Goal: Task Accomplishment & Management: Manage account settings

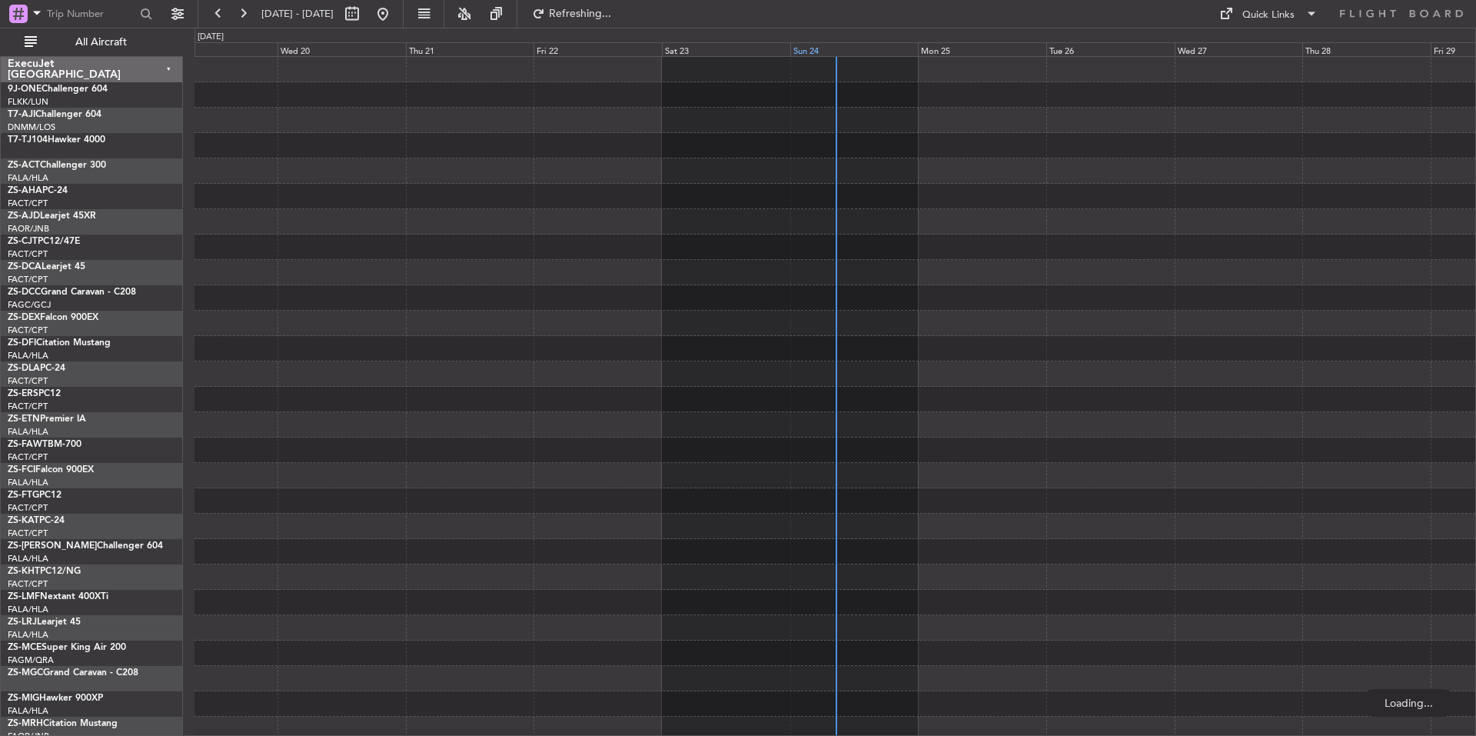
click at [858, 45] on div "Sun 24" at bounding box center [855, 49] width 128 height 14
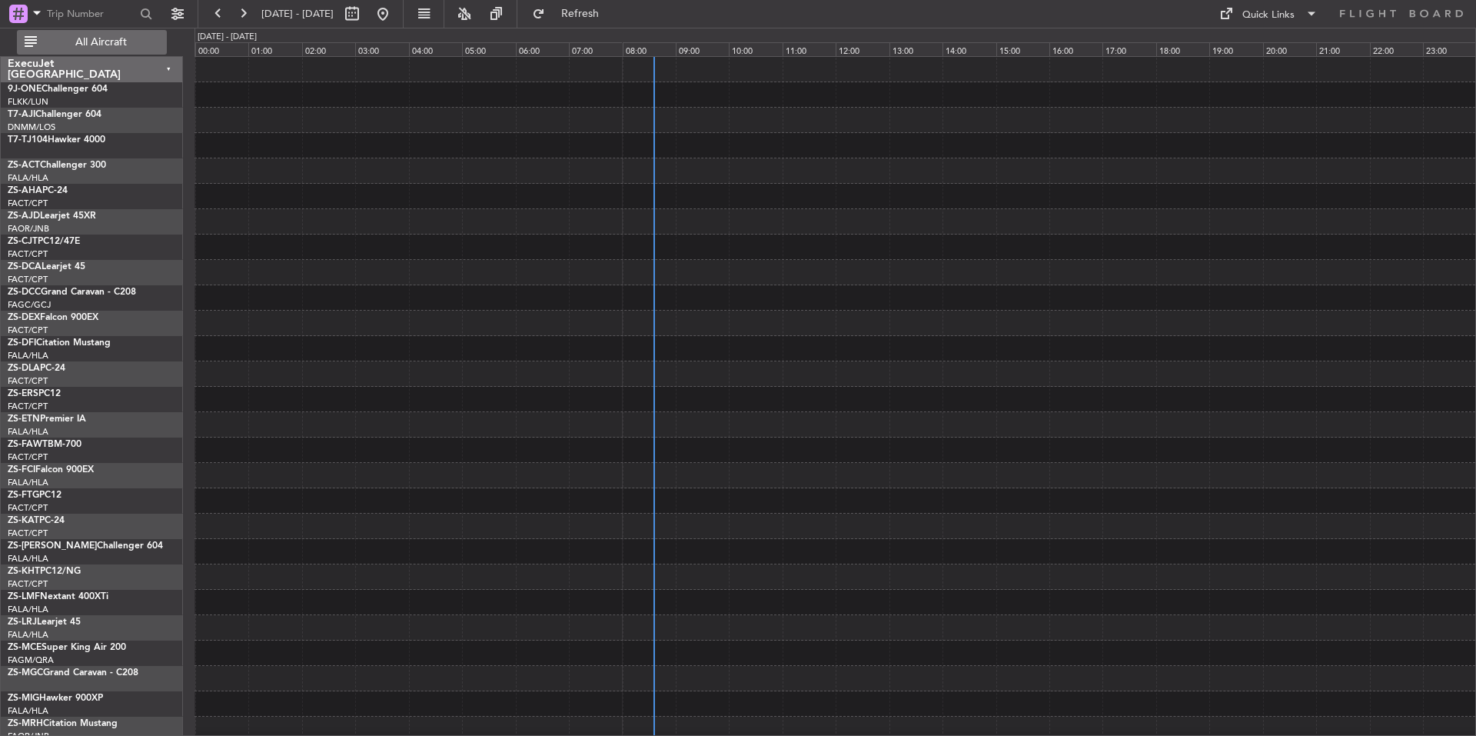
click at [121, 48] on span "All Aircraft" at bounding box center [101, 42] width 122 height 11
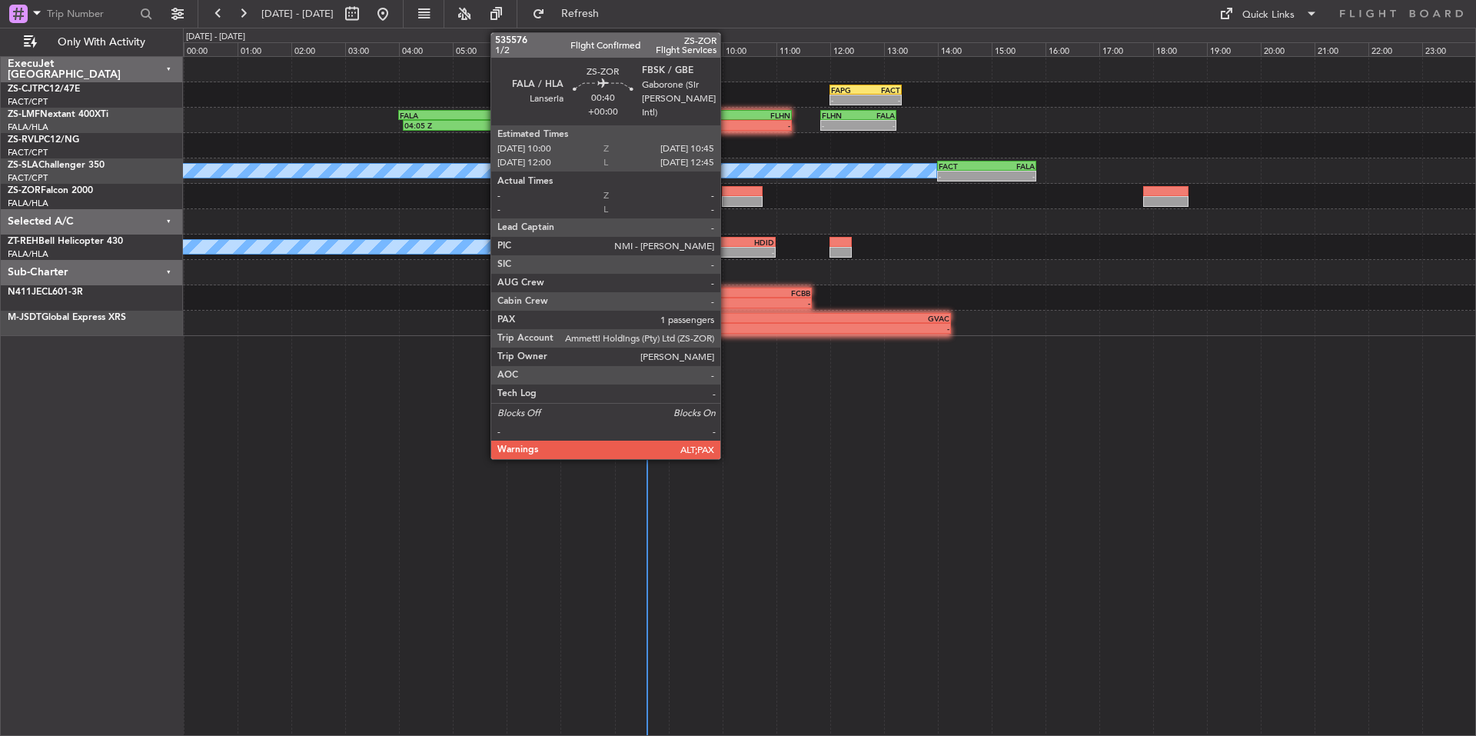
click at [727, 191] on div at bounding box center [742, 191] width 41 height 11
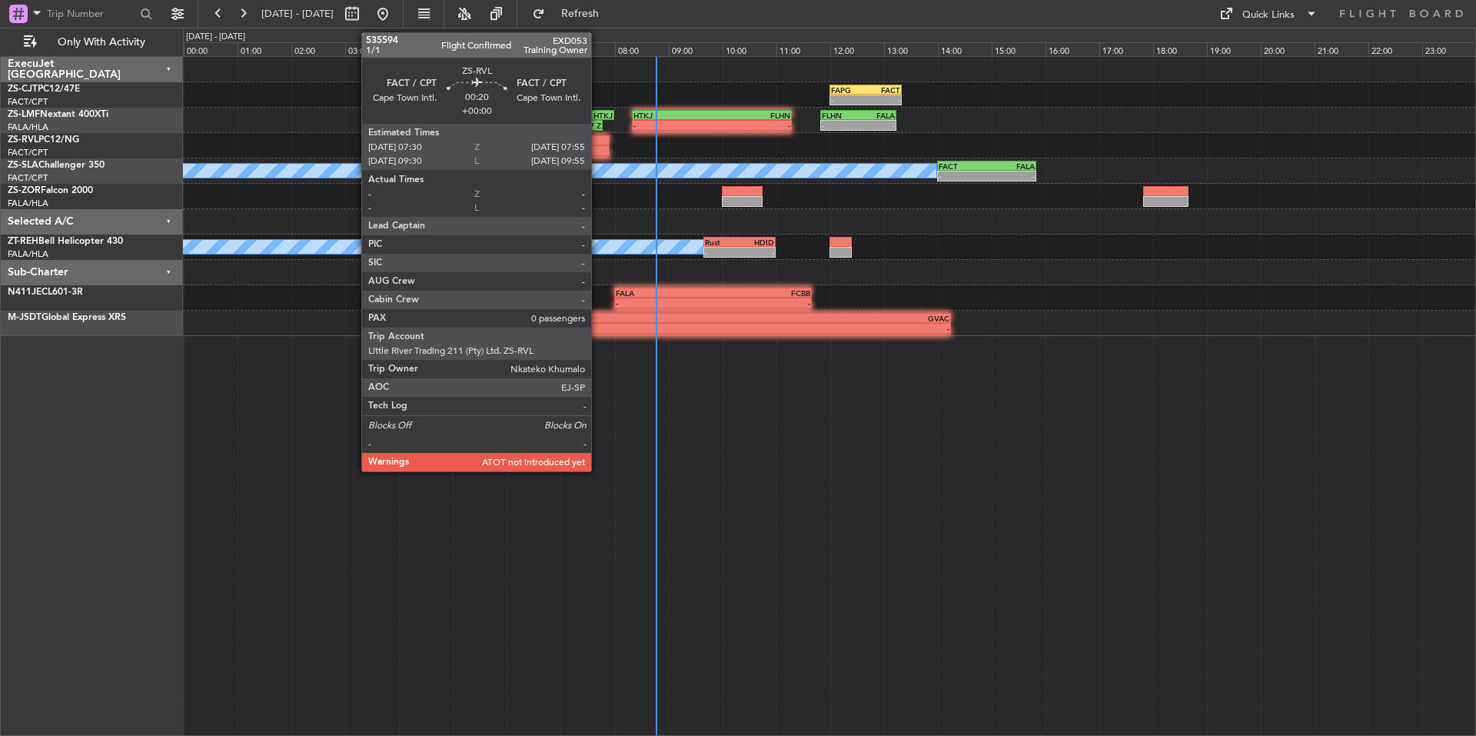
click at [598, 148] on div at bounding box center [598, 150] width 23 height 11
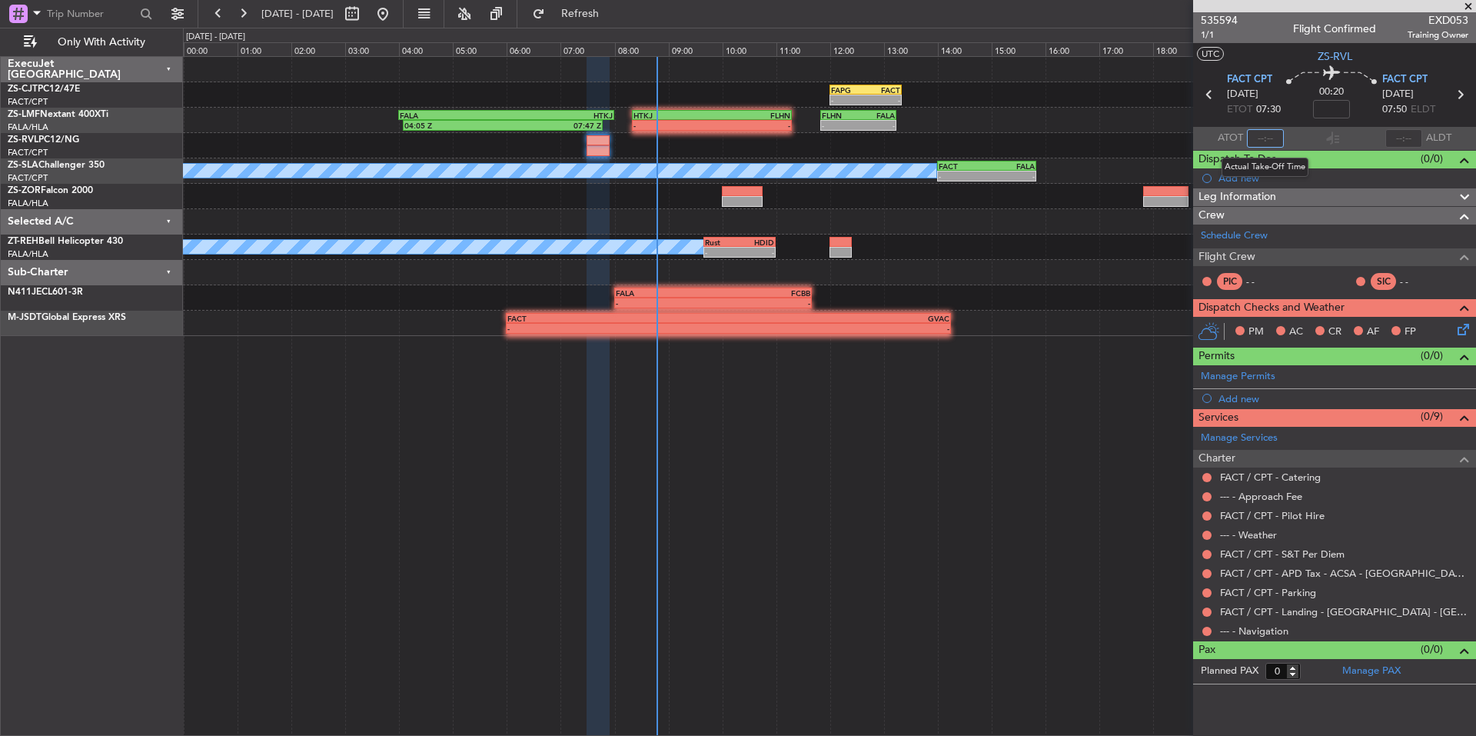
click at [1270, 139] on input "text" at bounding box center [1265, 138] width 37 height 18
type input "07:14"
click at [1207, 627] on button at bounding box center [1207, 631] width 9 height 9
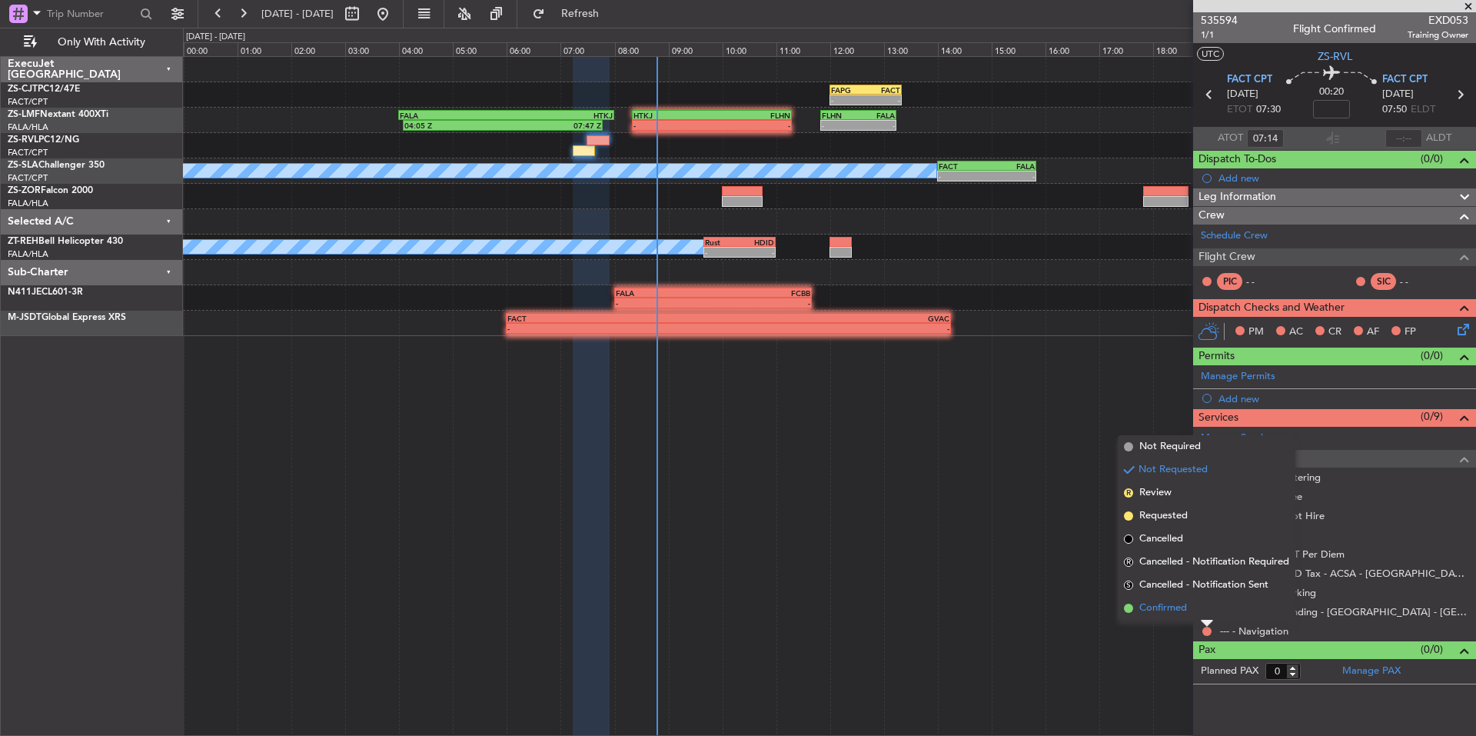
click at [1176, 605] on span "Confirmed" at bounding box center [1164, 608] width 48 height 15
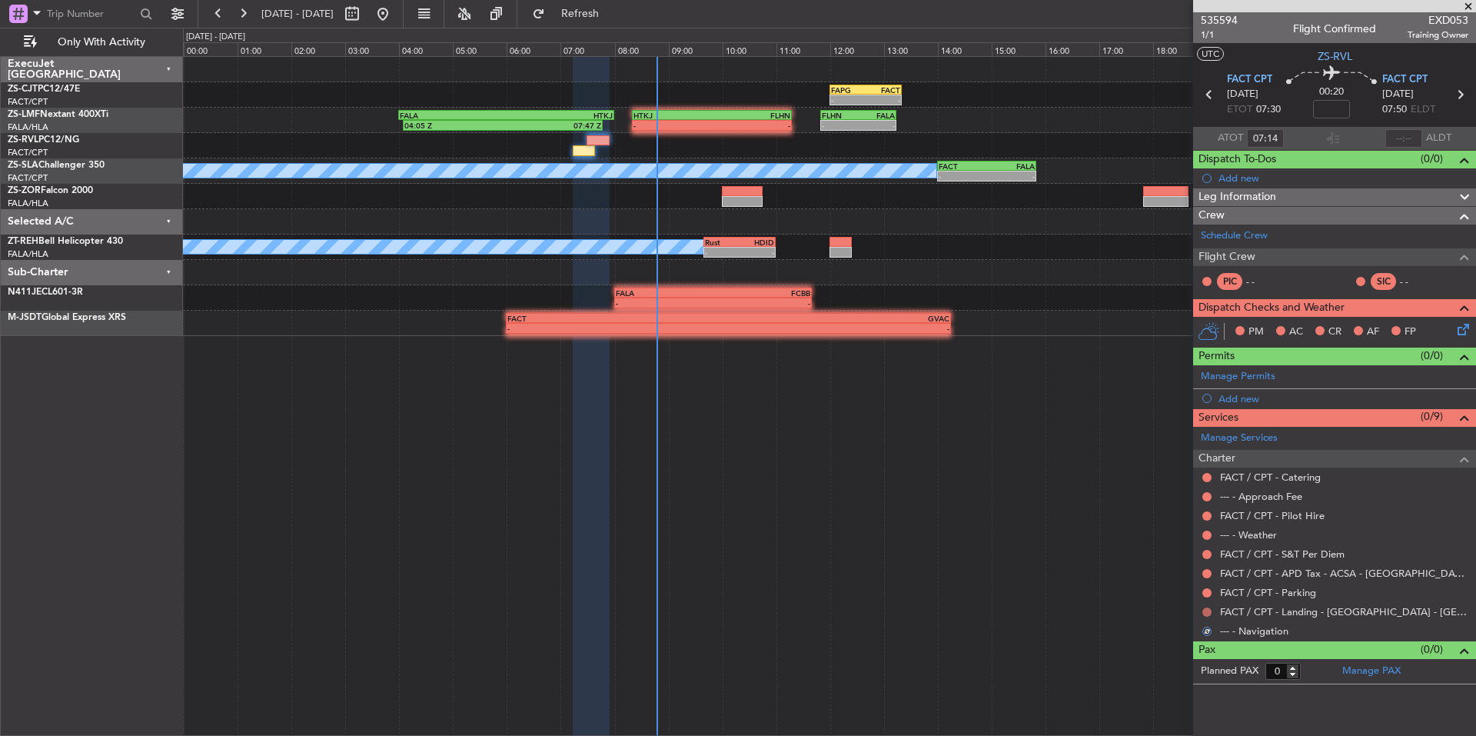
click at [1206, 611] on button at bounding box center [1207, 612] width 9 height 9
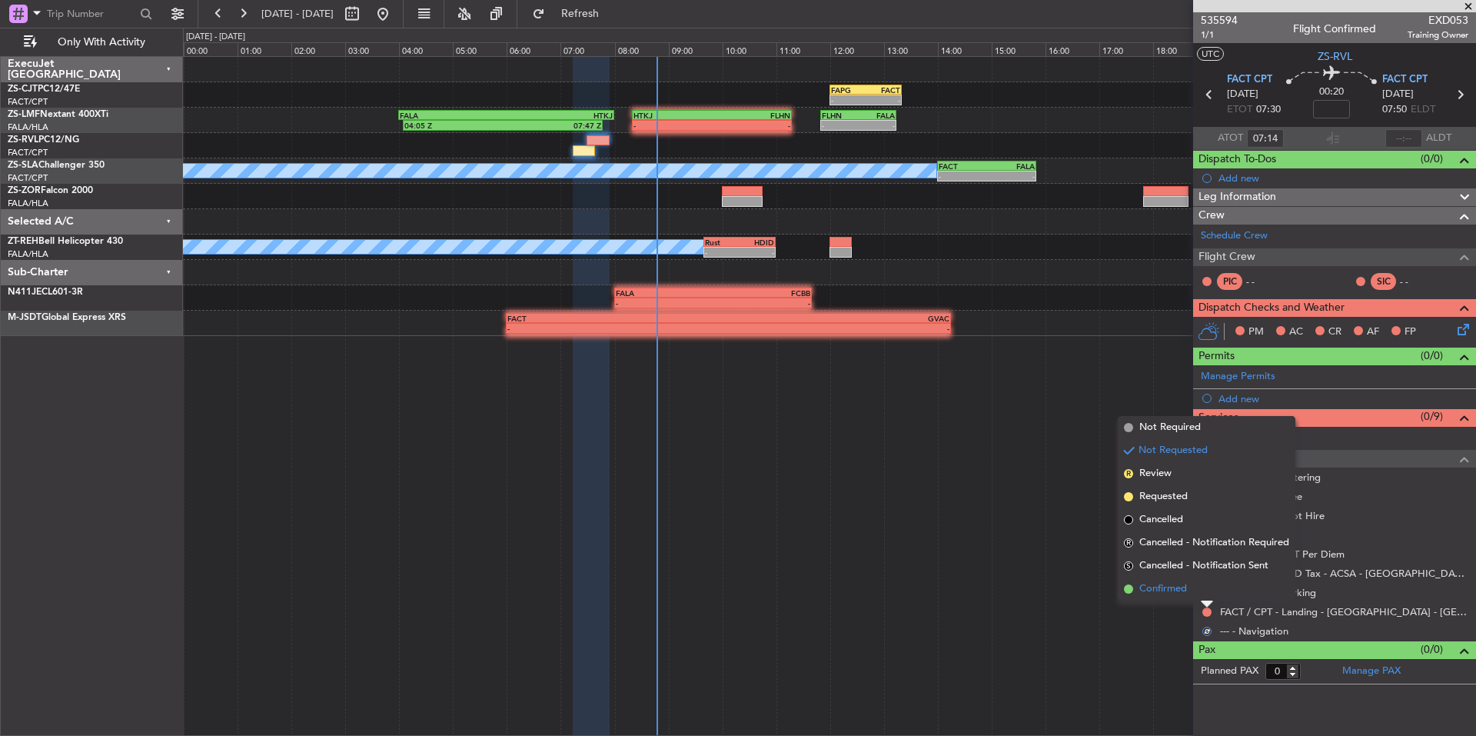
click at [1172, 589] on span "Confirmed" at bounding box center [1164, 588] width 48 height 15
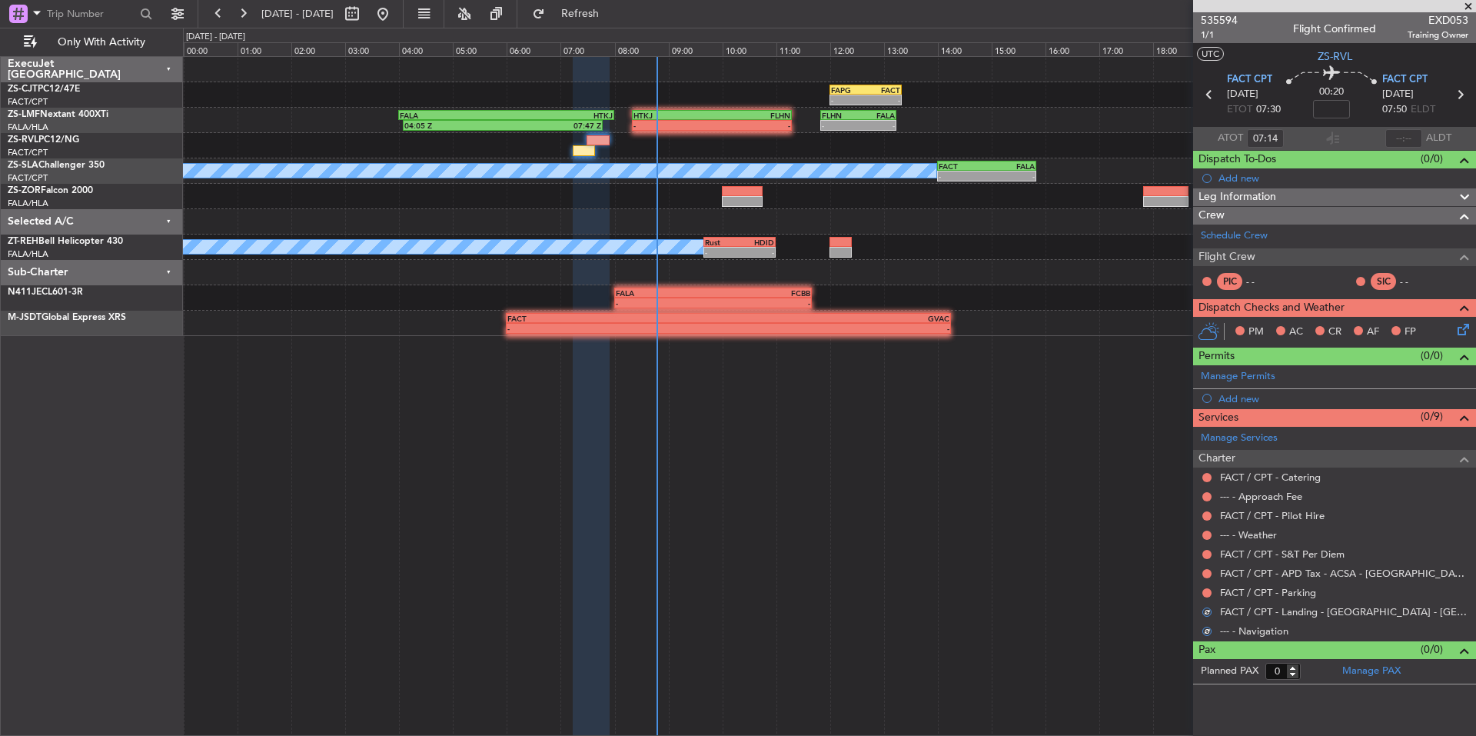
click at [1207, 598] on div at bounding box center [1207, 593] width 12 height 12
click at [1201, 593] on div at bounding box center [1207, 593] width 12 height 12
click at [1210, 593] on button at bounding box center [1207, 592] width 9 height 9
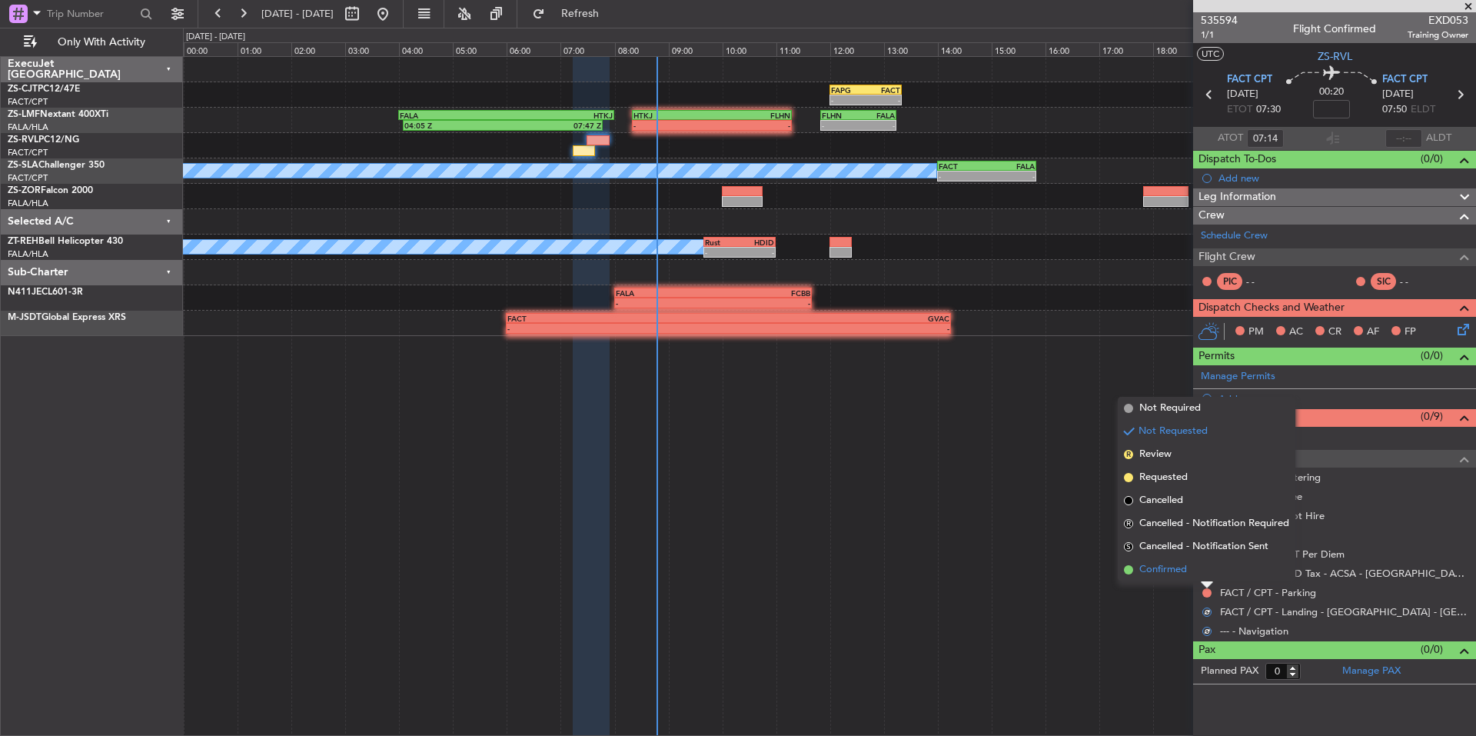
click at [1173, 574] on span "Confirmed" at bounding box center [1164, 569] width 48 height 15
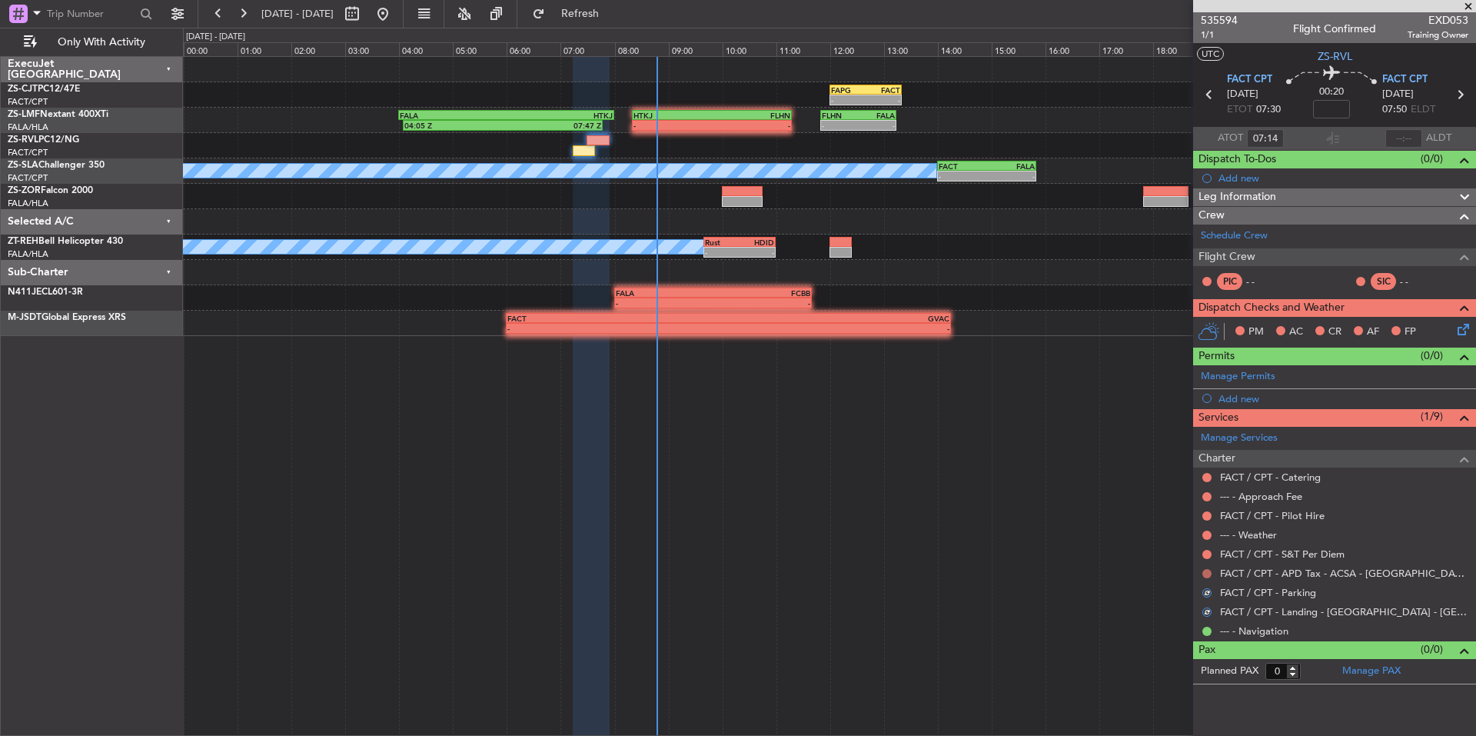
click at [1207, 573] on button at bounding box center [1207, 573] width 9 height 9
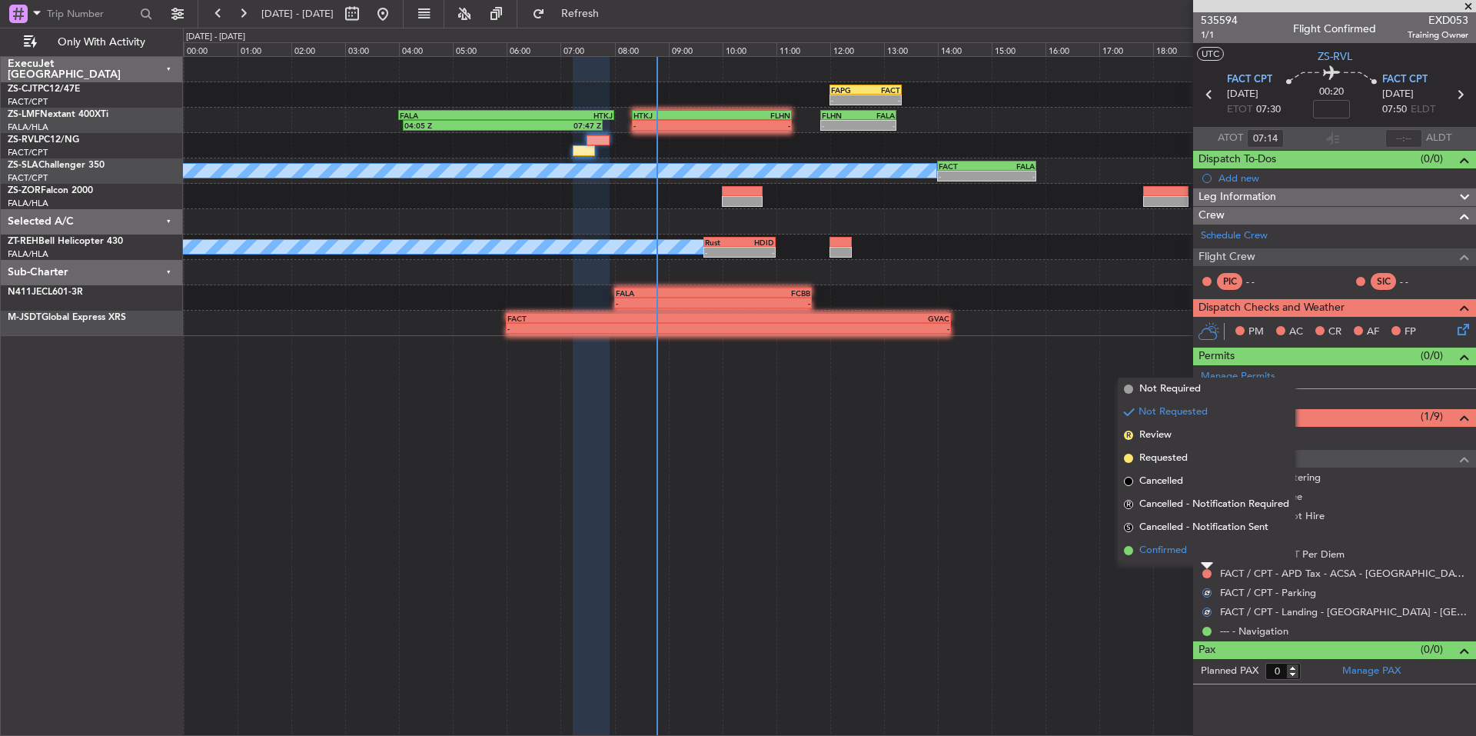
click at [1177, 560] on li "Confirmed" at bounding box center [1207, 550] width 178 height 23
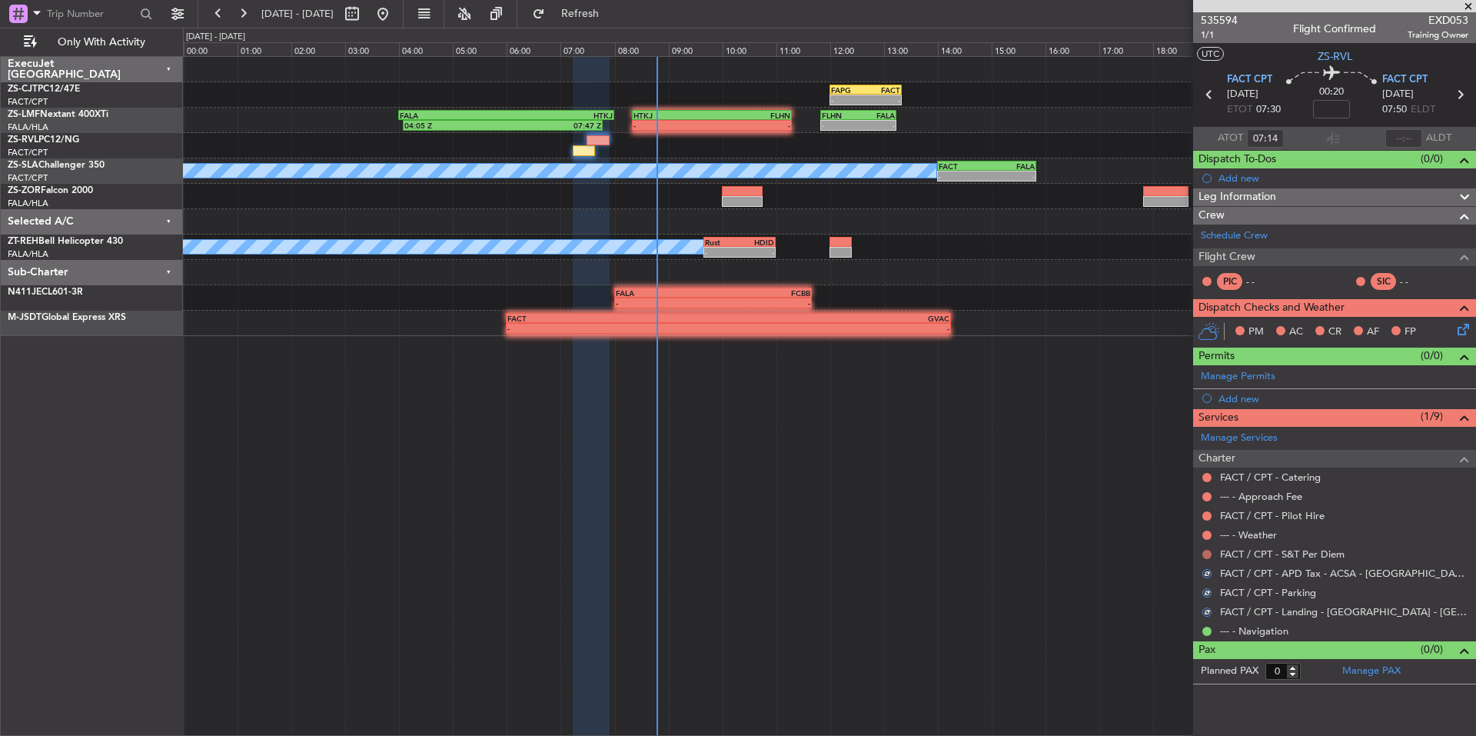
click at [1206, 554] on button at bounding box center [1207, 554] width 9 height 9
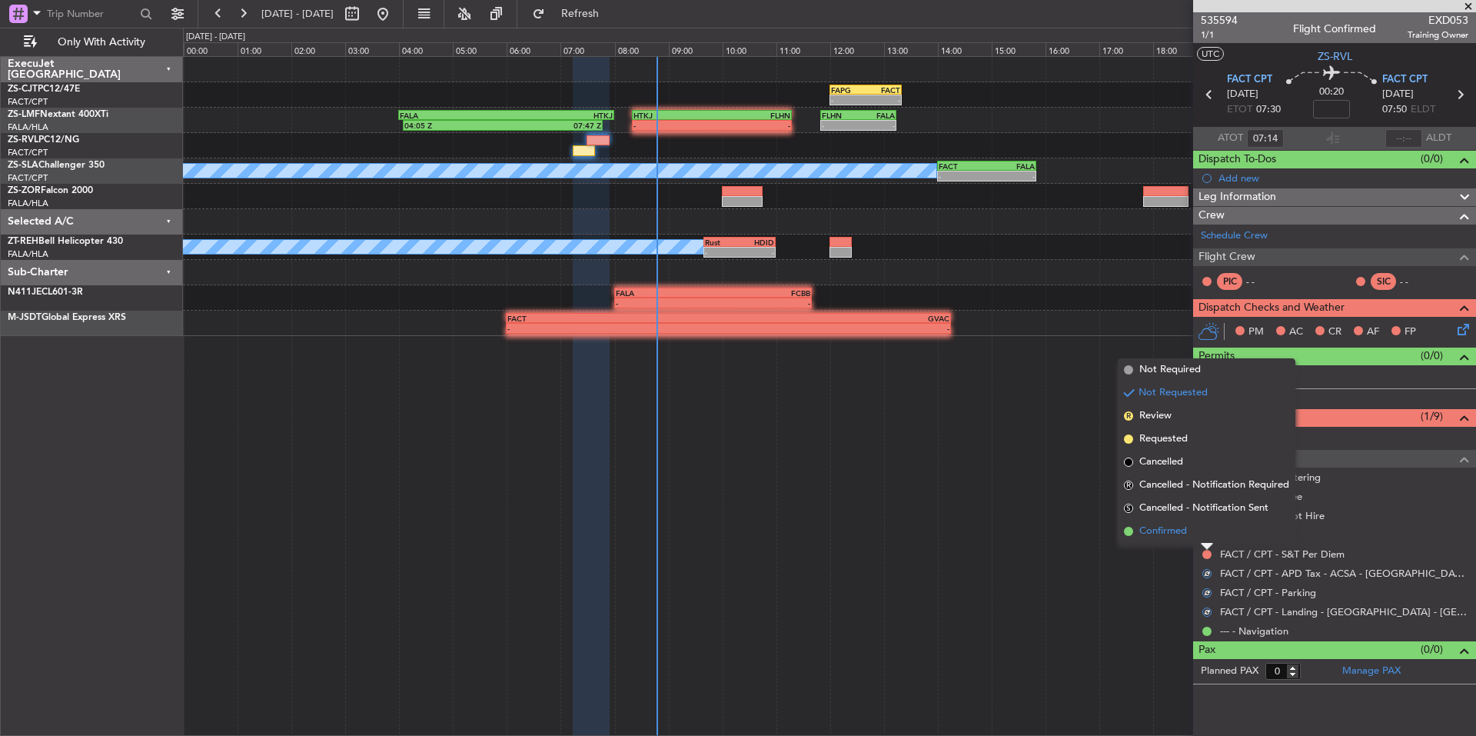
click at [1171, 538] on span "Confirmed" at bounding box center [1164, 531] width 48 height 15
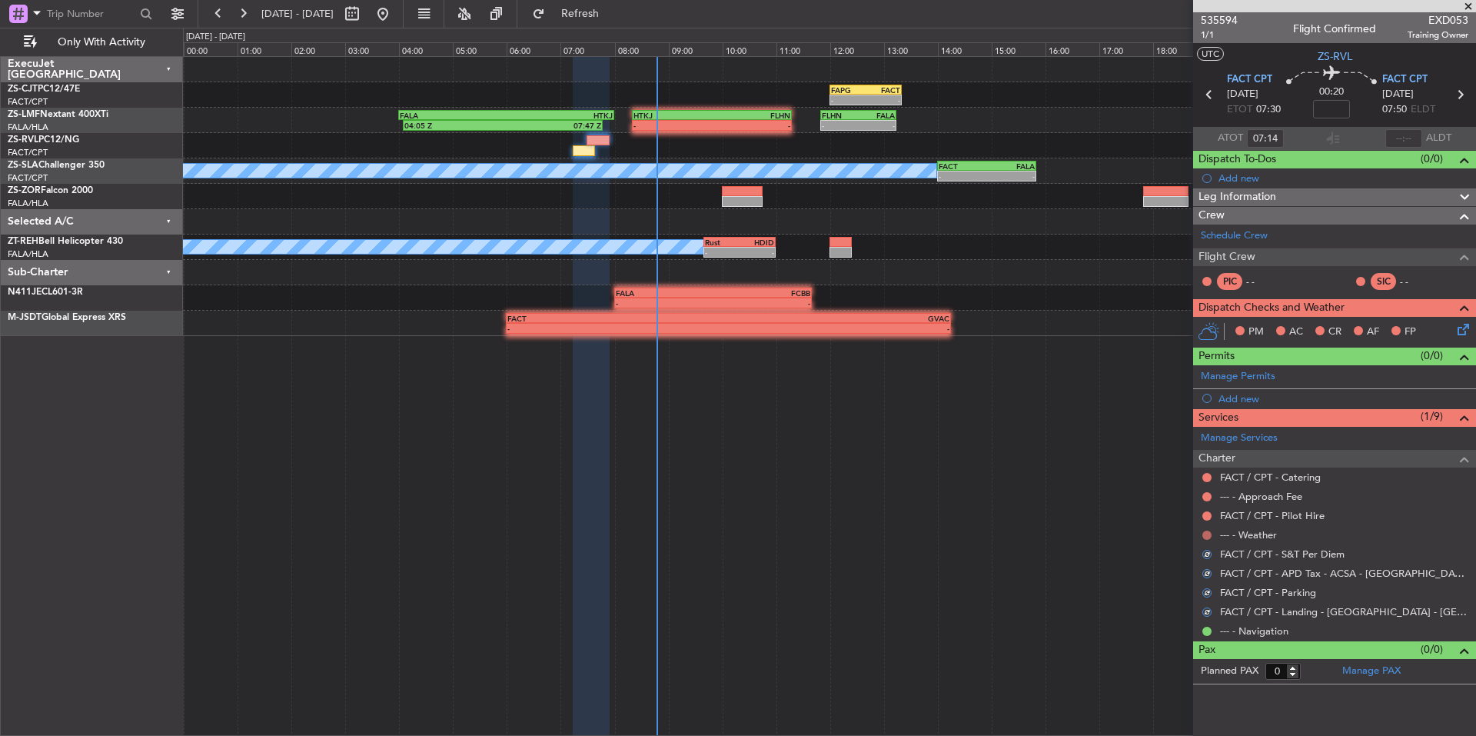
click at [1207, 534] on button at bounding box center [1207, 535] width 9 height 9
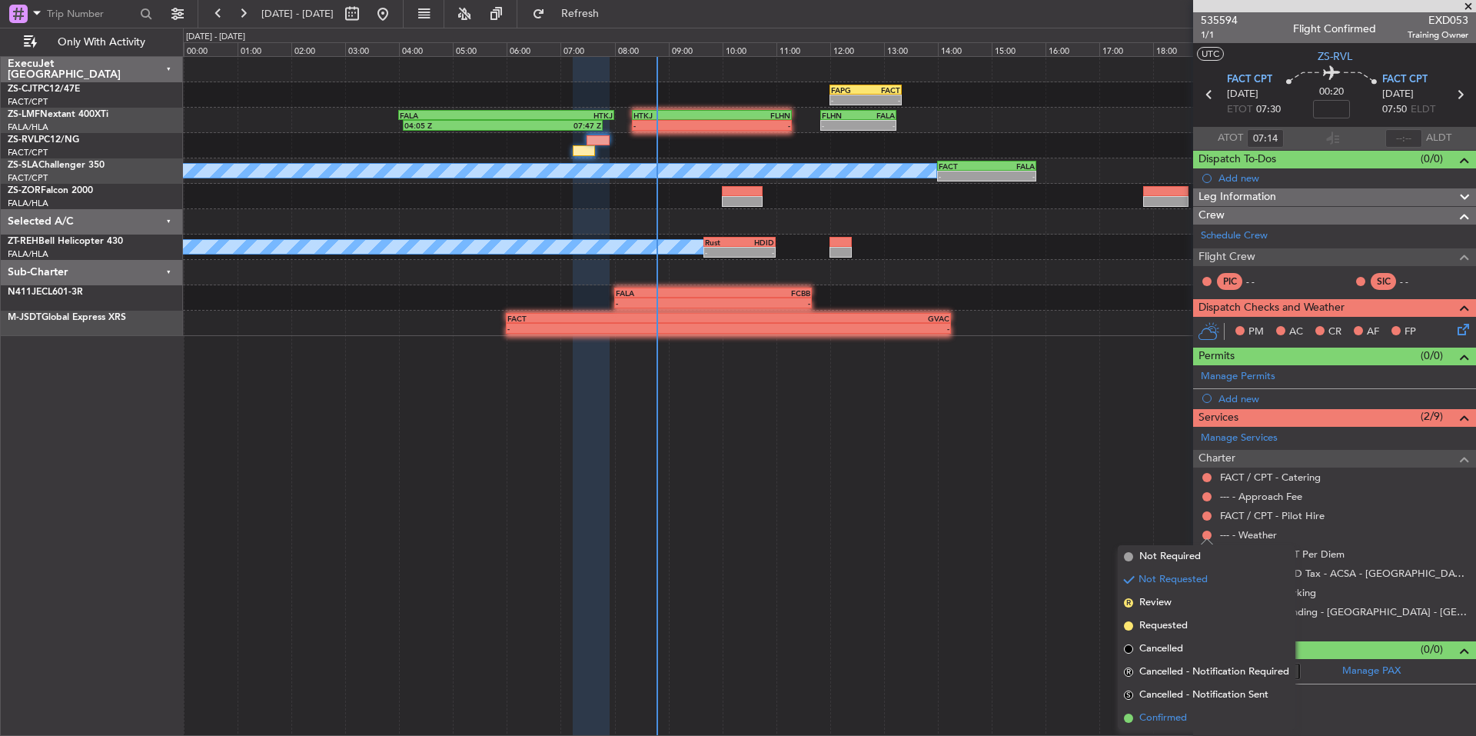
click at [1169, 711] on span "Confirmed" at bounding box center [1164, 718] width 48 height 15
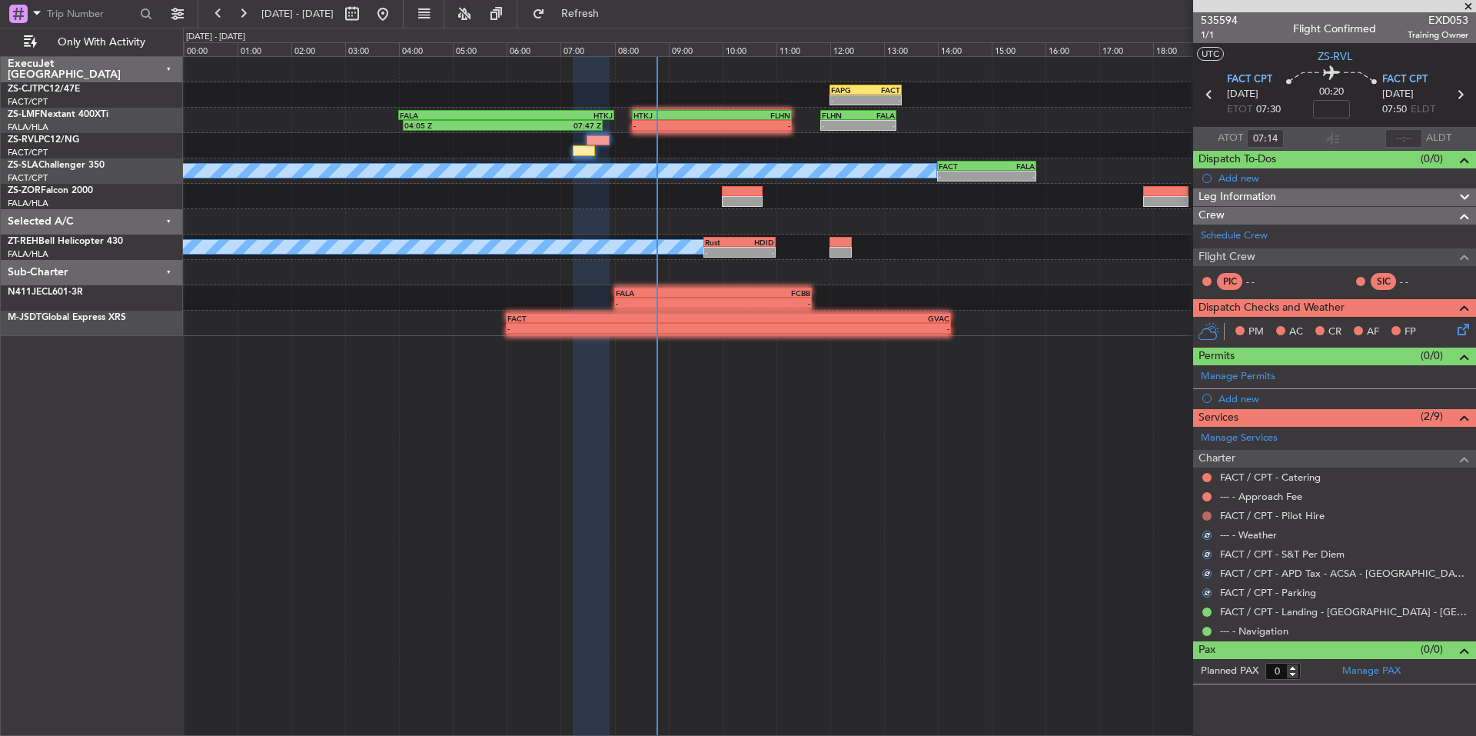
click at [1210, 513] on button at bounding box center [1207, 515] width 9 height 9
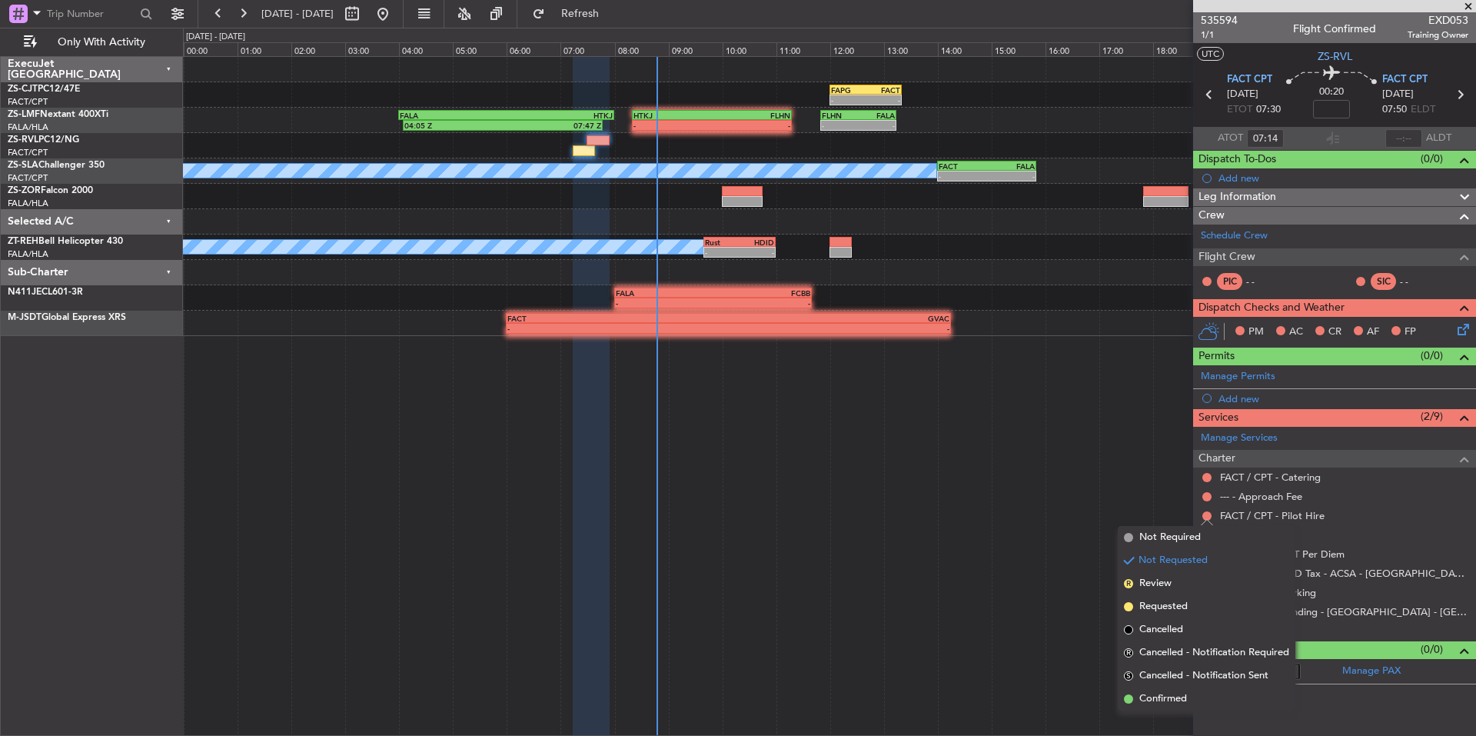
drag, startPoint x: 1164, startPoint y: 709, endPoint x: 1163, endPoint y: 692, distance: 17.0
click at [1163, 708] on li "Confirmed" at bounding box center [1207, 698] width 178 height 23
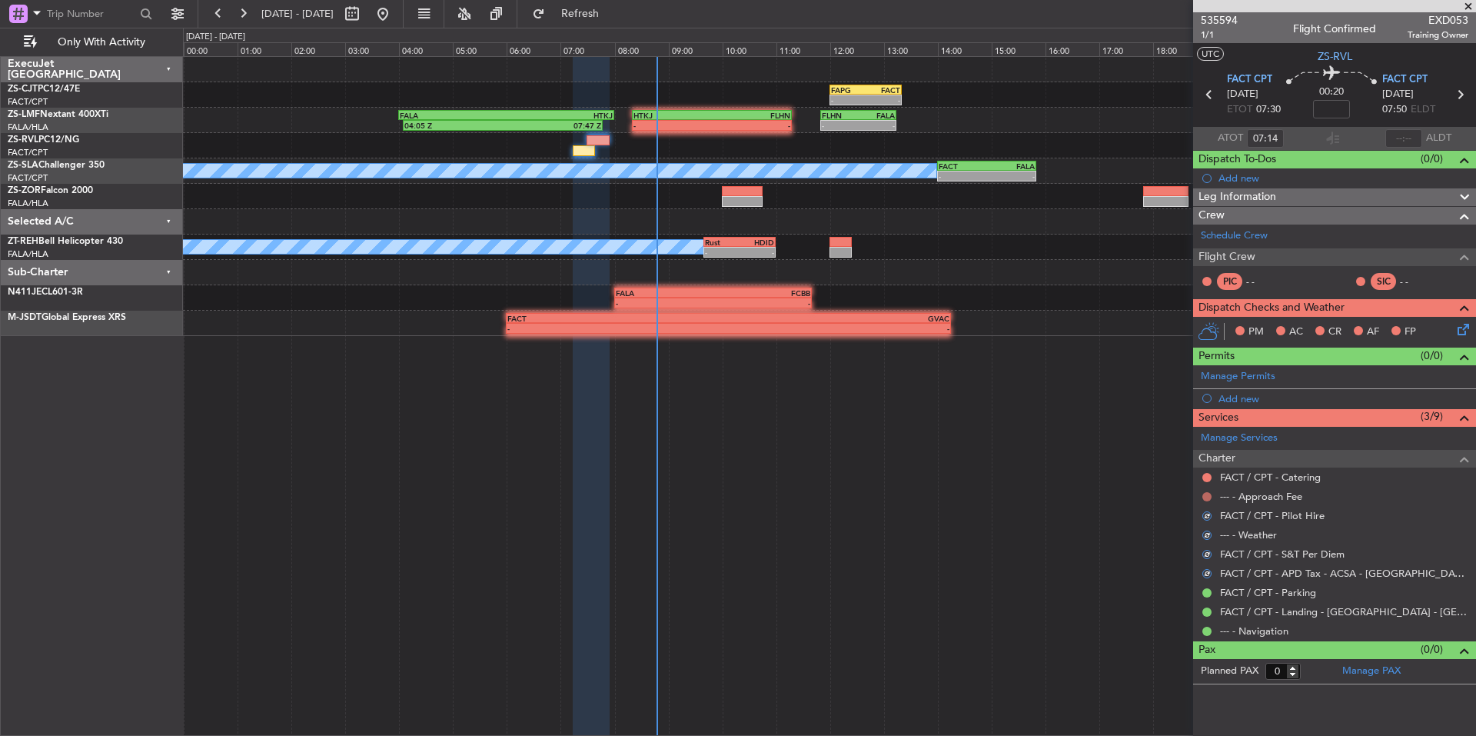
click at [1207, 494] on button at bounding box center [1207, 496] width 9 height 9
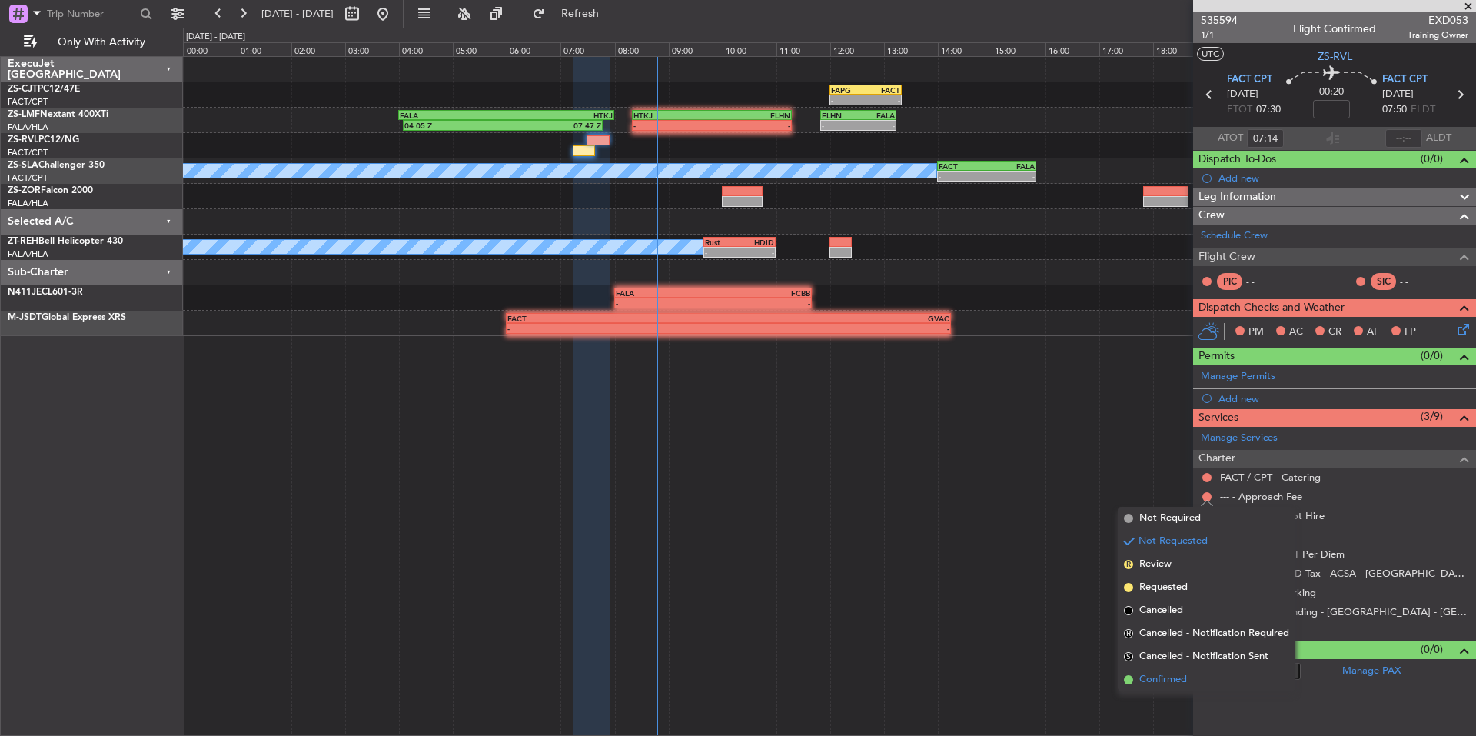
click at [1166, 675] on span "Confirmed" at bounding box center [1164, 679] width 48 height 15
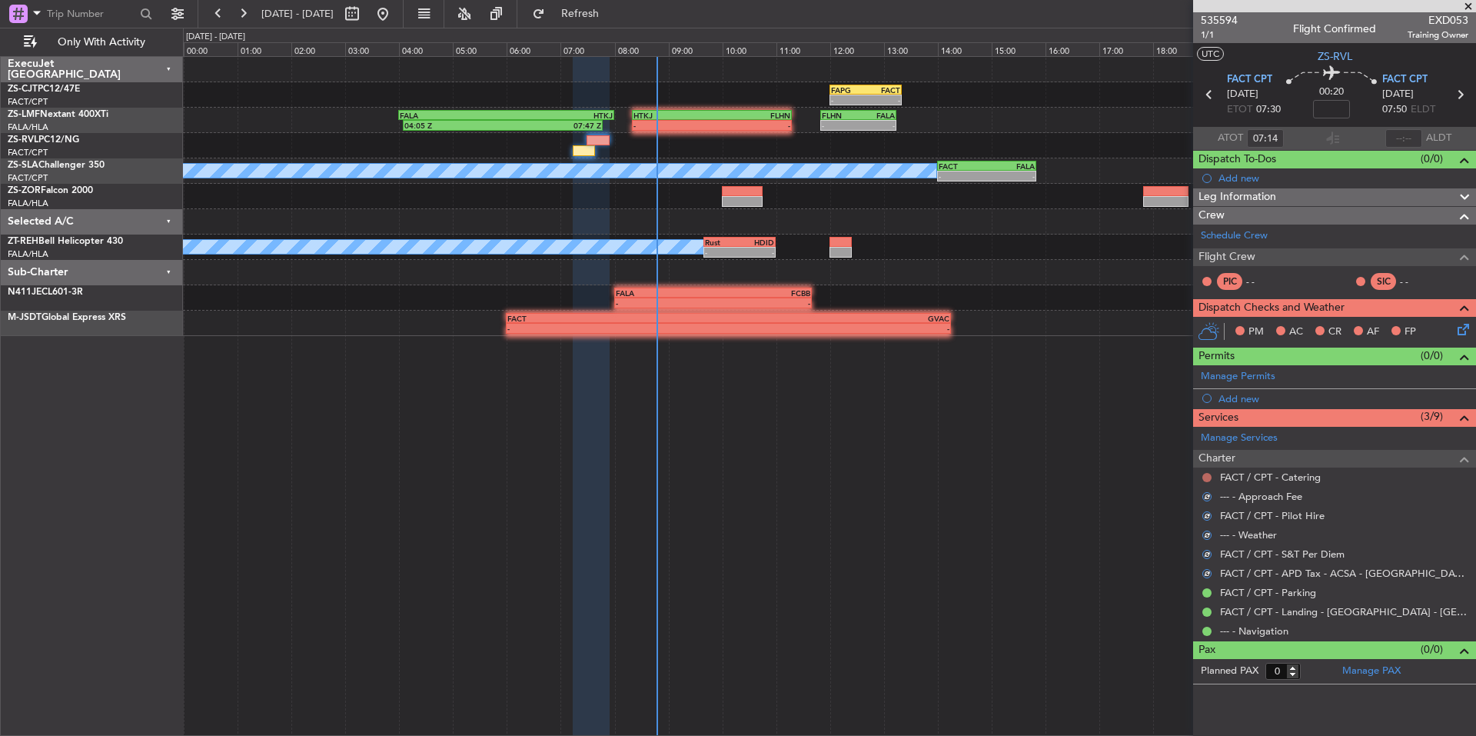
click at [1207, 474] on button at bounding box center [1207, 477] width 9 height 9
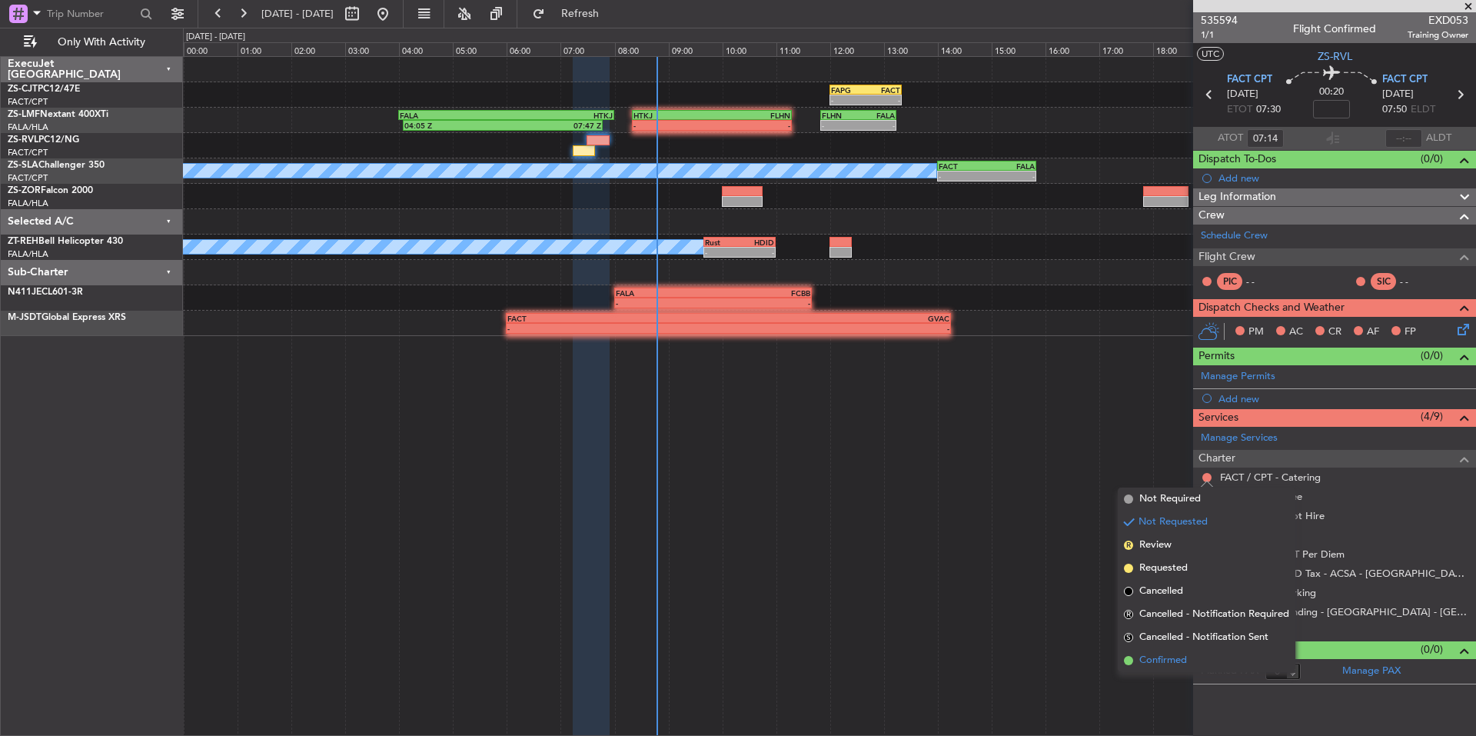
click at [1152, 664] on span "Confirmed" at bounding box center [1164, 660] width 48 height 15
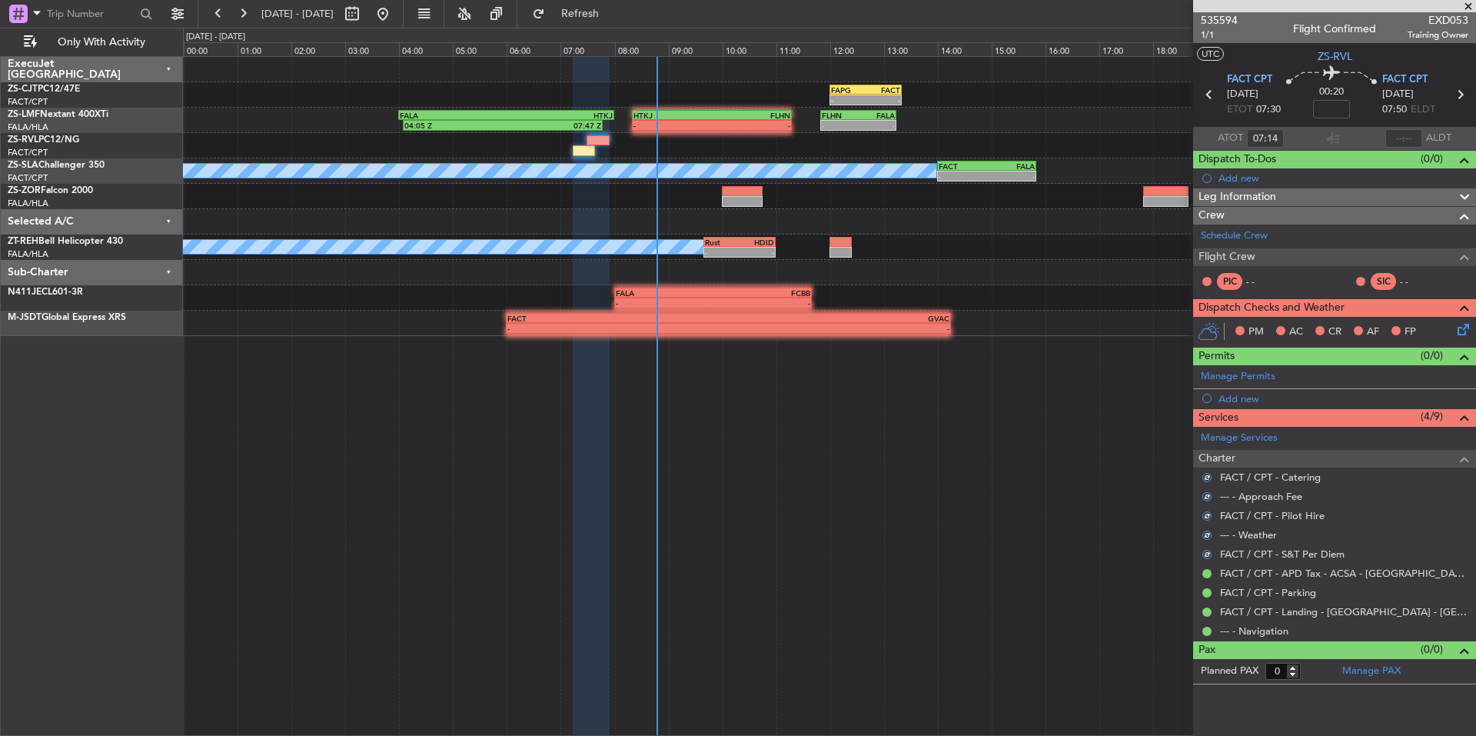
click at [1460, 329] on icon at bounding box center [1461, 327] width 12 height 12
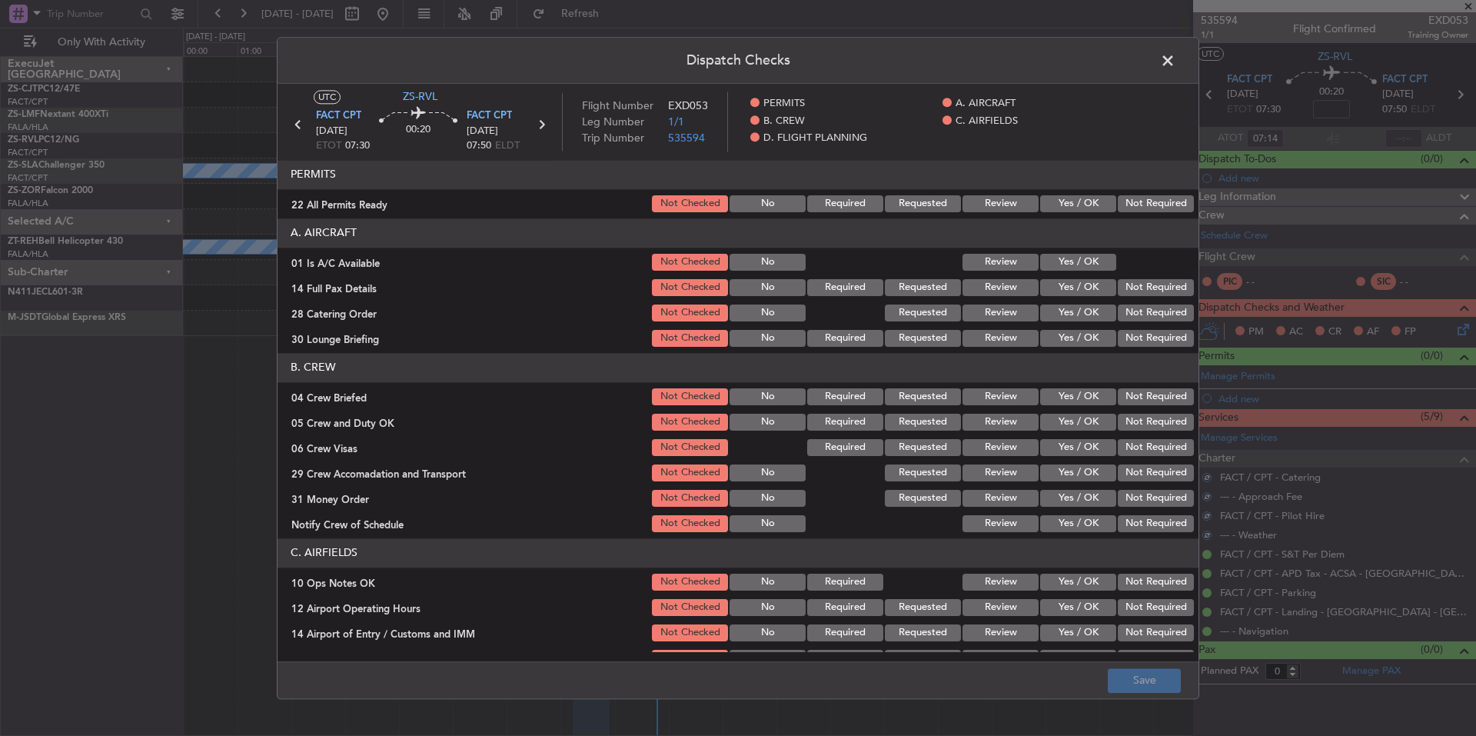
click at [1125, 201] on button "Not Required" at bounding box center [1156, 203] width 76 height 17
click at [1082, 258] on button "Yes / OK" at bounding box center [1078, 262] width 76 height 17
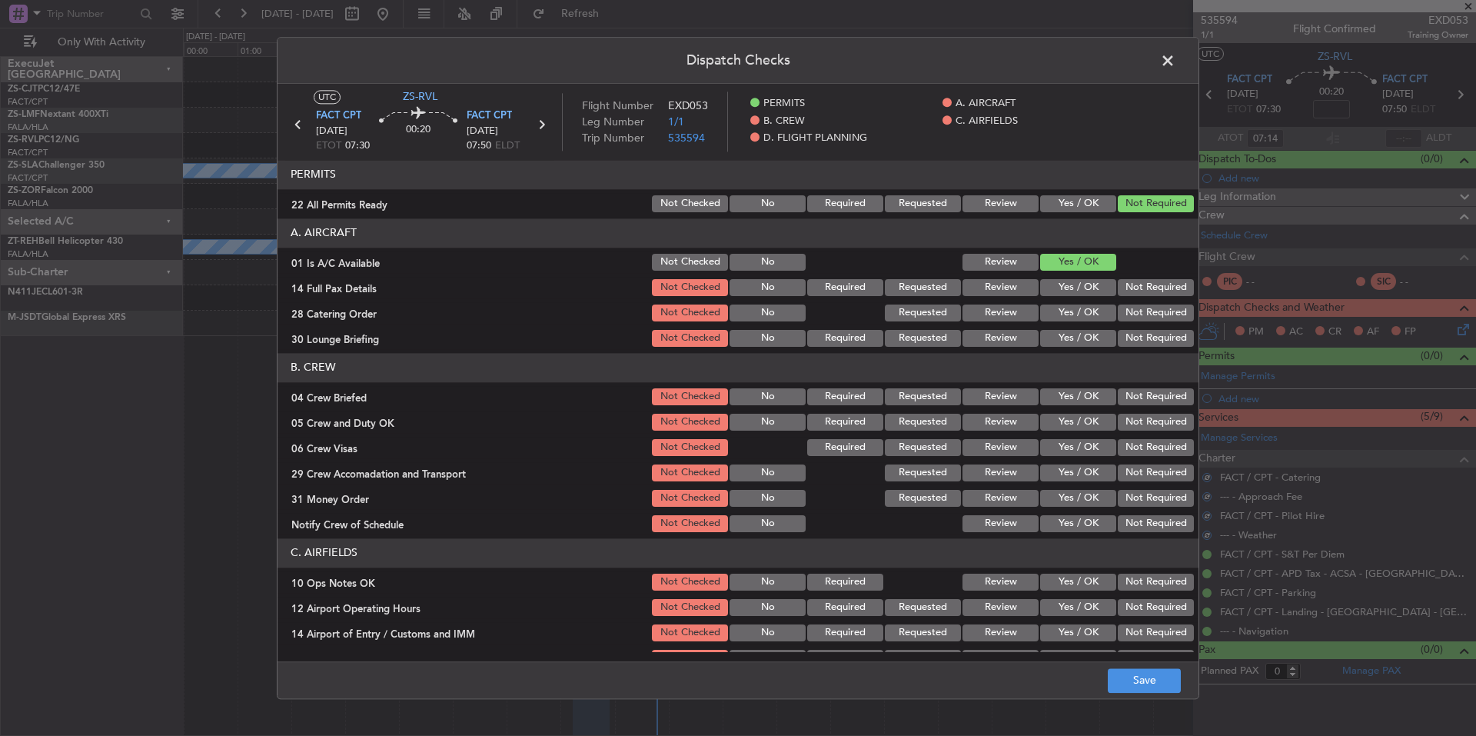
click at [1127, 284] on button "Not Required" at bounding box center [1156, 287] width 76 height 17
drag, startPoint x: 1134, startPoint y: 298, endPoint x: 1137, endPoint y: 310, distance: 12.7
click at [1135, 301] on section "A. AIRCRAFT 01 Is A/C Available Not Checked No Review Yes / OK 14 Full Pax Deta…" at bounding box center [738, 283] width 921 height 131
click at [1140, 322] on div "Not Required" at bounding box center [1155, 313] width 78 height 22
click at [1142, 337] on button "Not Required" at bounding box center [1156, 338] width 76 height 17
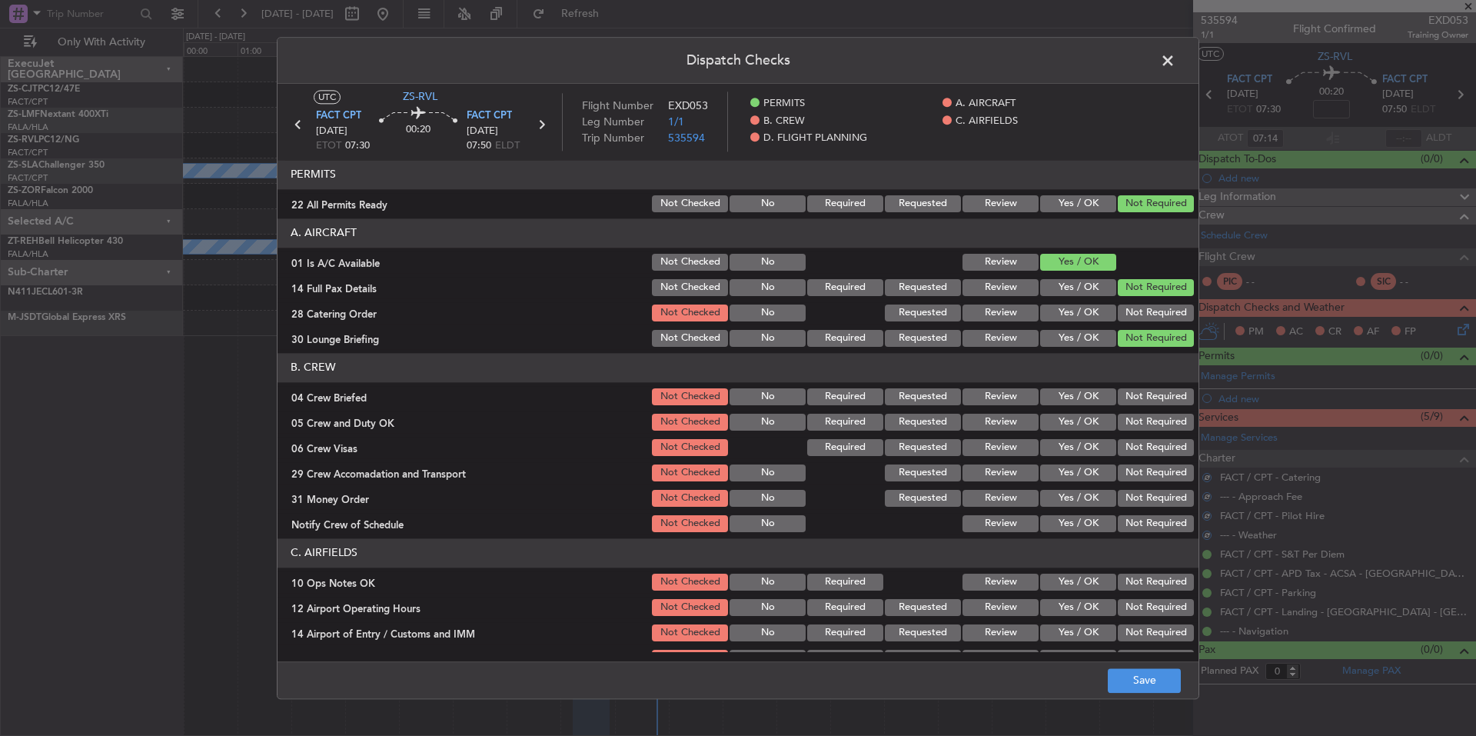
click at [1142, 340] on button "Not Required" at bounding box center [1156, 338] width 76 height 17
click at [1140, 311] on button "Not Required" at bounding box center [1156, 313] width 76 height 17
drag, startPoint x: 1147, startPoint y: 398, endPoint x: 1147, endPoint y: 409, distance: 10.8
click at [1147, 401] on button "Not Required" at bounding box center [1156, 396] width 76 height 17
click at [1147, 423] on button "Not Required" at bounding box center [1156, 422] width 76 height 17
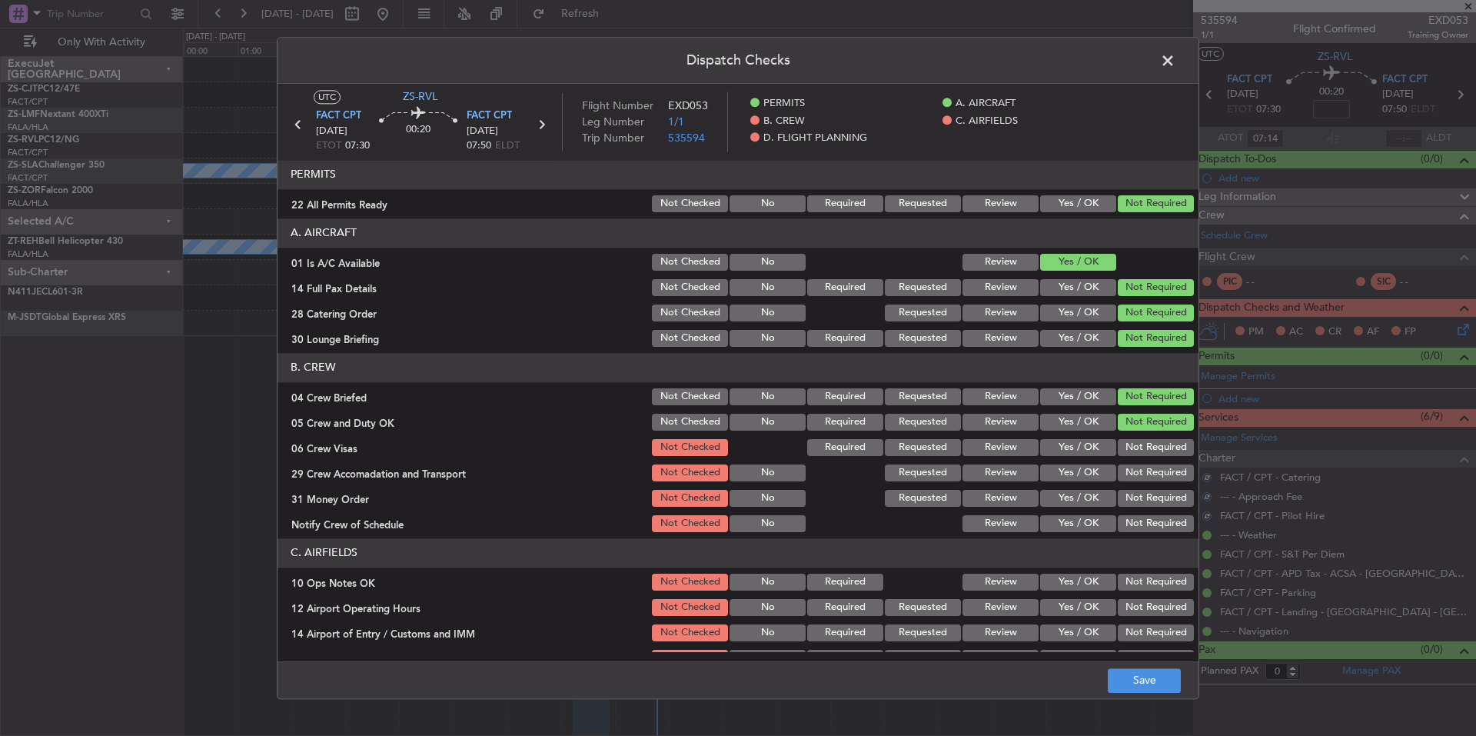
click at [1146, 442] on button "Not Required" at bounding box center [1156, 447] width 76 height 17
drag, startPoint x: 1146, startPoint y: 457, endPoint x: 1145, endPoint y: 468, distance: 10.8
click at [1145, 465] on section "B. CREW 04 Crew Briefed Not Checked No Required Requested Review Yes / OK Not R…" at bounding box center [738, 443] width 921 height 181
click at [1148, 506] on button "Not Required" at bounding box center [1156, 498] width 76 height 17
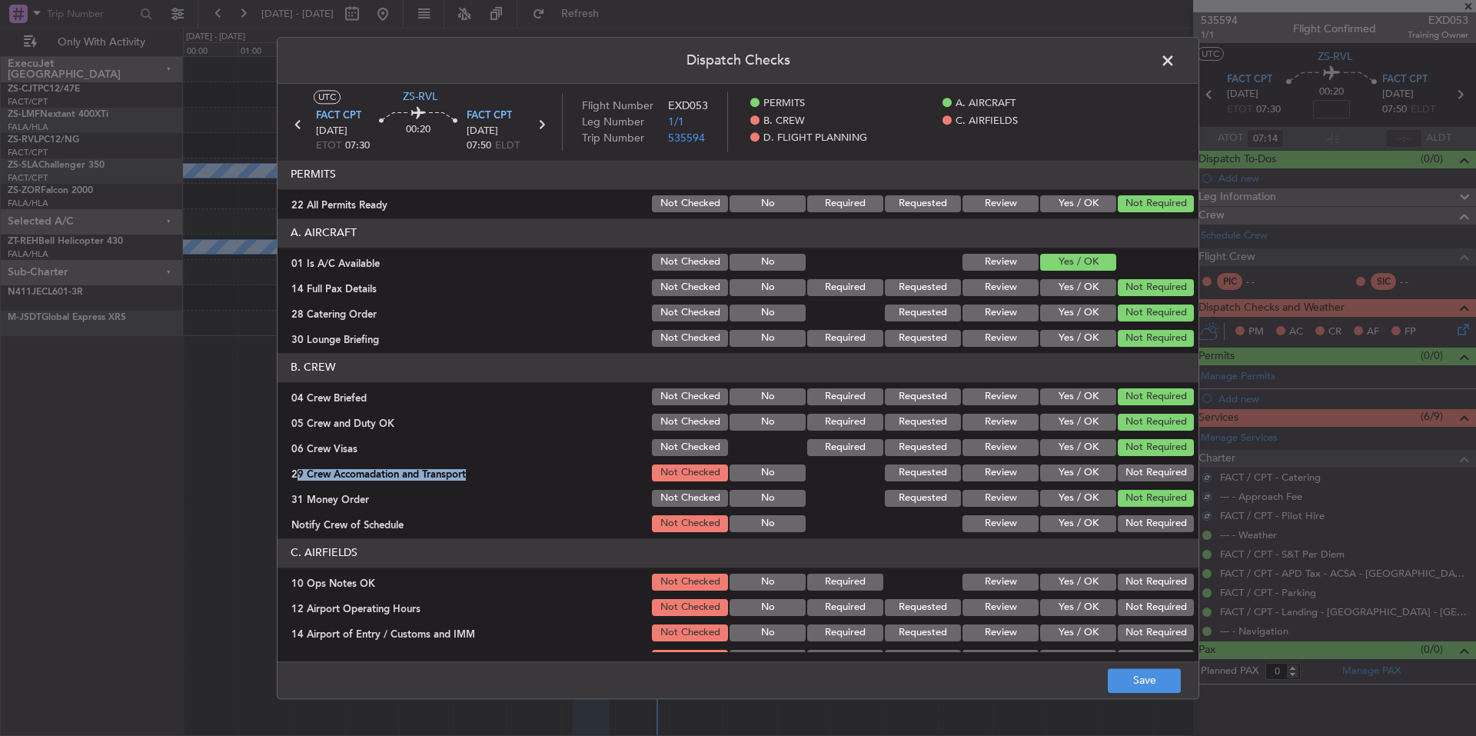
click at [1149, 521] on button "Not Required" at bounding box center [1156, 523] width 76 height 17
click at [1149, 525] on button "Not Required" at bounding box center [1156, 523] width 76 height 17
click at [1145, 470] on button "Not Required" at bounding box center [1156, 472] width 76 height 17
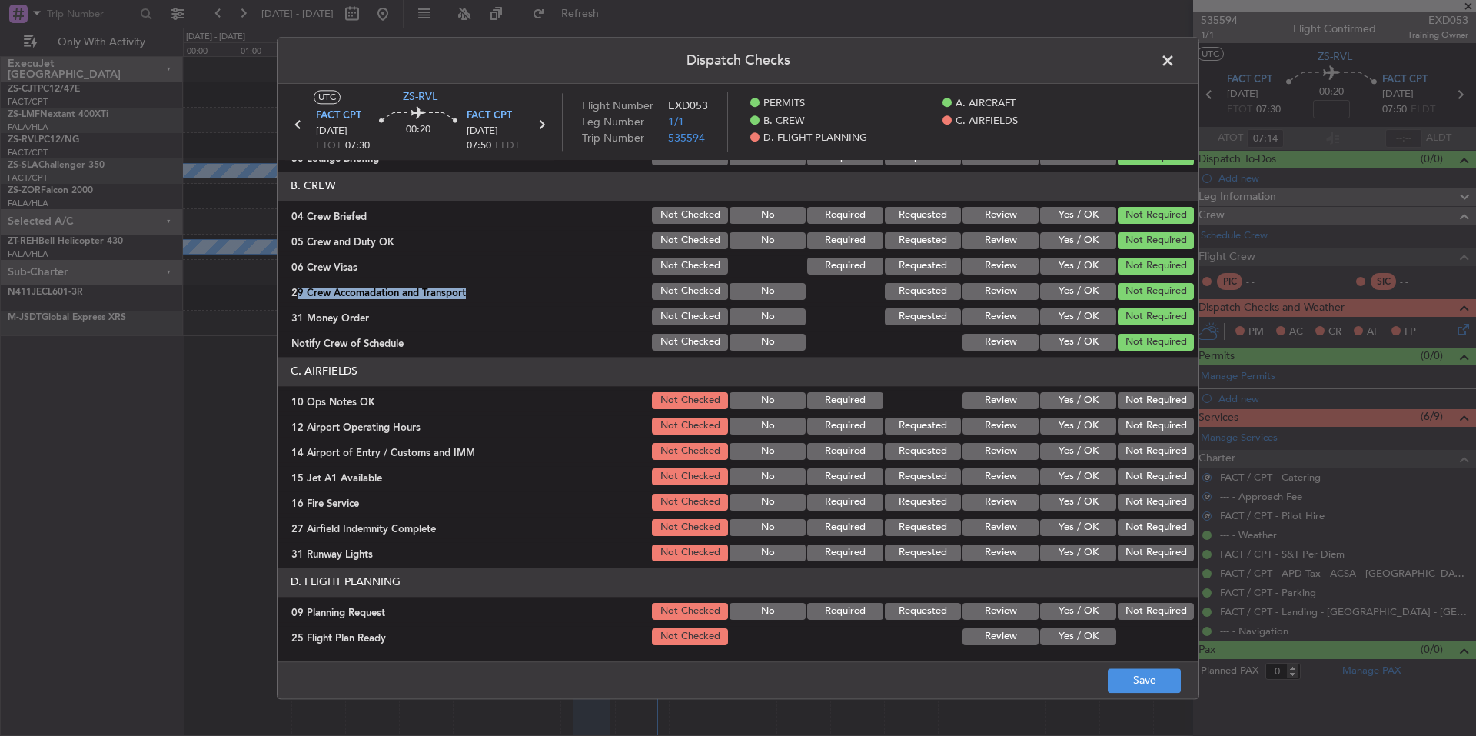
click at [1145, 470] on button "Not Required" at bounding box center [1156, 476] width 76 height 17
click at [1147, 498] on button "Not Required" at bounding box center [1156, 502] width 76 height 17
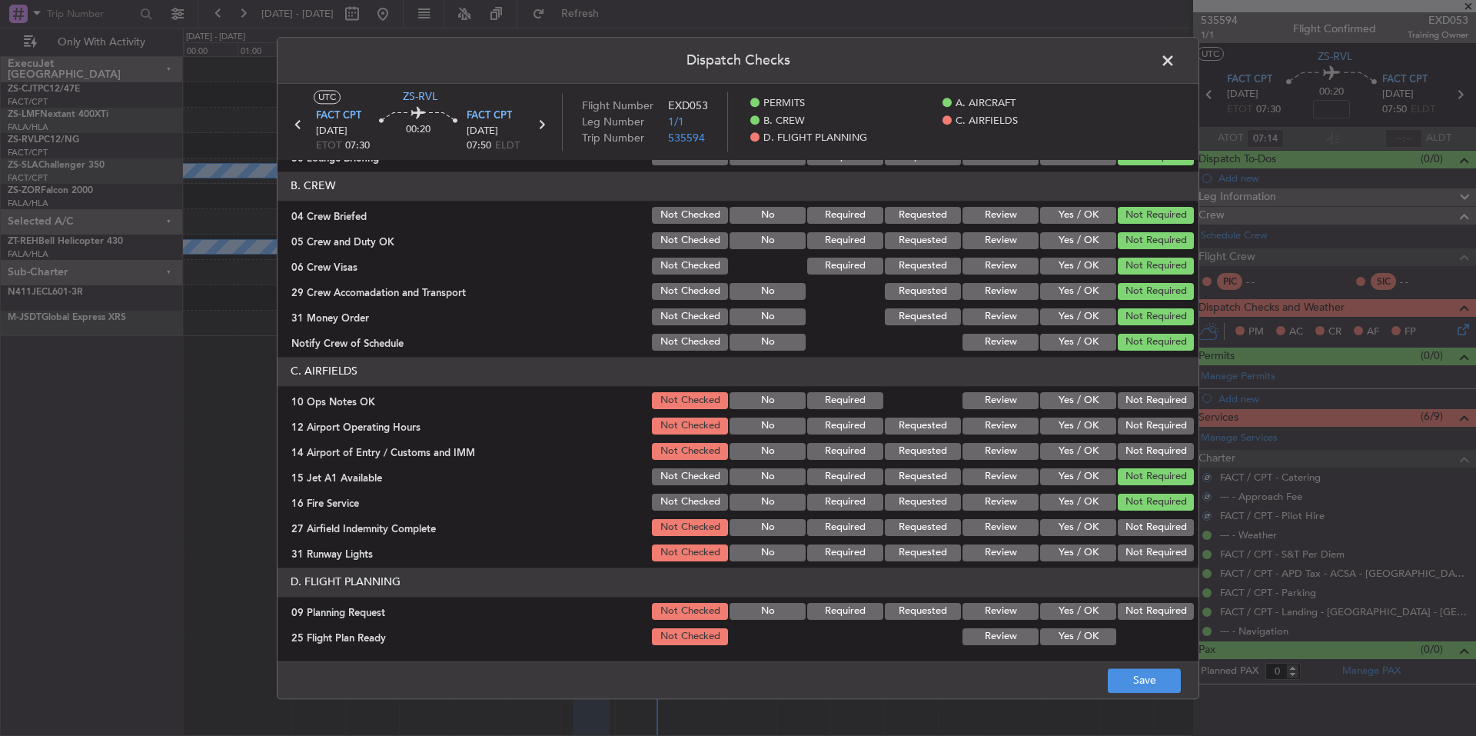
click at [1150, 513] on div "Not Required" at bounding box center [1155, 502] width 78 height 22
click at [1153, 531] on button "Not Required" at bounding box center [1156, 527] width 76 height 17
click at [1155, 544] on button "Not Required" at bounding box center [1156, 552] width 76 height 17
click at [1156, 549] on button "Not Required" at bounding box center [1156, 552] width 76 height 17
click at [1157, 468] on button "Not Required" at bounding box center [1156, 476] width 76 height 17
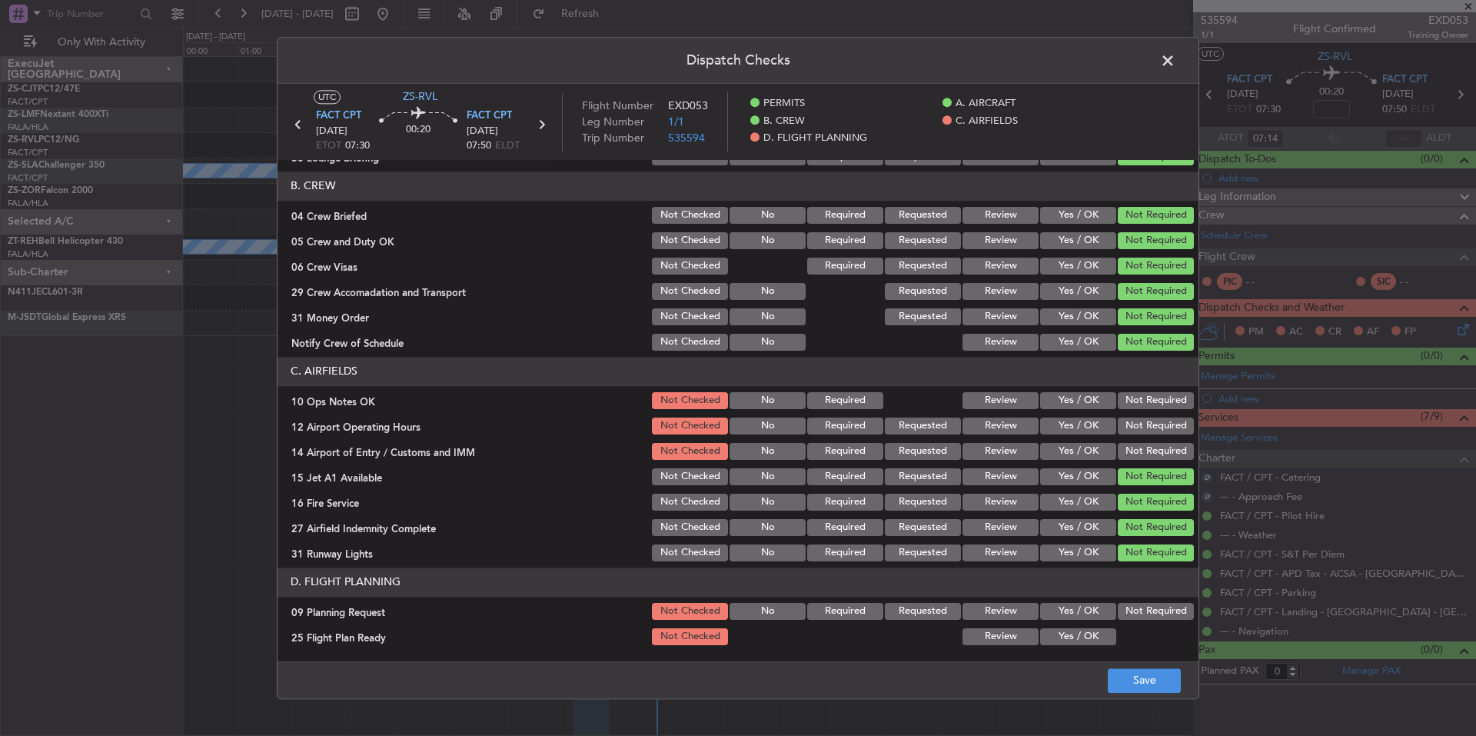
click at [1157, 449] on button "Not Required" at bounding box center [1156, 451] width 76 height 17
click at [1156, 438] on section "C. AIRFIELDS 10 Ops Notes OK Not Checked No Required Review Yes / OK Not Requir…" at bounding box center [738, 460] width 921 height 207
drag, startPoint x: 1153, startPoint y: 421, endPoint x: 1153, endPoint y: 404, distance: 16.2
click at [1153, 419] on button "Not Required" at bounding box center [1156, 426] width 76 height 17
click at [1153, 401] on button "Not Required" at bounding box center [1156, 400] width 76 height 17
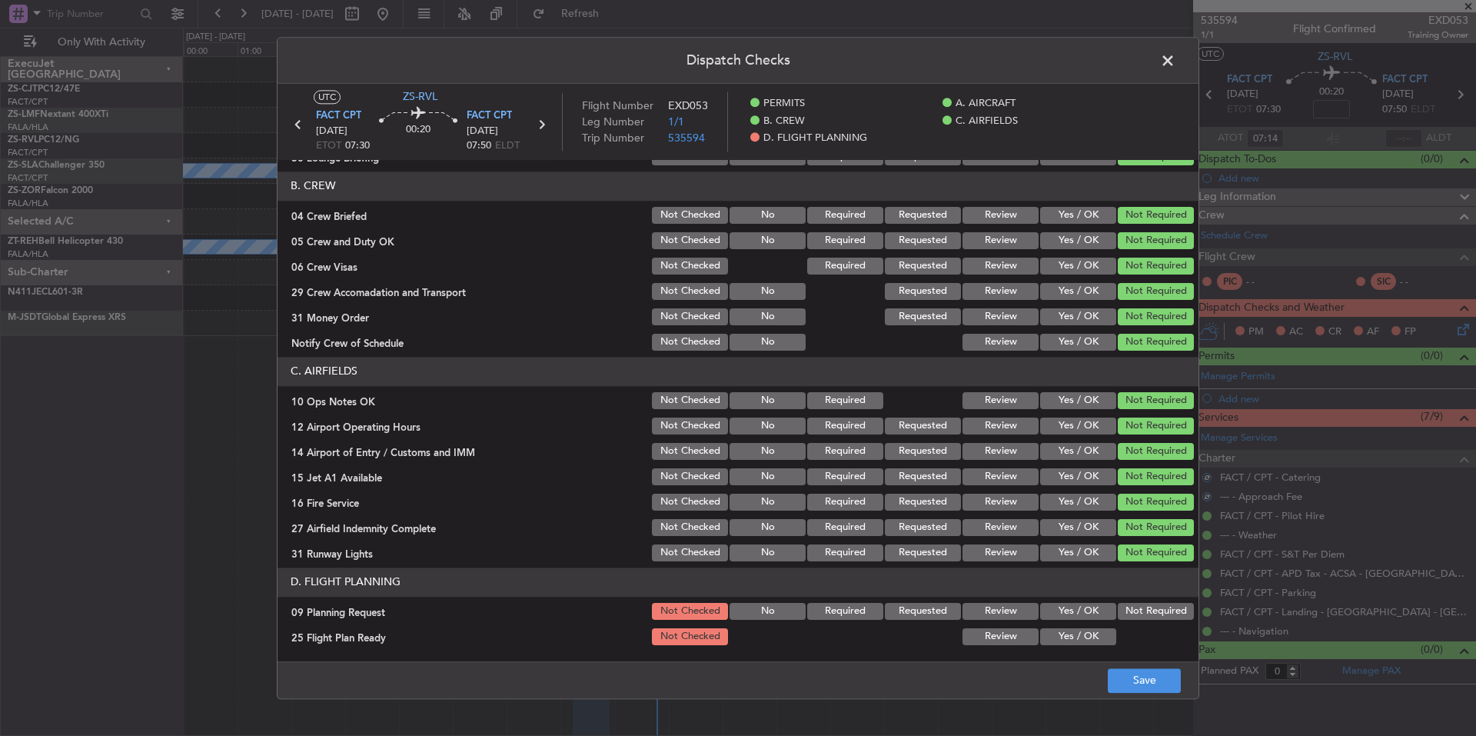
click at [1153, 398] on button "Not Required" at bounding box center [1156, 400] width 76 height 17
click at [1065, 610] on button "Yes / OK" at bounding box center [1078, 611] width 76 height 17
click at [1064, 634] on button "Yes / OK" at bounding box center [1078, 636] width 76 height 17
click at [1153, 681] on button "Save" at bounding box center [1144, 680] width 73 height 25
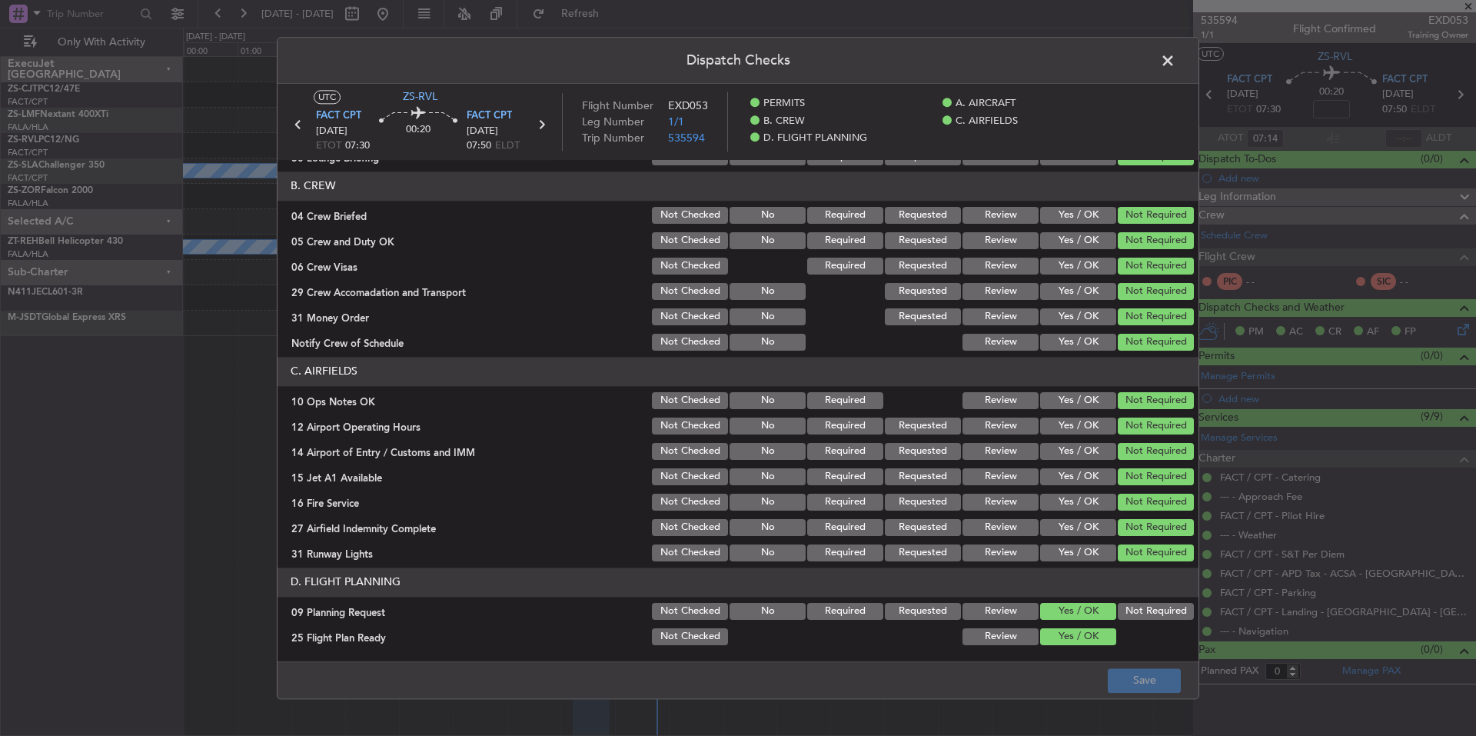
click at [1176, 60] on span at bounding box center [1176, 64] width 0 height 31
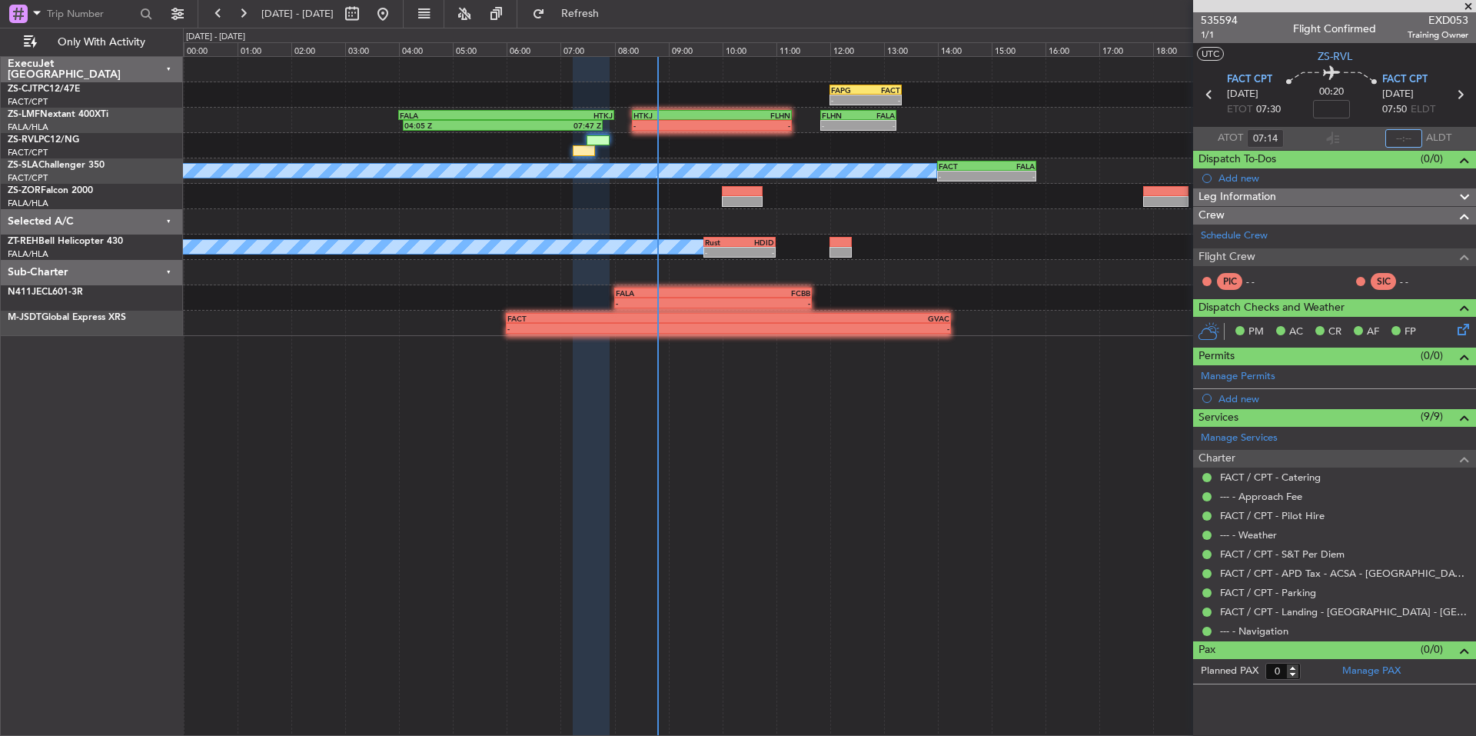
click at [1409, 145] on input "text" at bounding box center [1404, 138] width 37 height 18
type input "08:19"
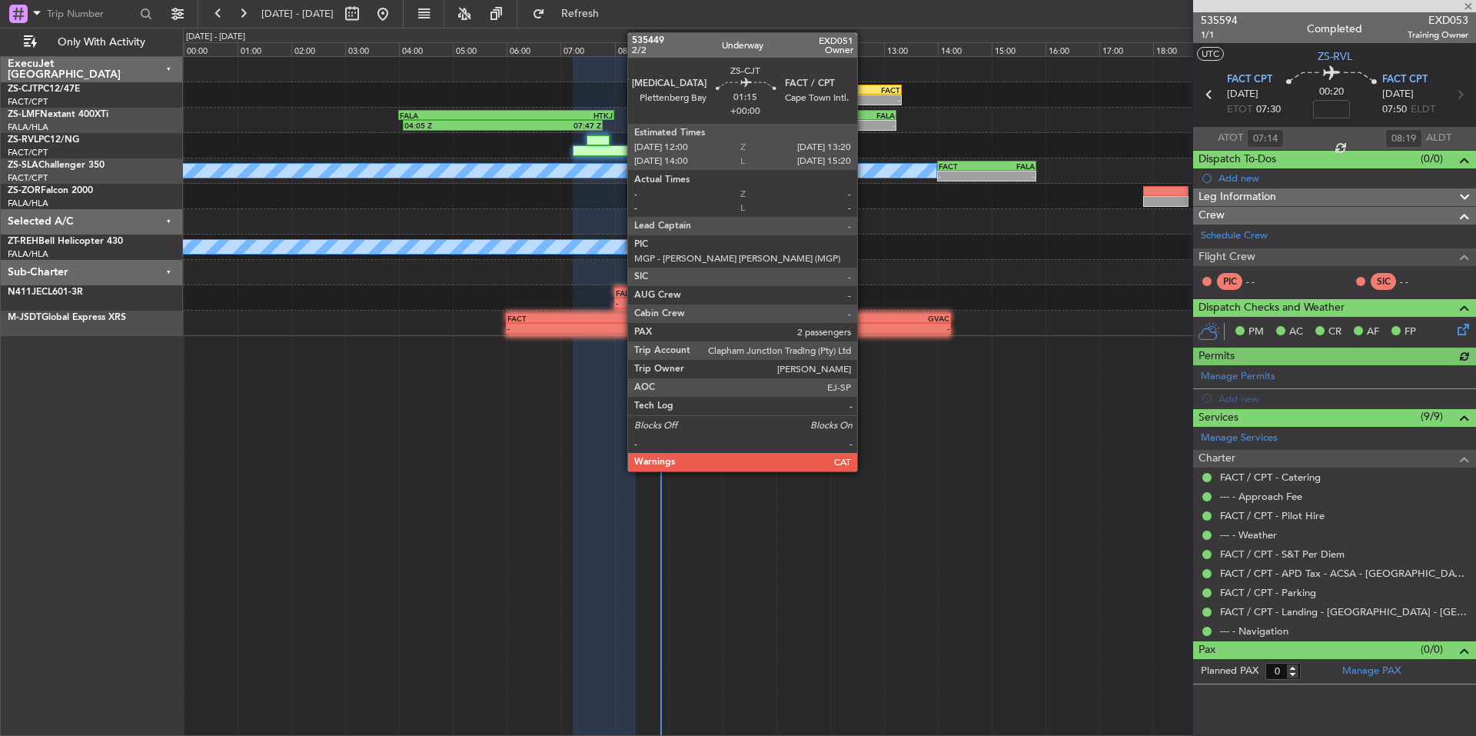
click at [864, 92] on div "FAPG" at bounding box center [848, 89] width 35 height 9
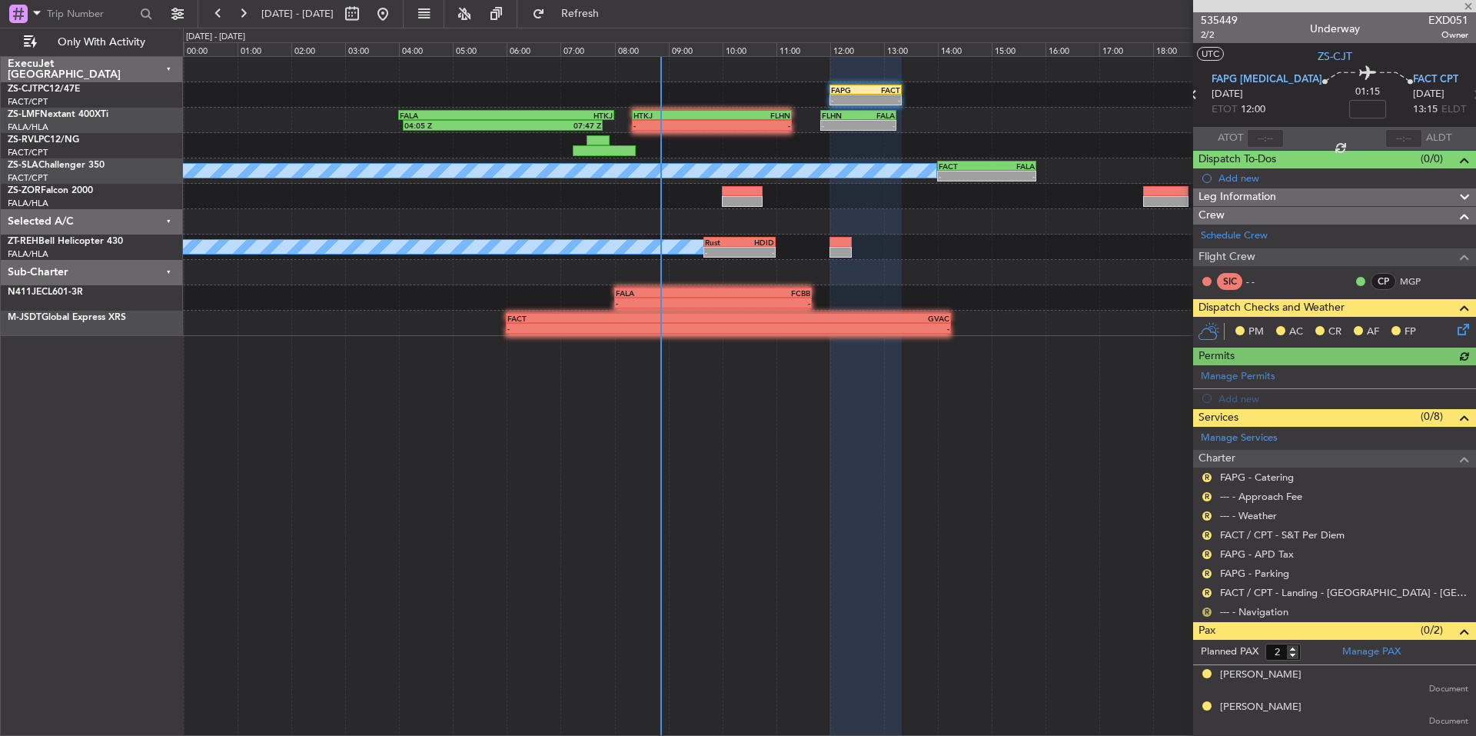
click at [1207, 608] on button "R" at bounding box center [1207, 612] width 9 height 9
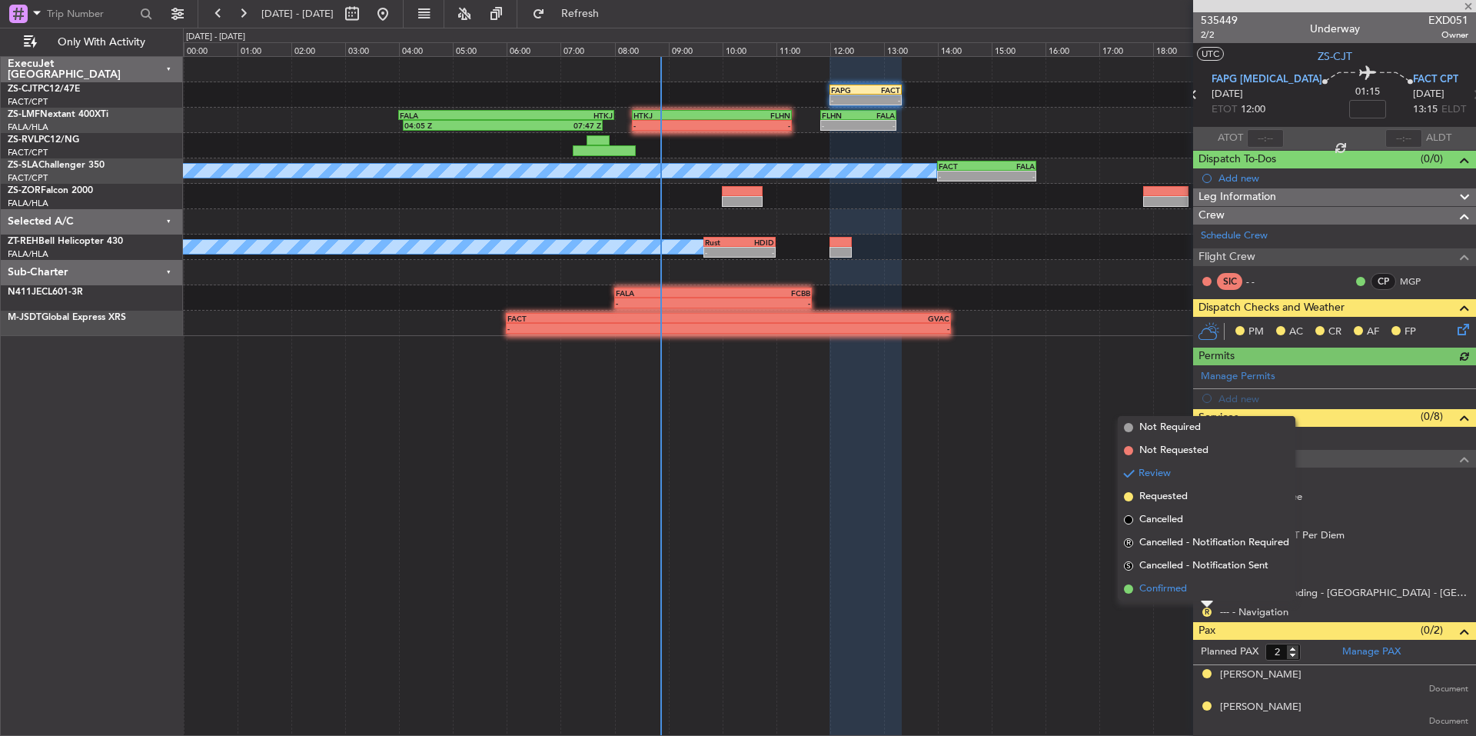
click at [1202, 598] on li "Confirmed" at bounding box center [1207, 589] width 178 height 23
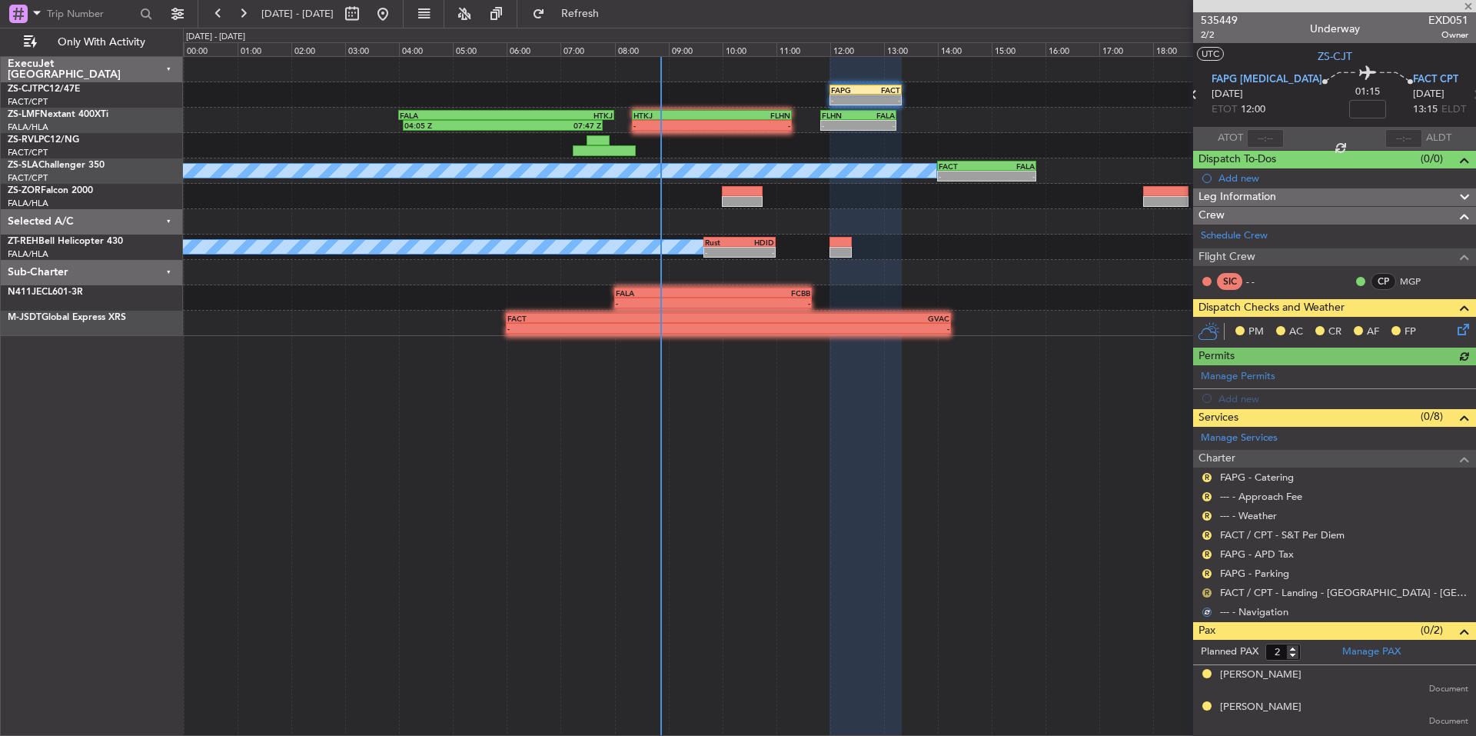
click at [1208, 597] on mat-tooltip-component "Review" at bounding box center [1207, 617] width 55 height 41
click at [1207, 591] on button "R" at bounding box center [1207, 592] width 9 height 9
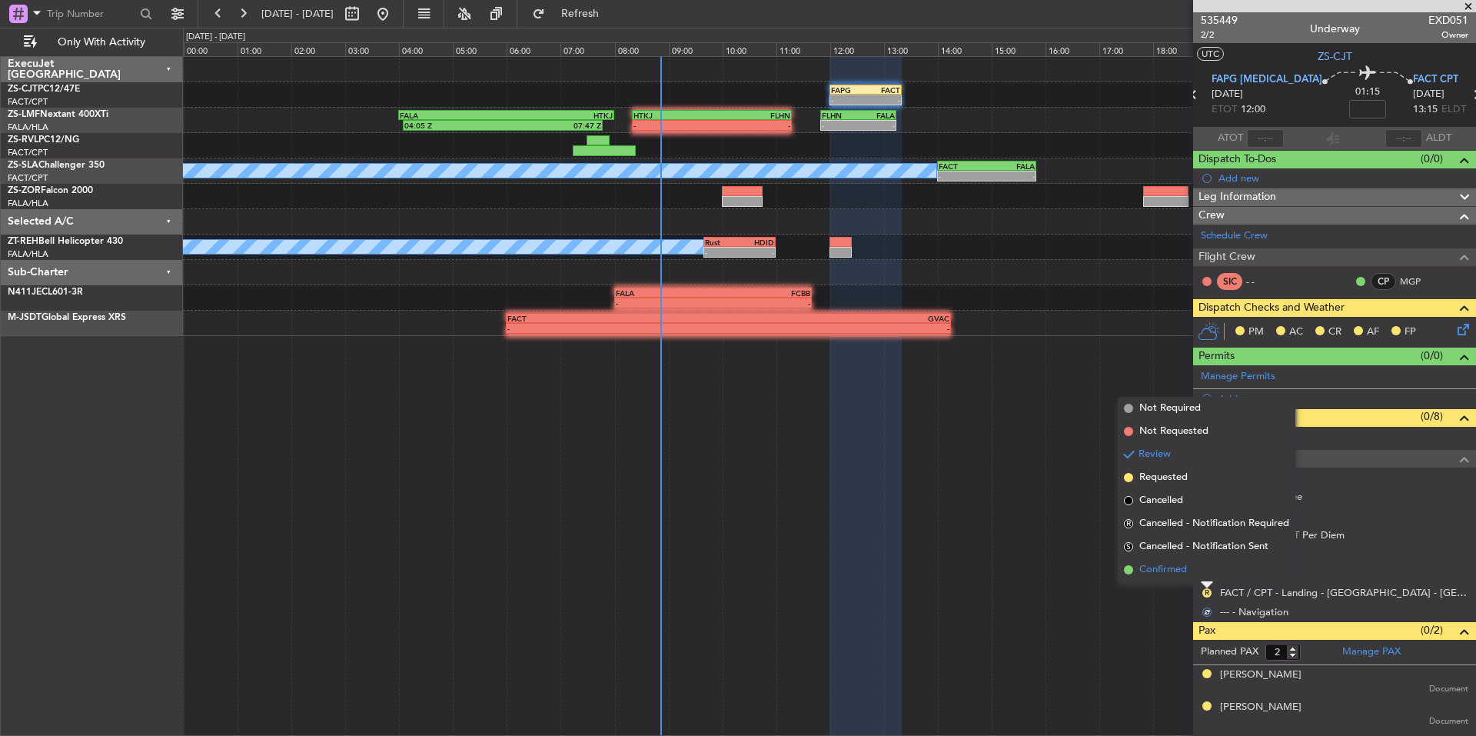
click at [1193, 572] on li "Confirmed" at bounding box center [1207, 569] width 178 height 23
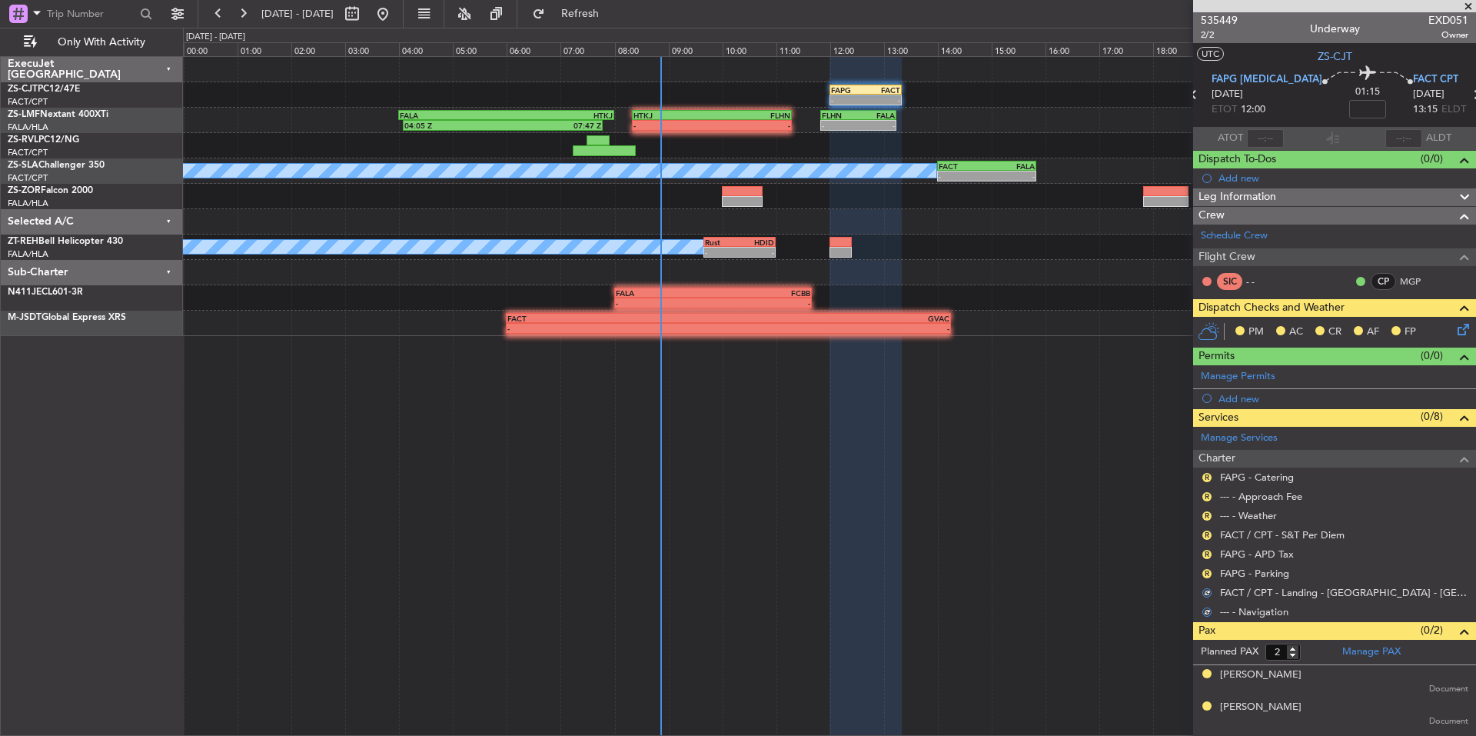
click at [1200, 569] on div "R FAPG - Parking" at bounding box center [1334, 573] width 283 height 19
click at [1207, 569] on button "R" at bounding box center [1207, 573] width 9 height 9
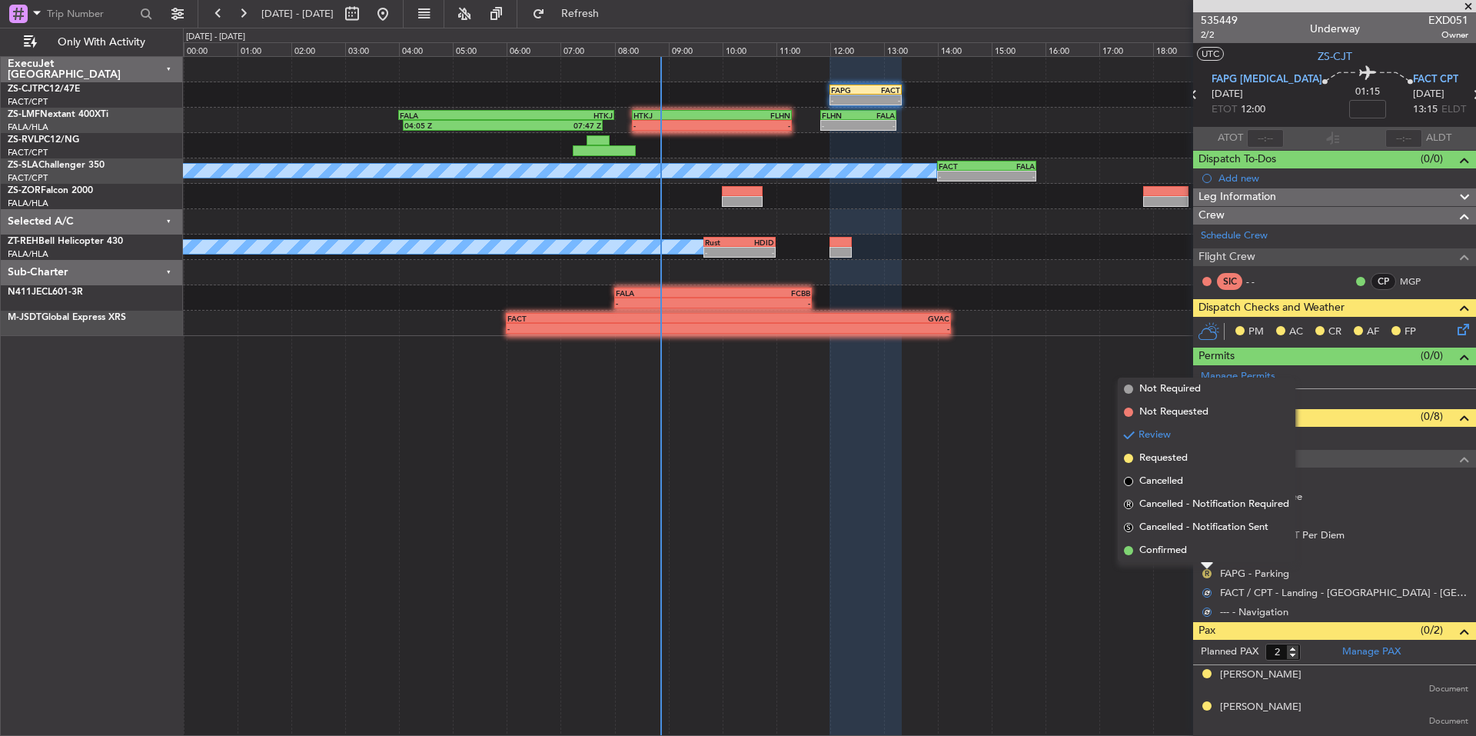
click at [1191, 553] on li "Confirmed" at bounding box center [1207, 550] width 178 height 23
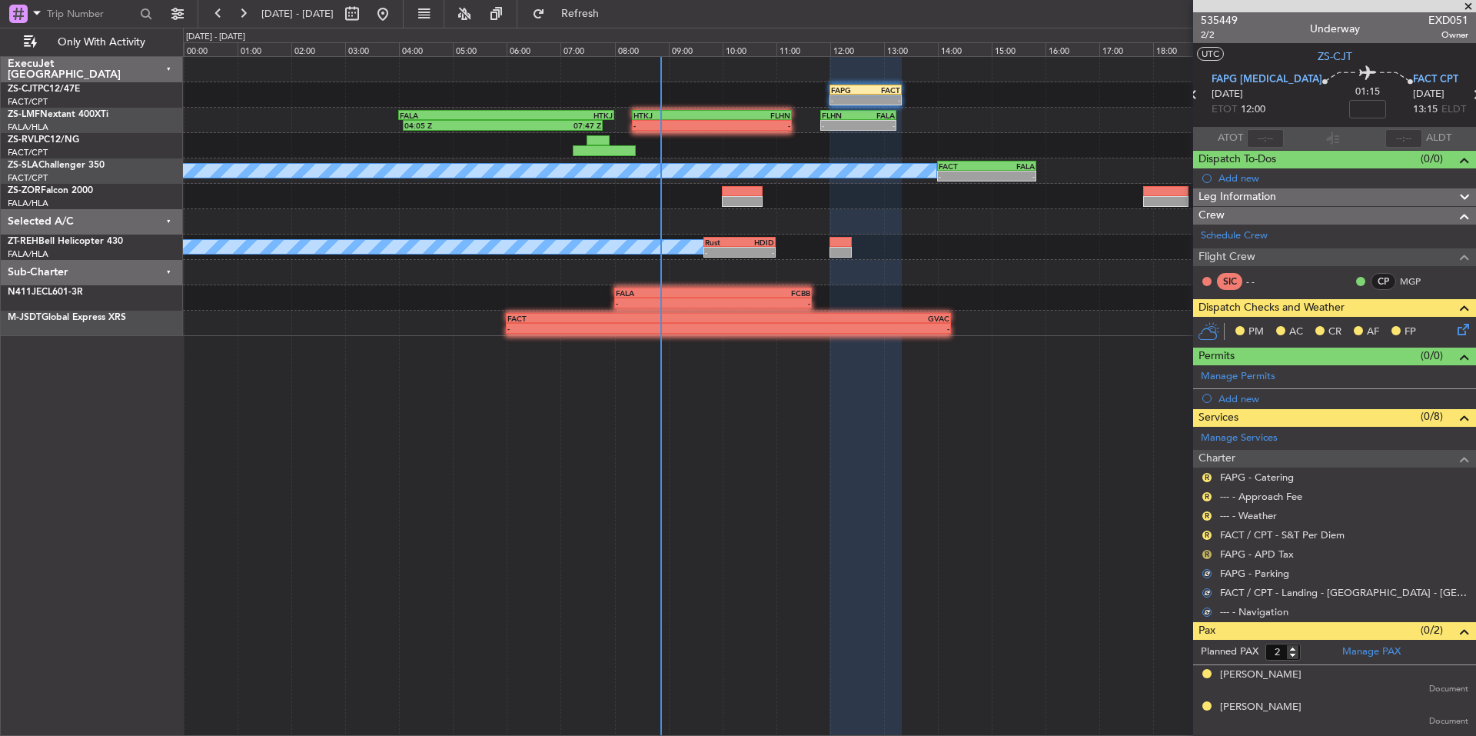
click at [1203, 551] on button "R" at bounding box center [1207, 554] width 9 height 9
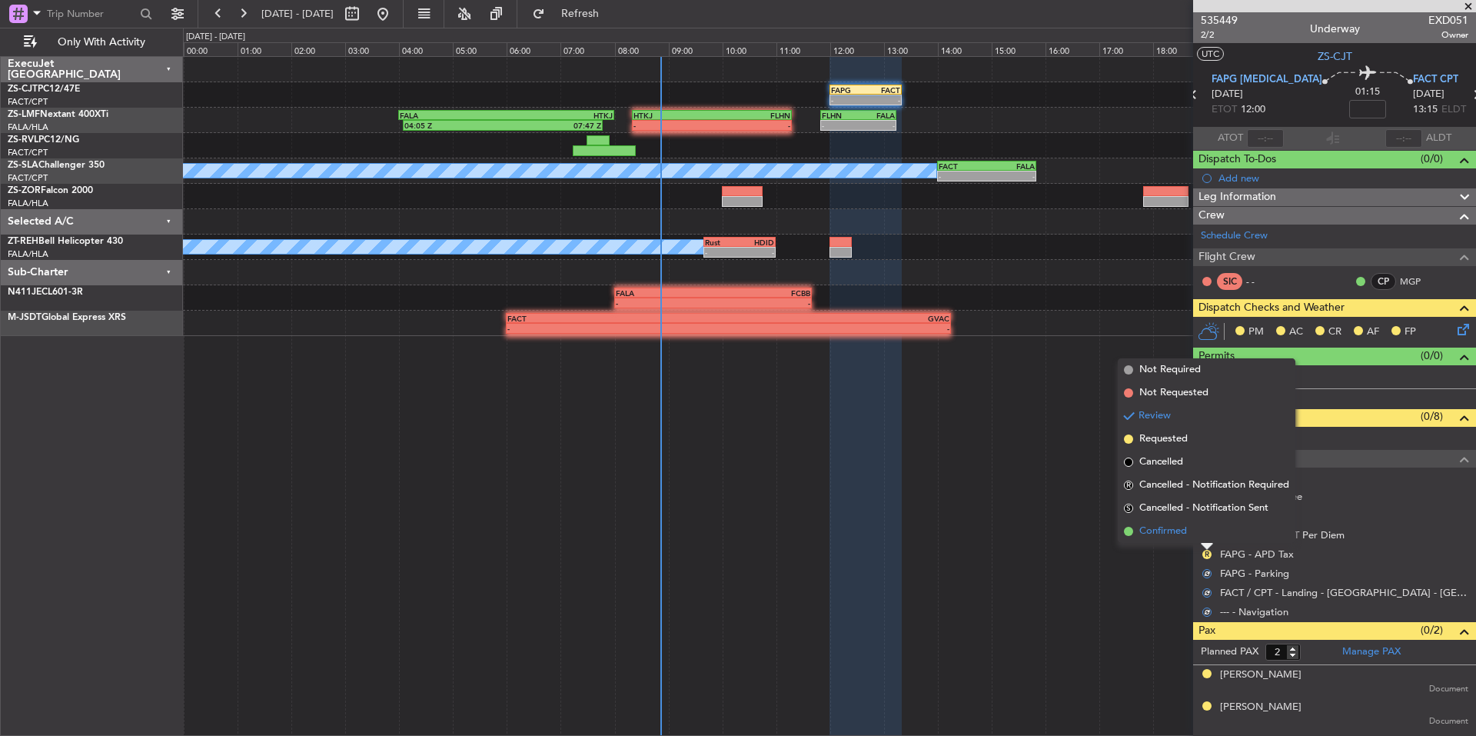
click at [1194, 538] on li "Confirmed" at bounding box center [1207, 531] width 178 height 23
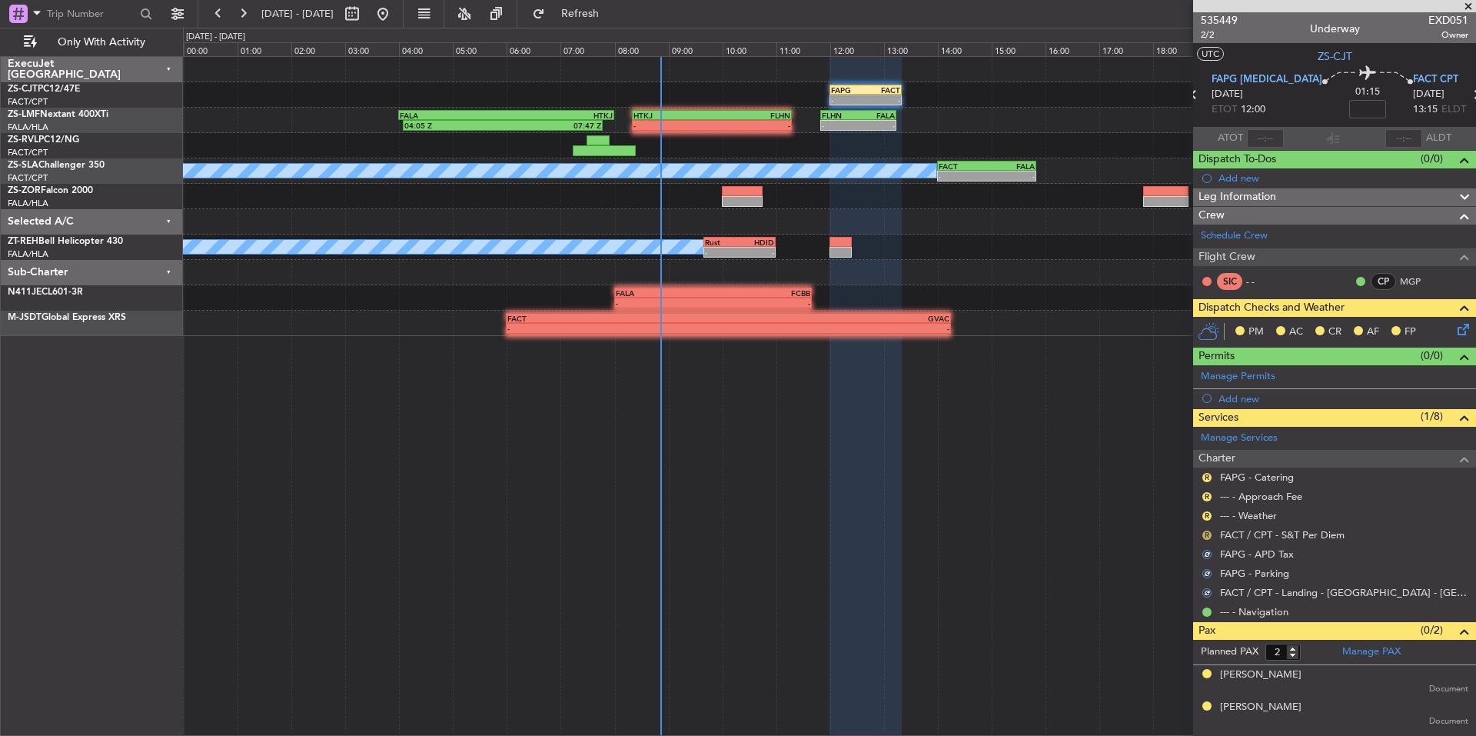
click at [1207, 534] on button "R" at bounding box center [1207, 535] width 9 height 9
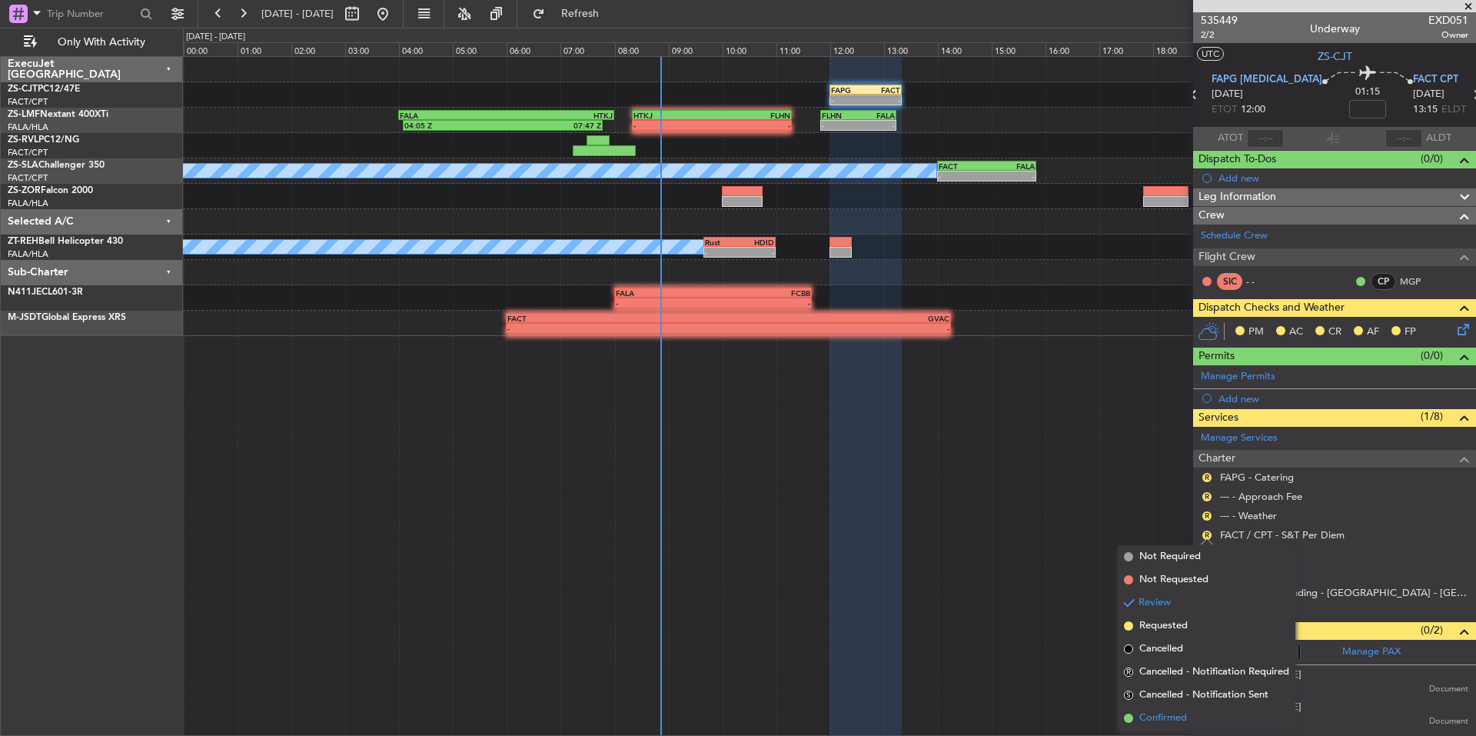
click at [1170, 710] on li "Confirmed" at bounding box center [1207, 718] width 178 height 23
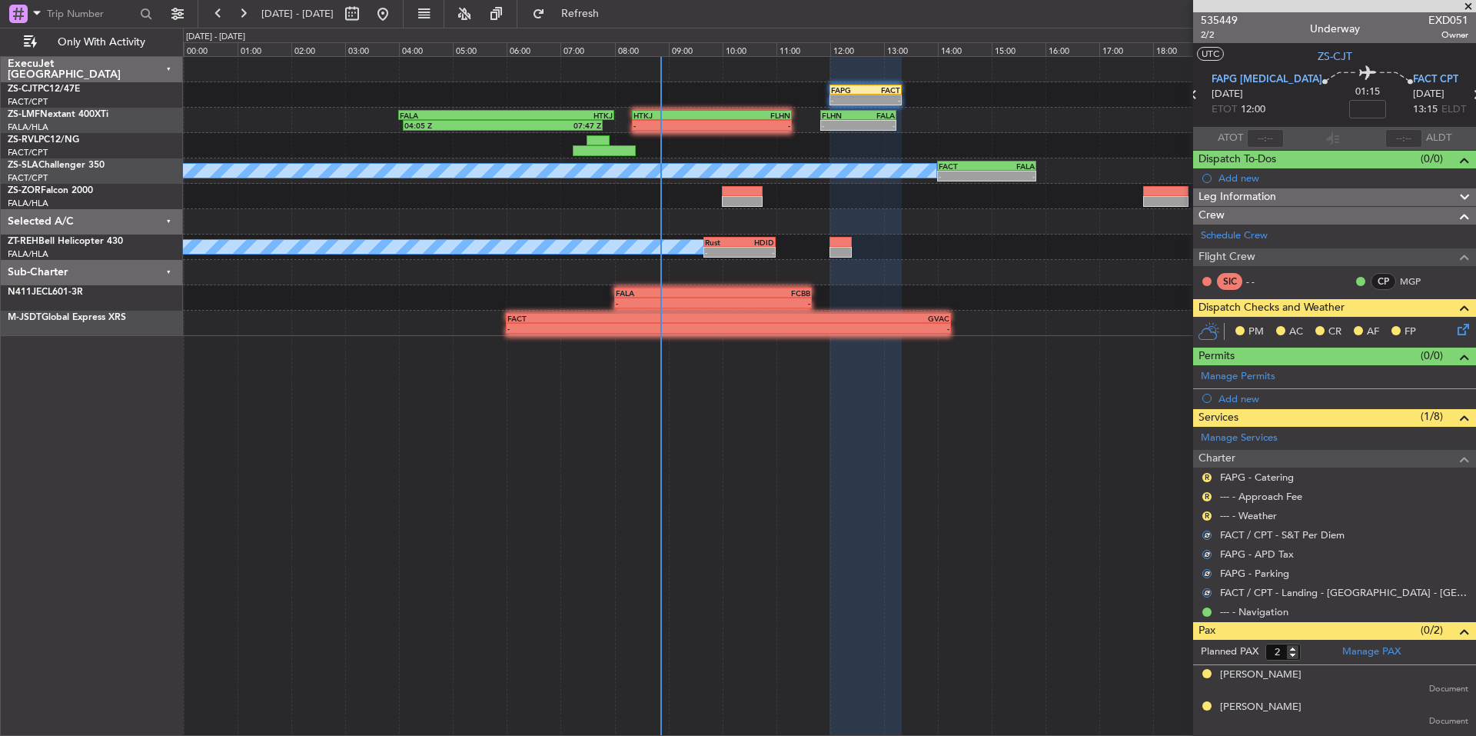
click at [1198, 513] on div "R --- - Weather" at bounding box center [1334, 515] width 283 height 19
click at [1210, 512] on button "R" at bounding box center [1207, 515] width 9 height 9
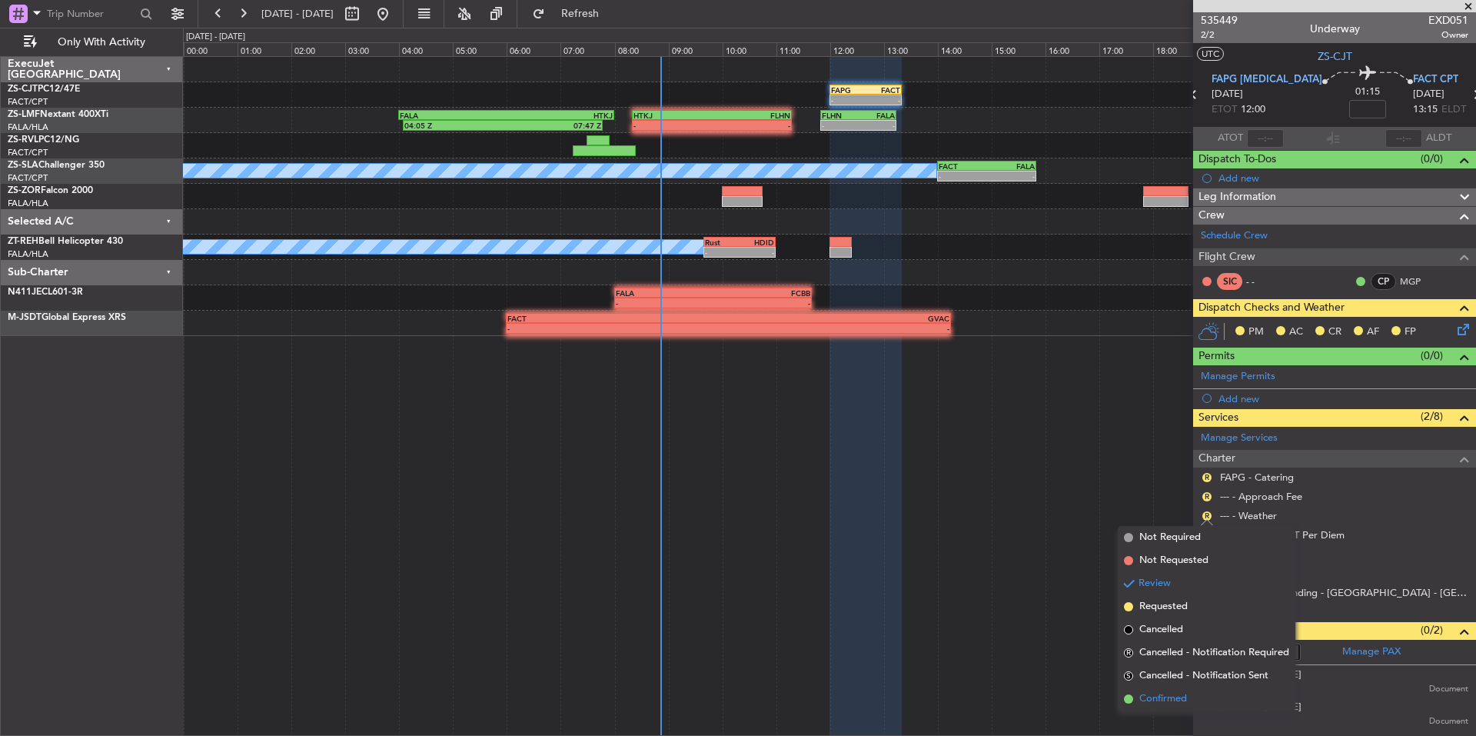
click at [1174, 691] on li "Confirmed" at bounding box center [1207, 698] width 178 height 23
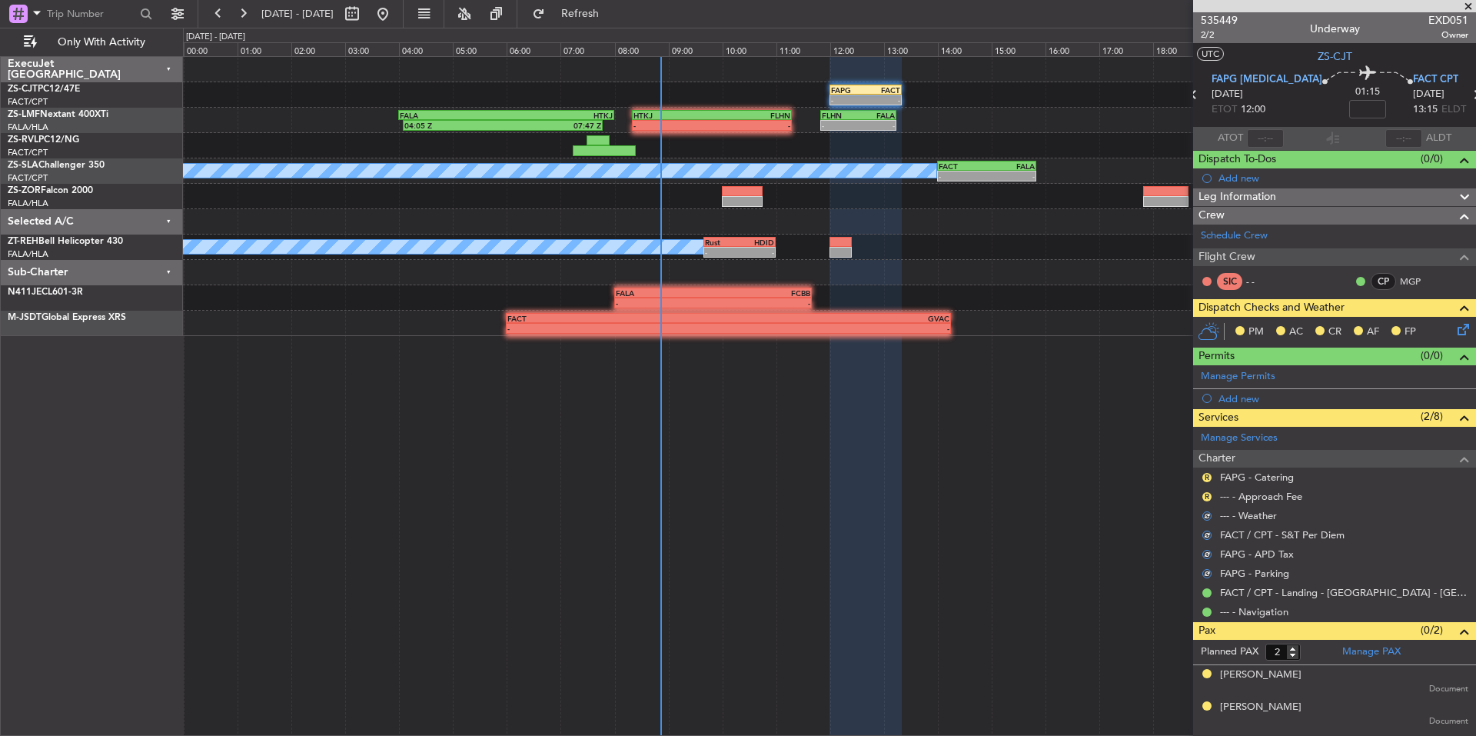
click at [1205, 497] on mat-tooltip-component "Review" at bounding box center [1207, 501] width 55 height 41
click at [1205, 496] on button "R" at bounding box center [1207, 496] width 9 height 9
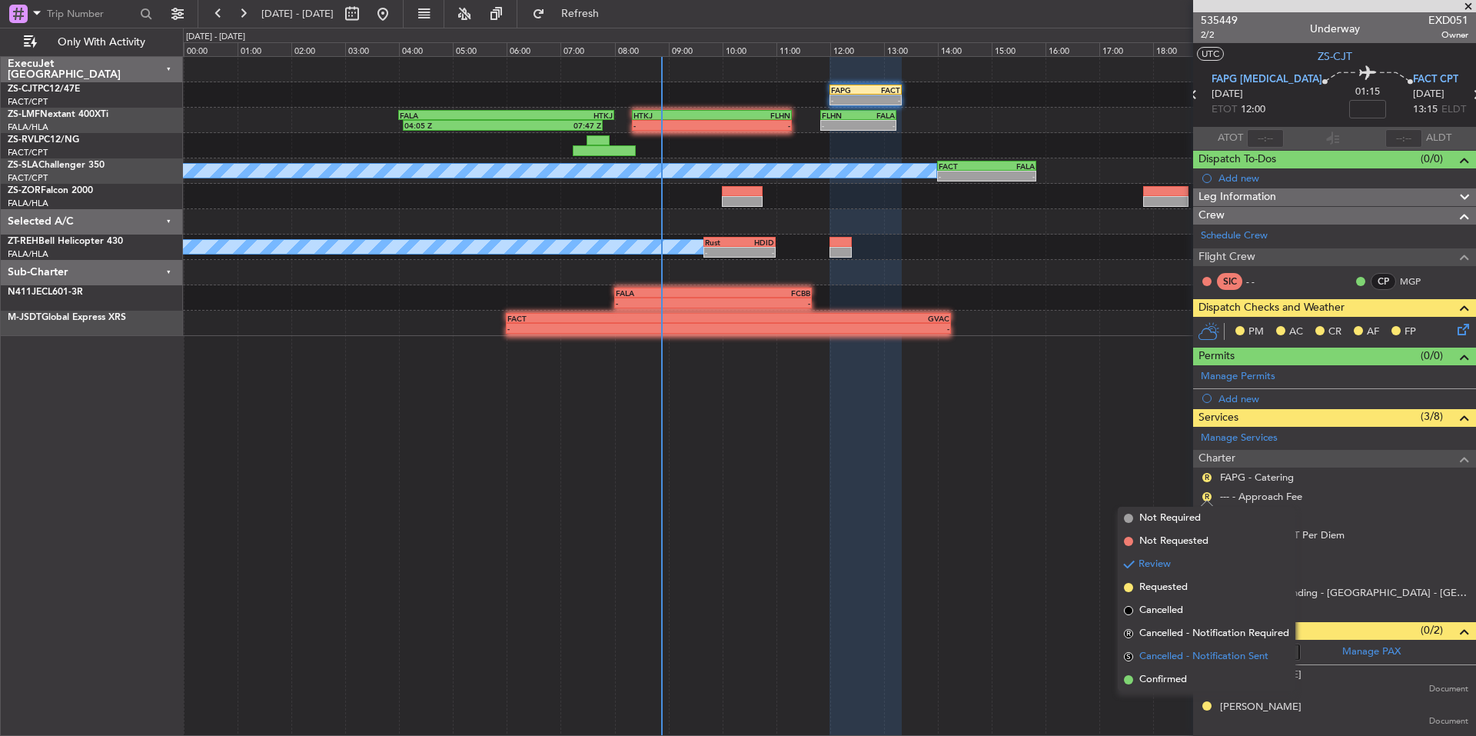
click at [1181, 665] on li "S Cancelled - Notification Sent" at bounding box center [1207, 656] width 178 height 23
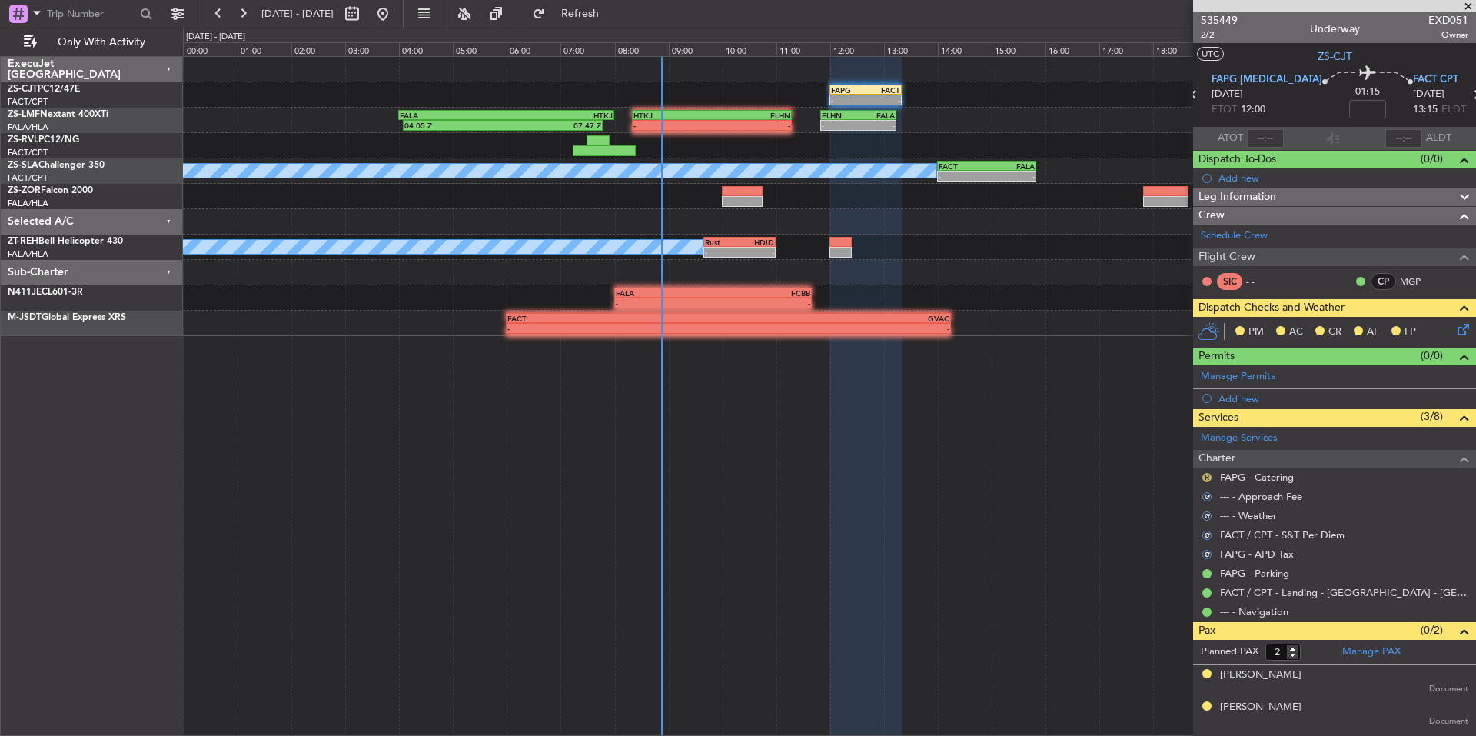
click at [1206, 477] on button "R" at bounding box center [1207, 477] width 9 height 9
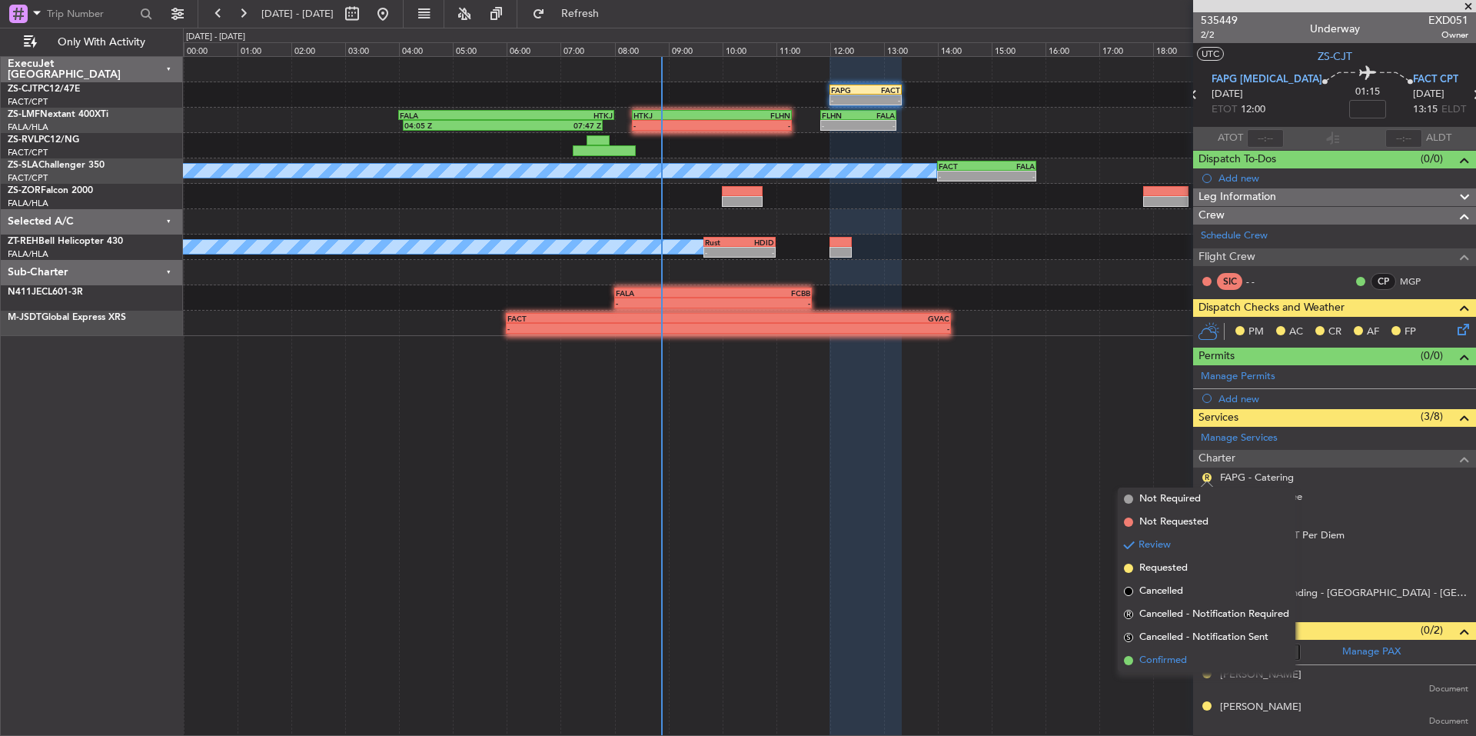
click at [1157, 660] on span "Confirmed" at bounding box center [1164, 660] width 48 height 15
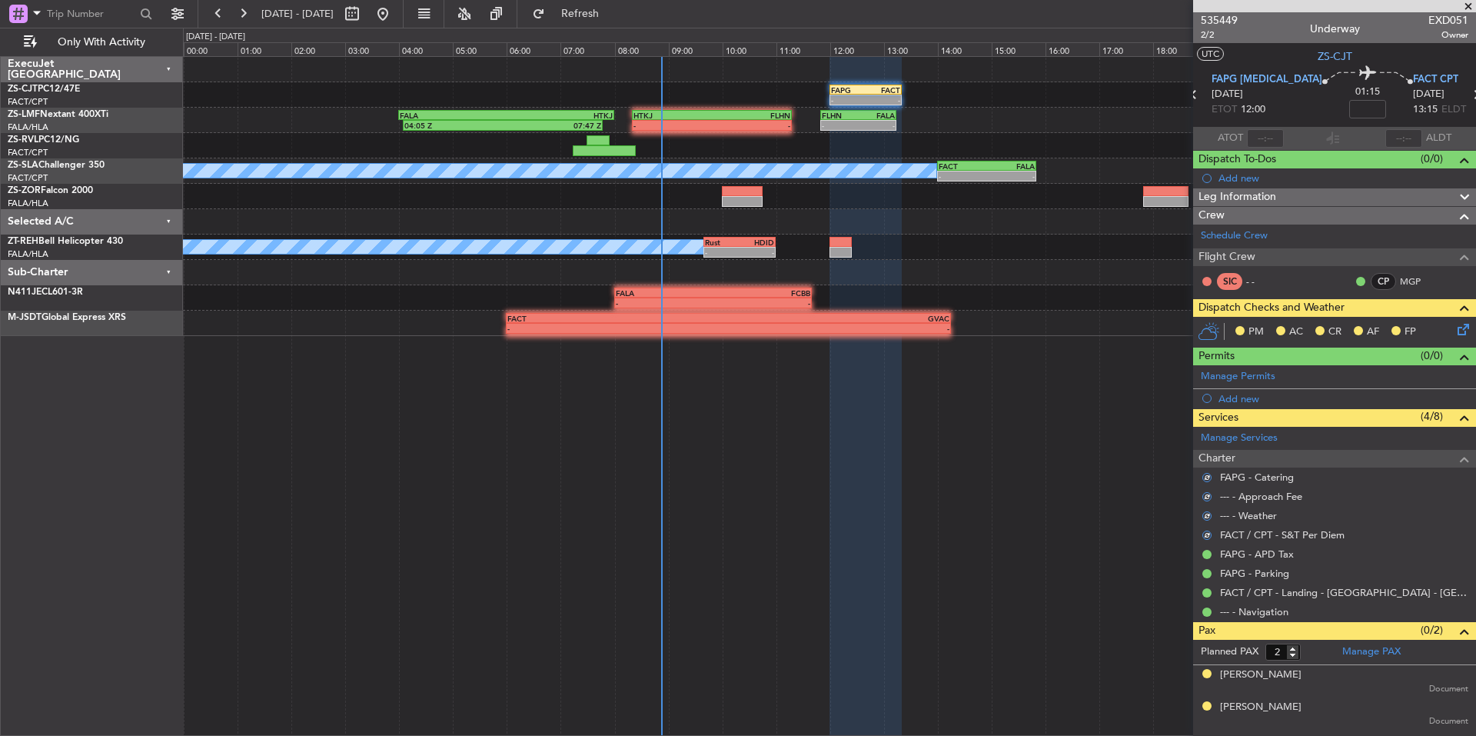
click at [1463, 326] on icon at bounding box center [1461, 327] width 12 height 12
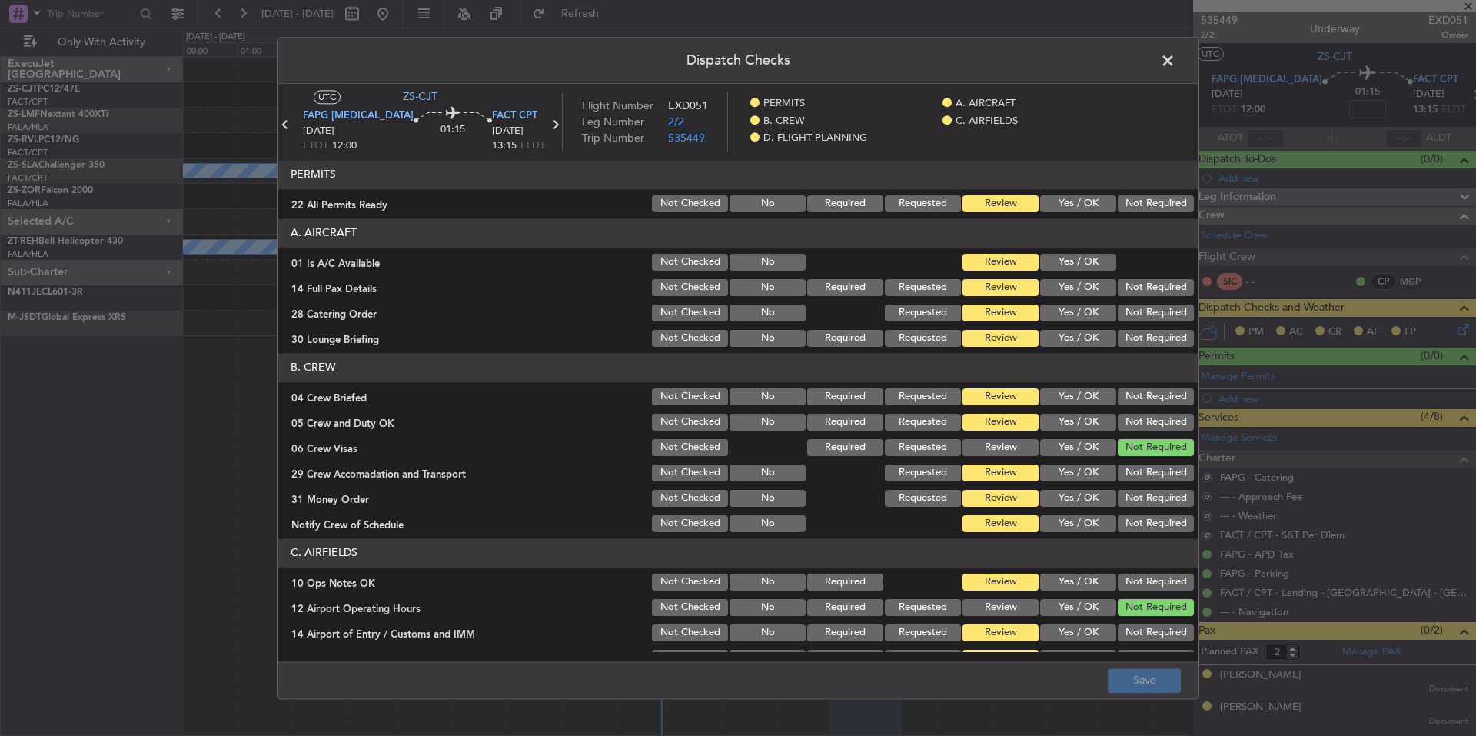
click at [1151, 191] on section "PERMITS 22 All Permits Ready Not Checked No Required Requested Review Yes / OK …" at bounding box center [738, 187] width 921 height 55
click at [1147, 203] on button "Not Required" at bounding box center [1156, 203] width 76 height 17
click at [1078, 258] on button "Yes / OK" at bounding box center [1078, 262] width 76 height 17
click at [1119, 282] on button "Not Required" at bounding box center [1156, 287] width 76 height 17
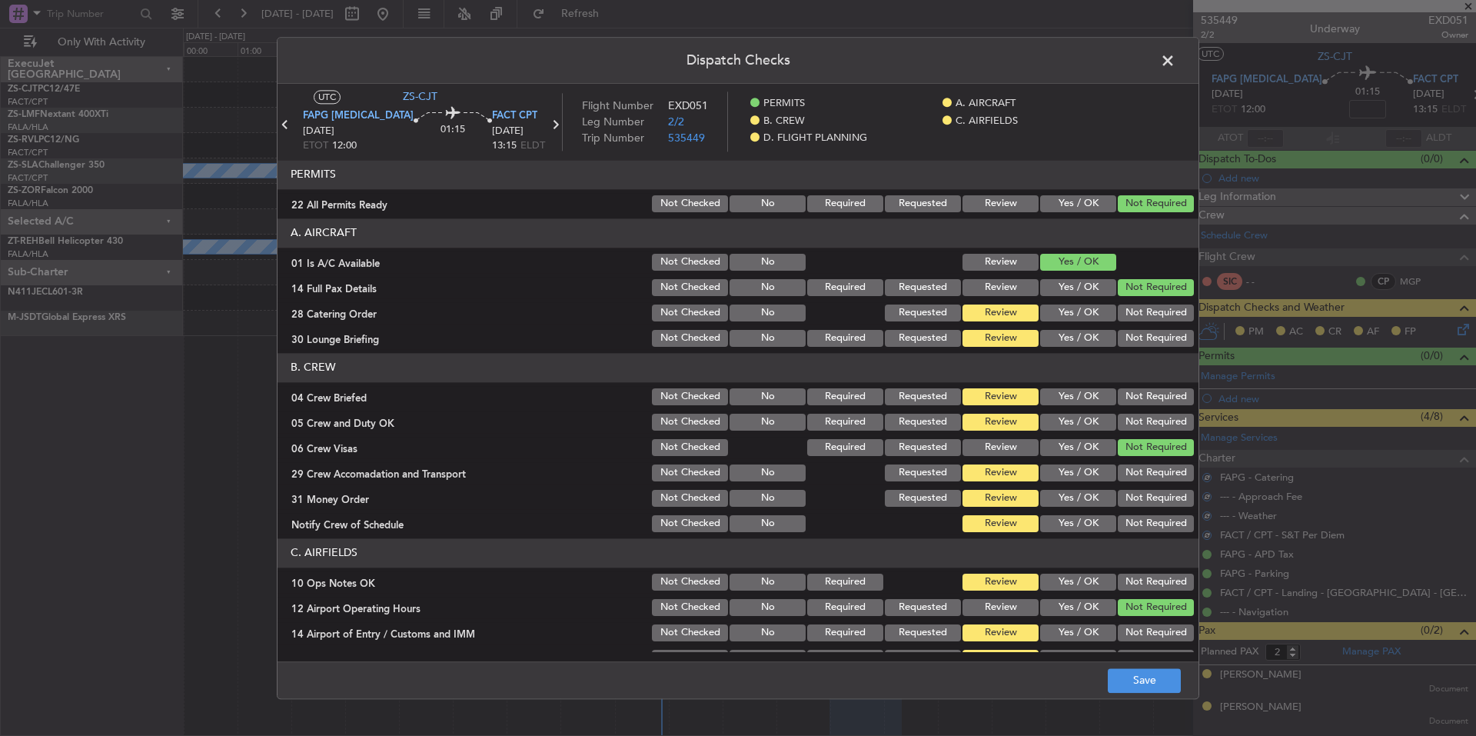
click at [1127, 298] on div "Not Required" at bounding box center [1155, 288] width 78 height 22
click at [1132, 315] on button "Not Required" at bounding box center [1156, 313] width 76 height 17
click at [1132, 325] on section "A. AIRCRAFT 01 Is A/C Available Not Checked No Review Yes / OK 14 Full Pax Deta…" at bounding box center [738, 283] width 921 height 131
click at [1133, 338] on button "Not Required" at bounding box center [1156, 338] width 76 height 17
click at [1134, 345] on button "Not Required" at bounding box center [1156, 338] width 76 height 17
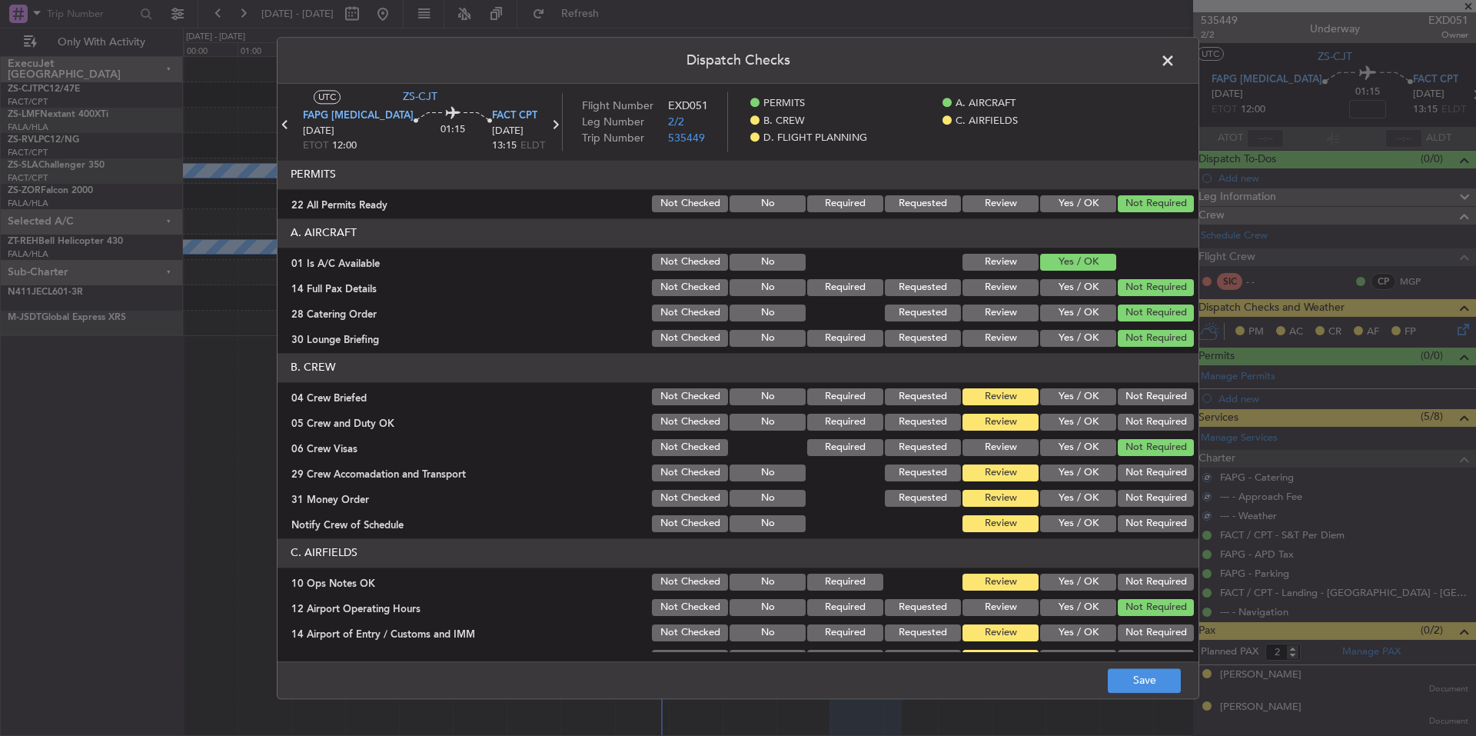
drag, startPoint x: 1143, startPoint y: 388, endPoint x: 1144, endPoint y: 401, distance: 13.1
click at [1143, 389] on div "Not Required" at bounding box center [1155, 397] width 78 height 22
click at [1147, 407] on div "Not Required" at bounding box center [1155, 397] width 78 height 22
drag, startPoint x: 1147, startPoint y: 418, endPoint x: 1147, endPoint y: 427, distance: 8.5
click at [1147, 420] on button "Not Required" at bounding box center [1156, 422] width 76 height 17
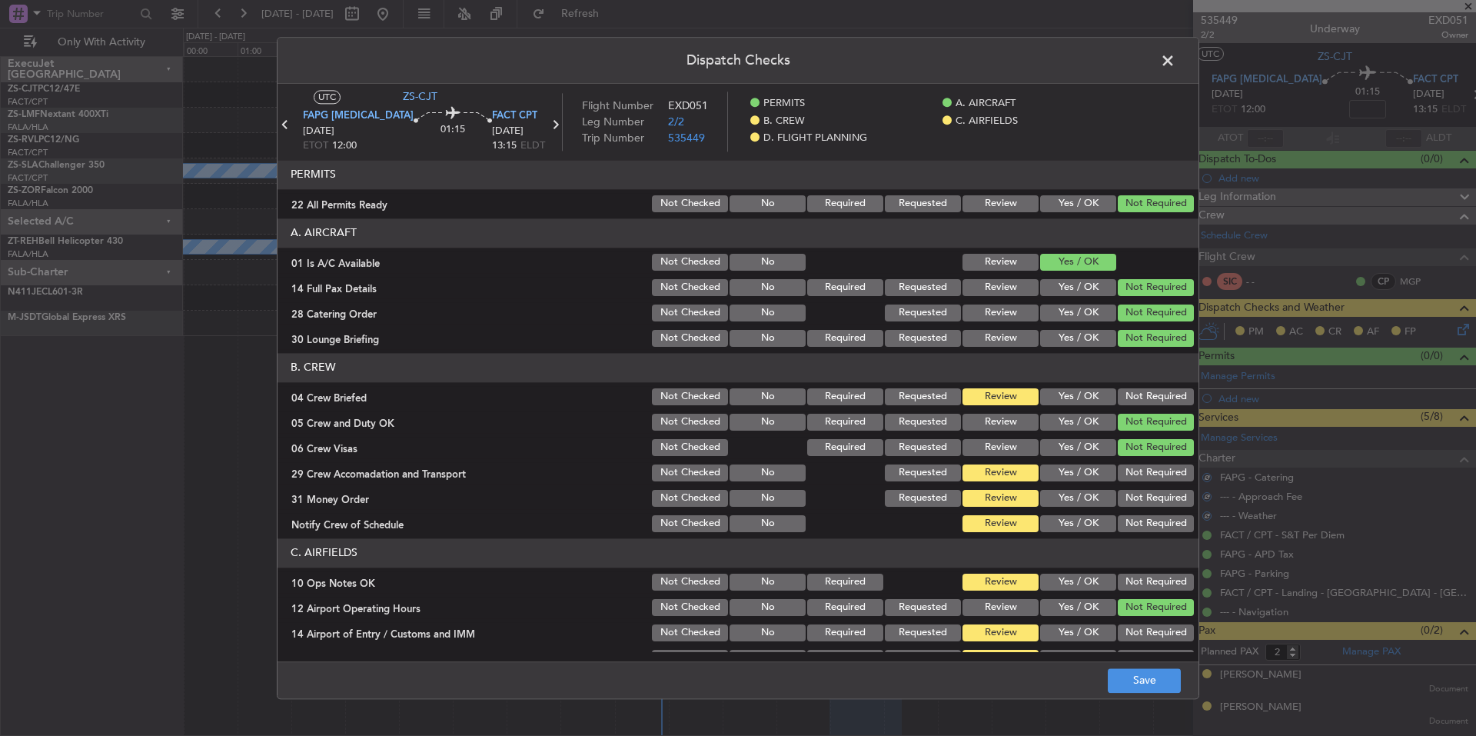
drag, startPoint x: 1147, startPoint y: 428, endPoint x: 1147, endPoint y: 455, distance: 27.7
click at [1147, 431] on div "Not Required" at bounding box center [1155, 422] width 78 height 22
drag, startPoint x: 1147, startPoint y: 455, endPoint x: 1149, endPoint y: 471, distance: 16.2
click at [1147, 458] on div "Not Required" at bounding box center [1155, 448] width 78 height 22
click at [1149, 471] on button "Not Required" at bounding box center [1156, 472] width 76 height 17
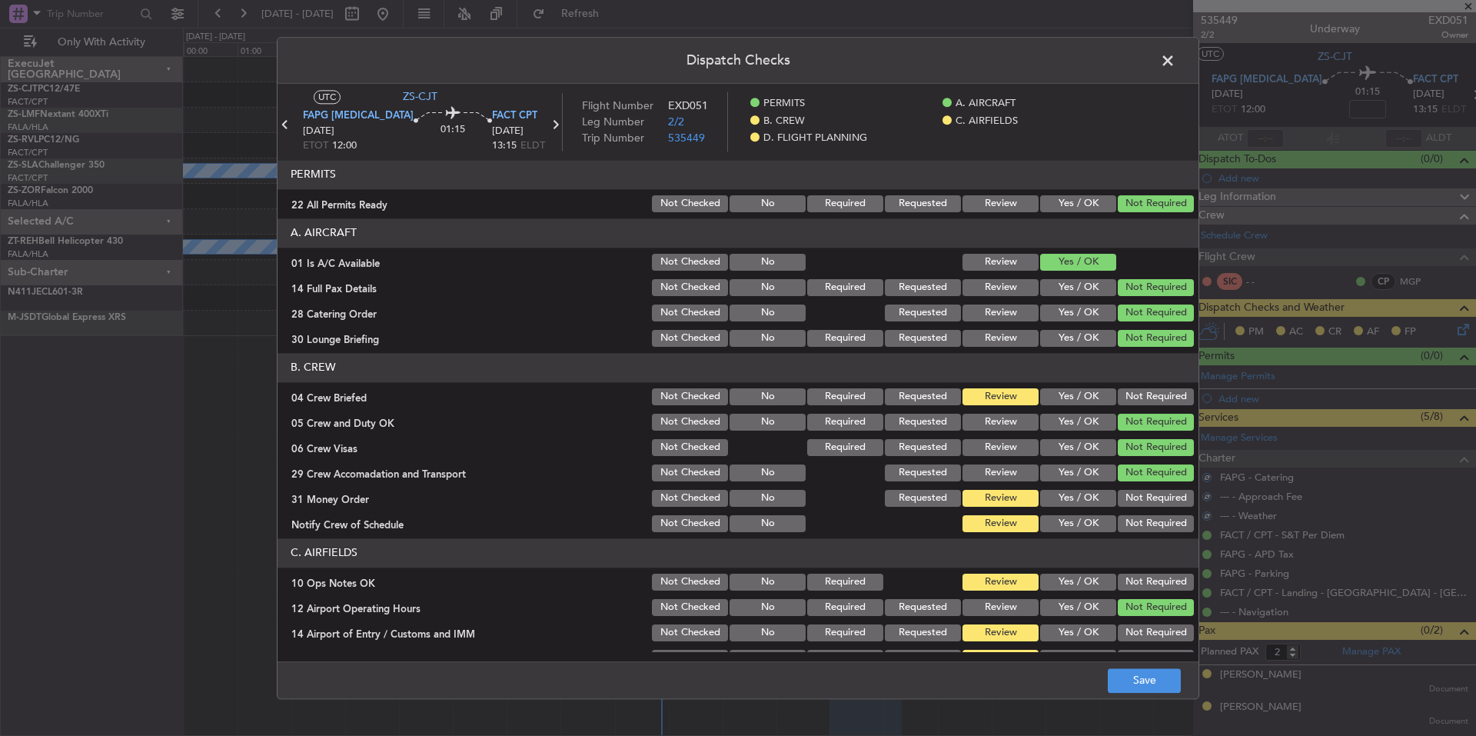
click at [1149, 479] on button "Not Required" at bounding box center [1156, 472] width 76 height 17
click at [1150, 496] on button "Not Required" at bounding box center [1156, 498] width 76 height 17
click at [1151, 511] on section "B. CREW 04 Crew Briefed Not Checked No Required Requested Review Yes / OK Not R…" at bounding box center [738, 443] width 921 height 181
click at [1152, 519] on button "Not Required" at bounding box center [1156, 523] width 76 height 17
click at [1151, 528] on button "Not Required" at bounding box center [1156, 523] width 76 height 17
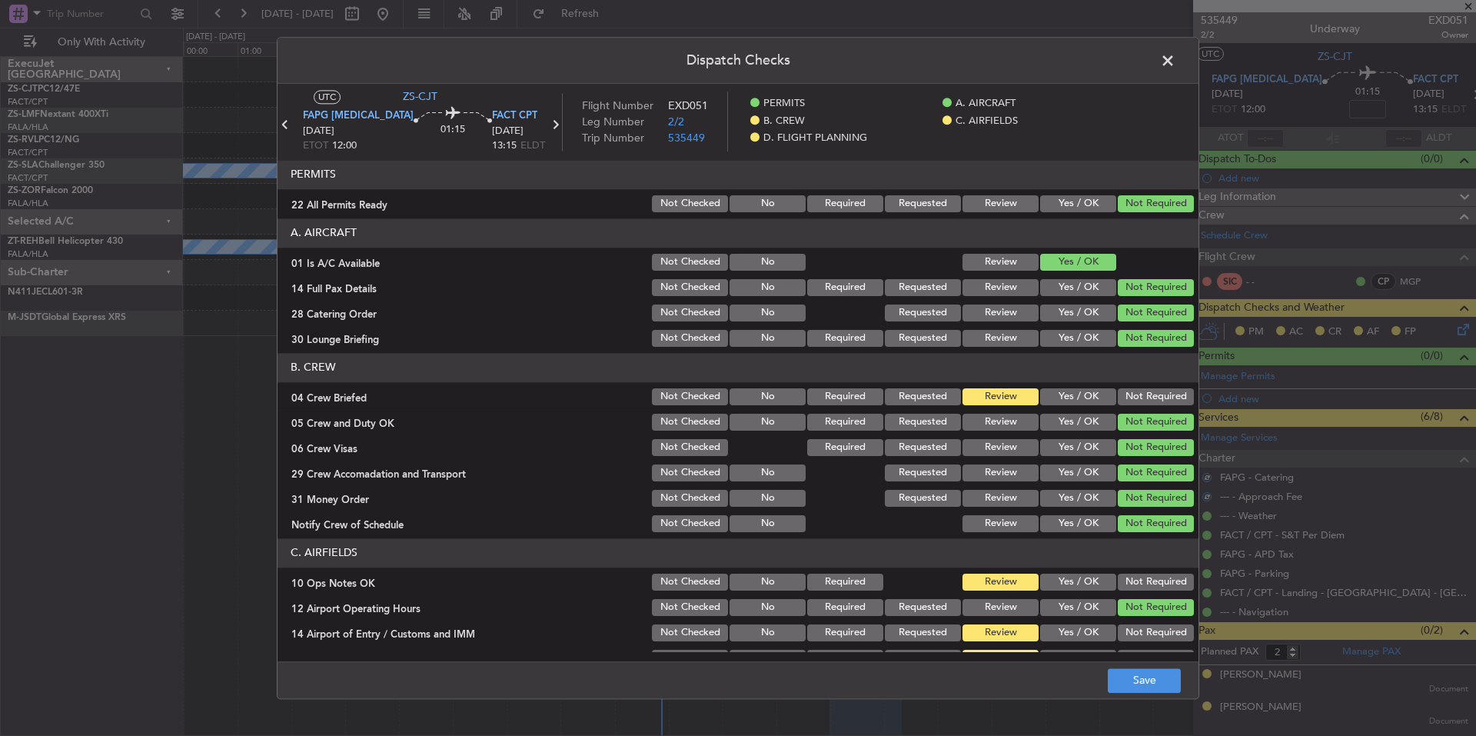
drag, startPoint x: 1149, startPoint y: 421, endPoint x: 1149, endPoint y: 401, distance: 20.0
click at [1149, 421] on button "Not Required" at bounding box center [1156, 422] width 76 height 17
click at [1149, 401] on button "Not Required" at bounding box center [1156, 396] width 76 height 17
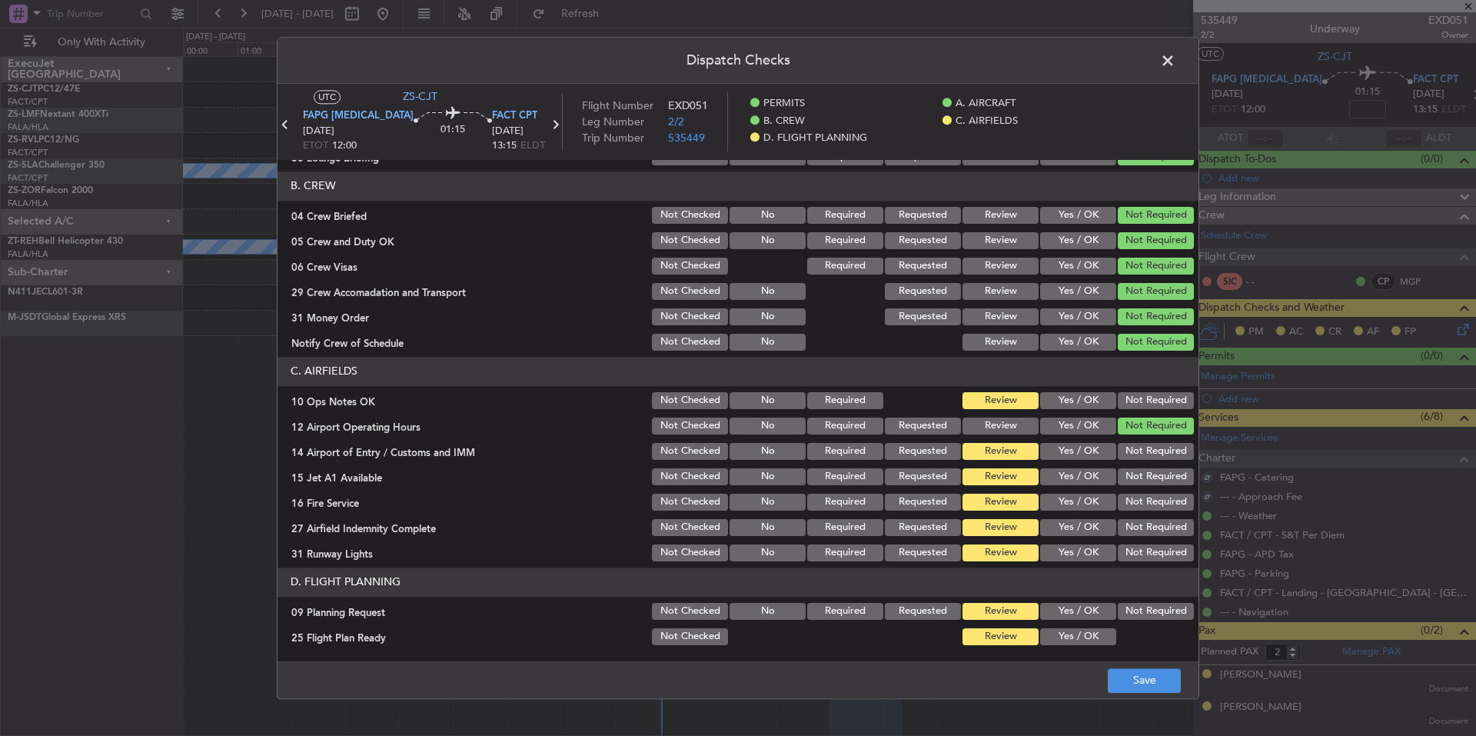
click at [1150, 398] on button "Not Required" at bounding box center [1156, 400] width 76 height 17
drag, startPoint x: 1150, startPoint y: 421, endPoint x: 1152, endPoint y: 444, distance: 22.4
click at [1150, 430] on button "Not Required" at bounding box center [1156, 426] width 76 height 17
click at [1152, 450] on button "Not Required" at bounding box center [1156, 451] width 76 height 17
drag, startPoint x: 1152, startPoint y: 457, endPoint x: 1151, endPoint y: 481, distance: 23.9
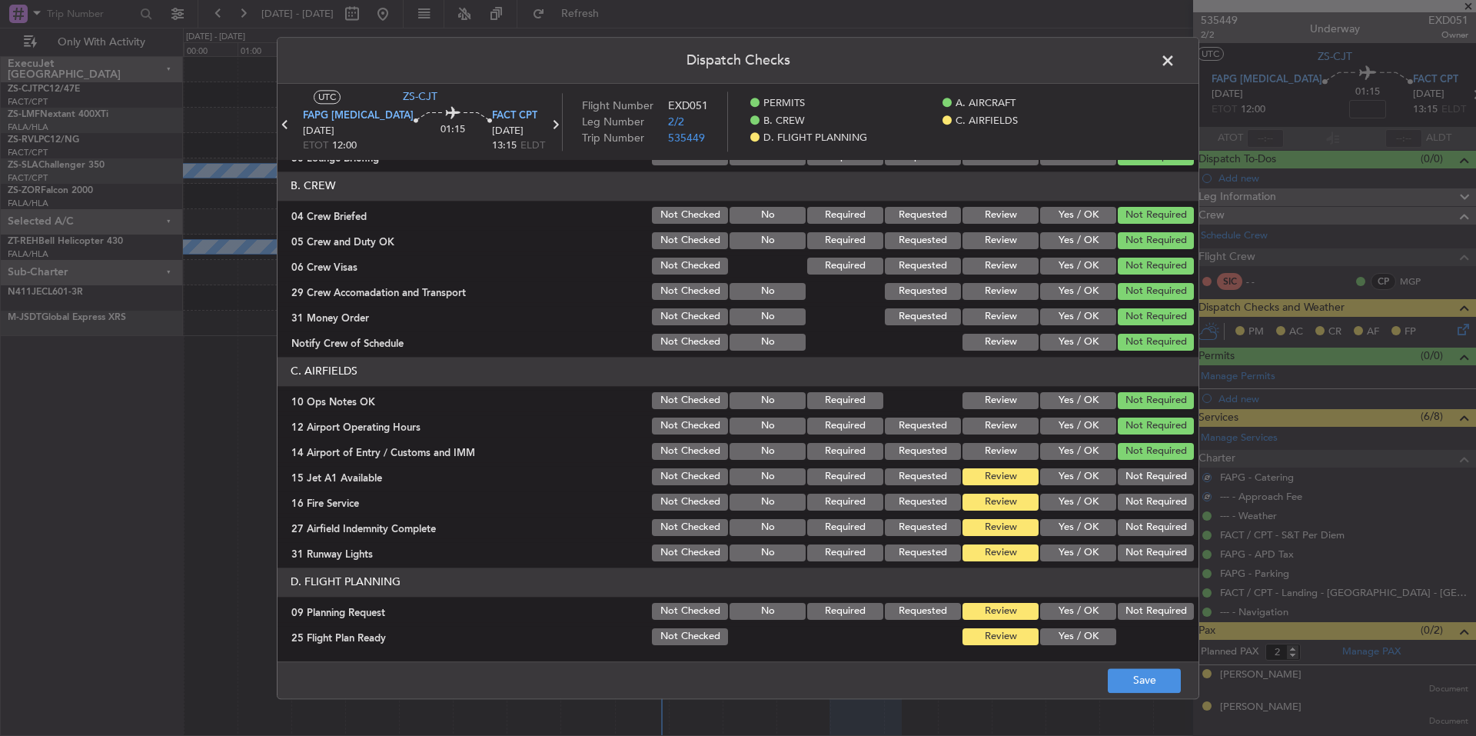
click at [1152, 458] on button "Not Required" at bounding box center [1156, 451] width 76 height 17
click at [1150, 486] on div "Not Required" at bounding box center [1155, 477] width 78 height 22
click at [1150, 499] on button "Not Required" at bounding box center [1156, 502] width 76 height 17
click at [1150, 516] on section "C. AIRFIELDS 10 Ops Notes OK Not Checked No Required Review Yes / OK Not Requir…" at bounding box center [738, 460] width 921 height 207
click at [1146, 551] on button "Not Required" at bounding box center [1156, 552] width 76 height 17
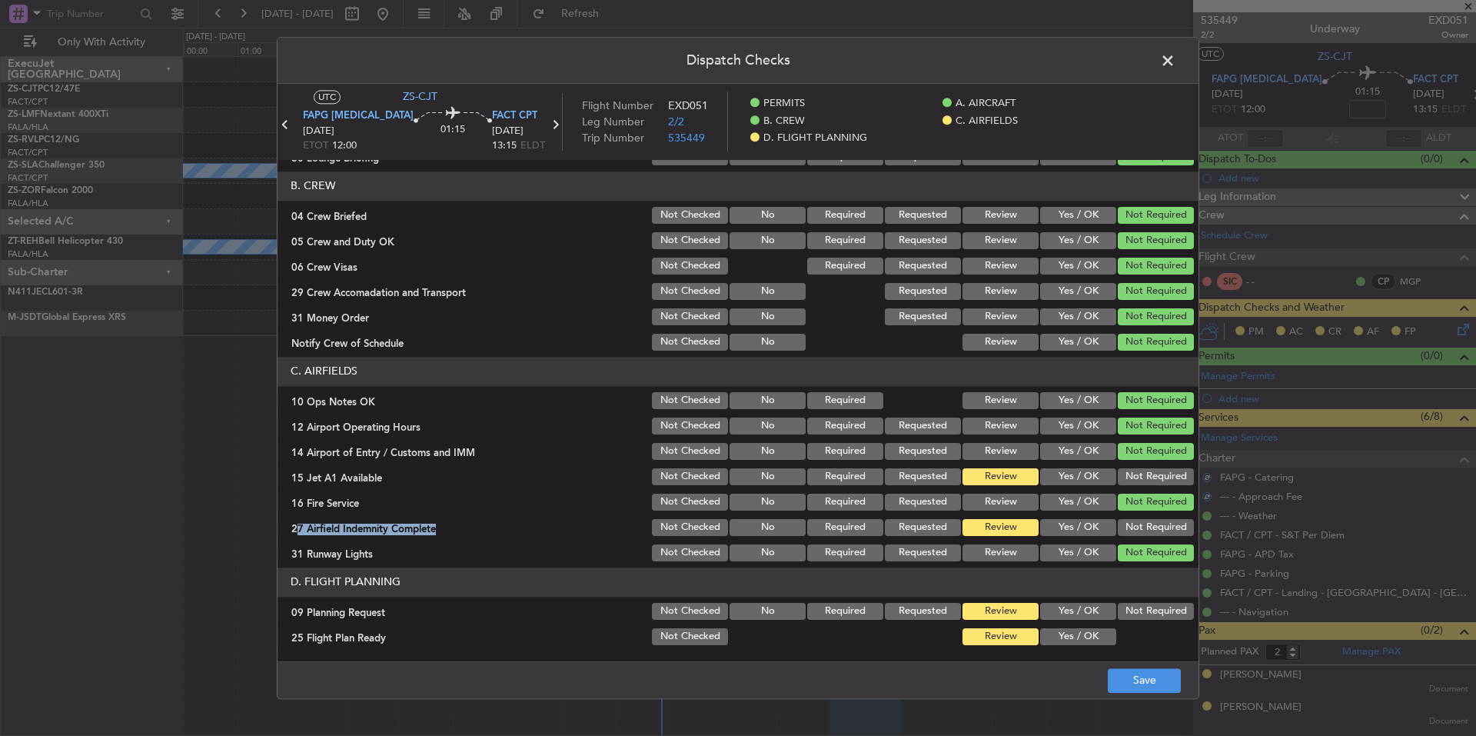
click at [1146, 556] on button "Not Required" at bounding box center [1156, 552] width 76 height 17
click at [1152, 520] on button "Not Required" at bounding box center [1156, 527] width 76 height 17
click at [1143, 491] on section "C. AIRFIELDS 10 Ops Notes OK Not Checked No Required Review Yes / OK Not Requir…" at bounding box center [738, 460] width 921 height 207
click at [1149, 487] on div "Not Required" at bounding box center [1155, 477] width 78 height 22
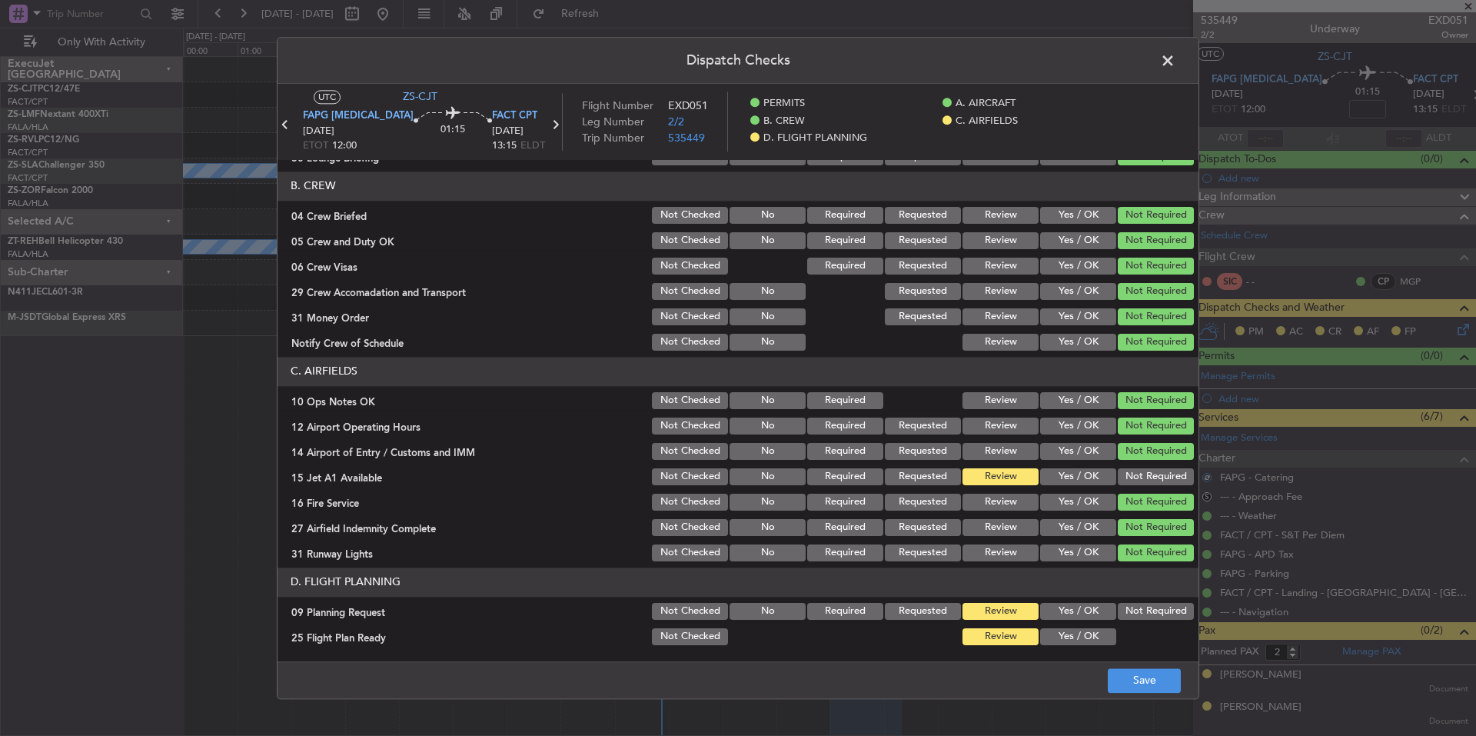
drag, startPoint x: 1064, startPoint y: 613, endPoint x: 1064, endPoint y: 636, distance: 23.1
click at [1064, 616] on button "Yes / OK" at bounding box center [1078, 611] width 76 height 17
click at [1064, 636] on button "Yes / OK" at bounding box center [1078, 636] width 76 height 17
click at [1180, 471] on button "Not Required" at bounding box center [1156, 476] width 76 height 17
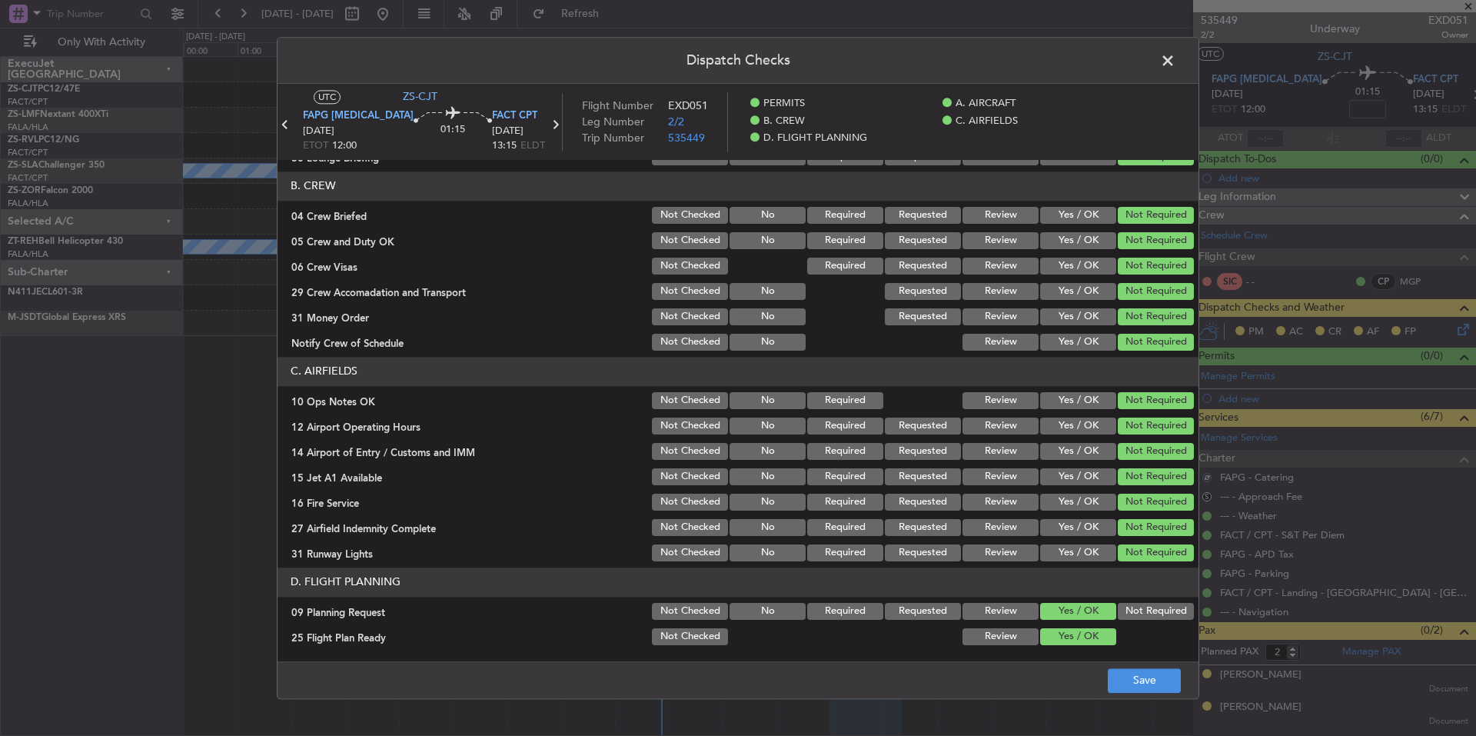
click at [1185, 688] on footer "Save" at bounding box center [738, 679] width 921 height 37
click at [1173, 683] on button "Save" at bounding box center [1144, 680] width 73 height 25
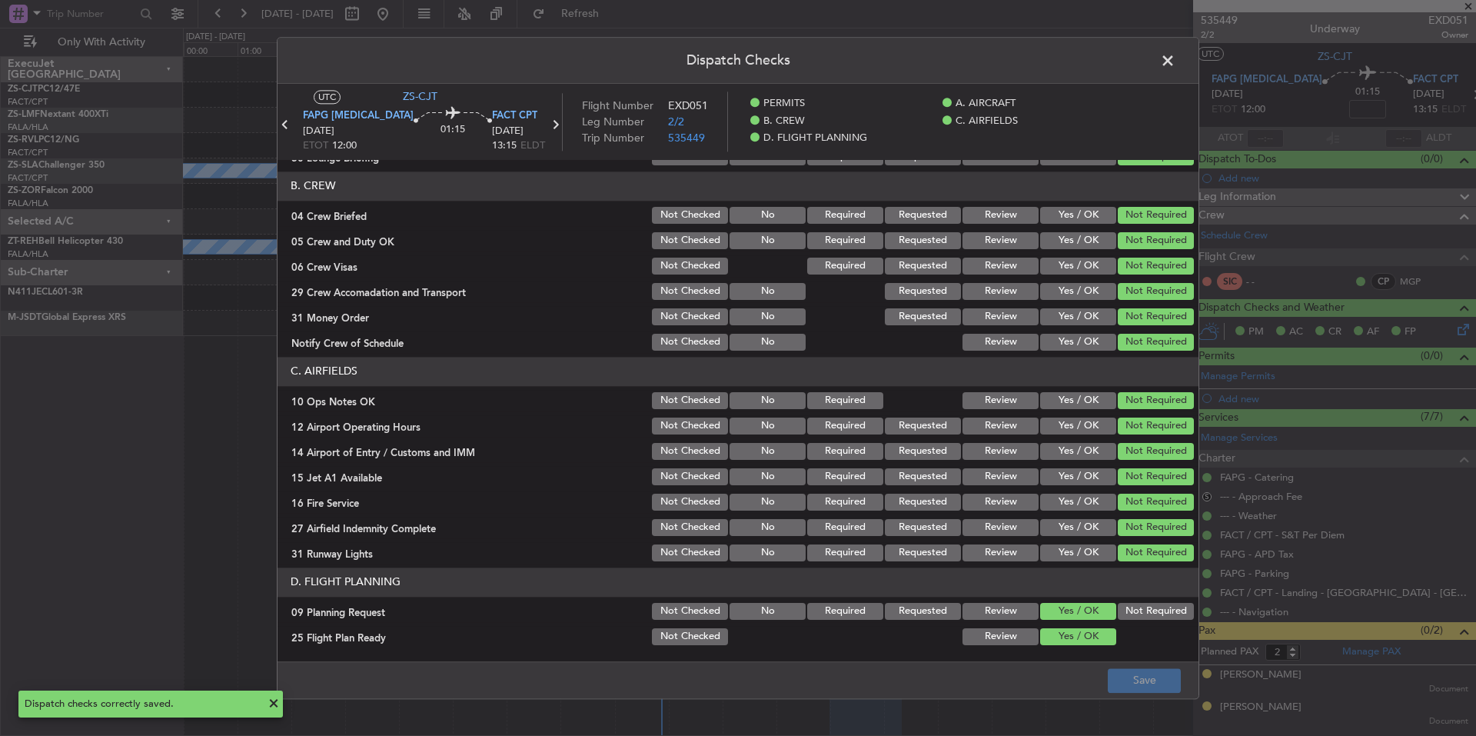
click at [1176, 53] on span at bounding box center [1176, 64] width 0 height 31
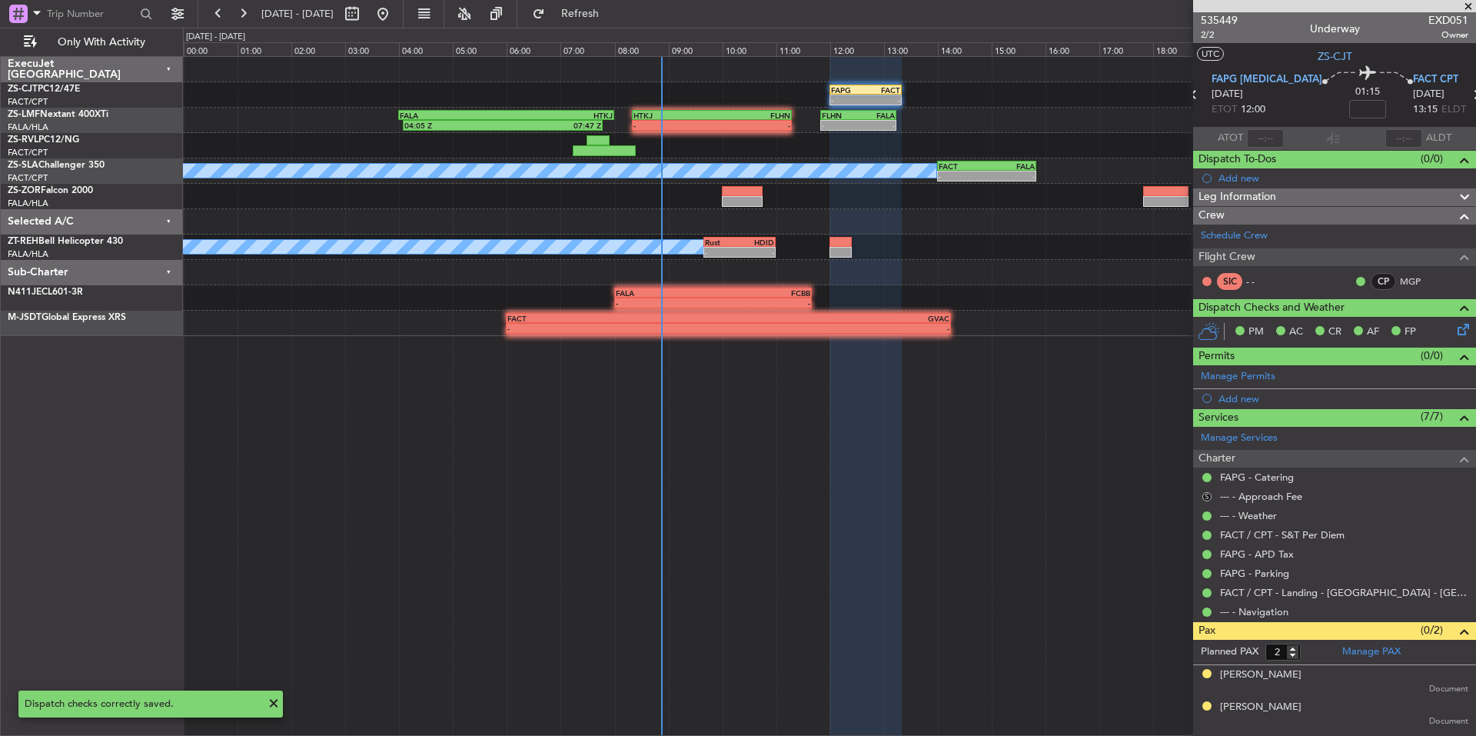
click at [1205, 494] on button "S" at bounding box center [1207, 496] width 9 height 9
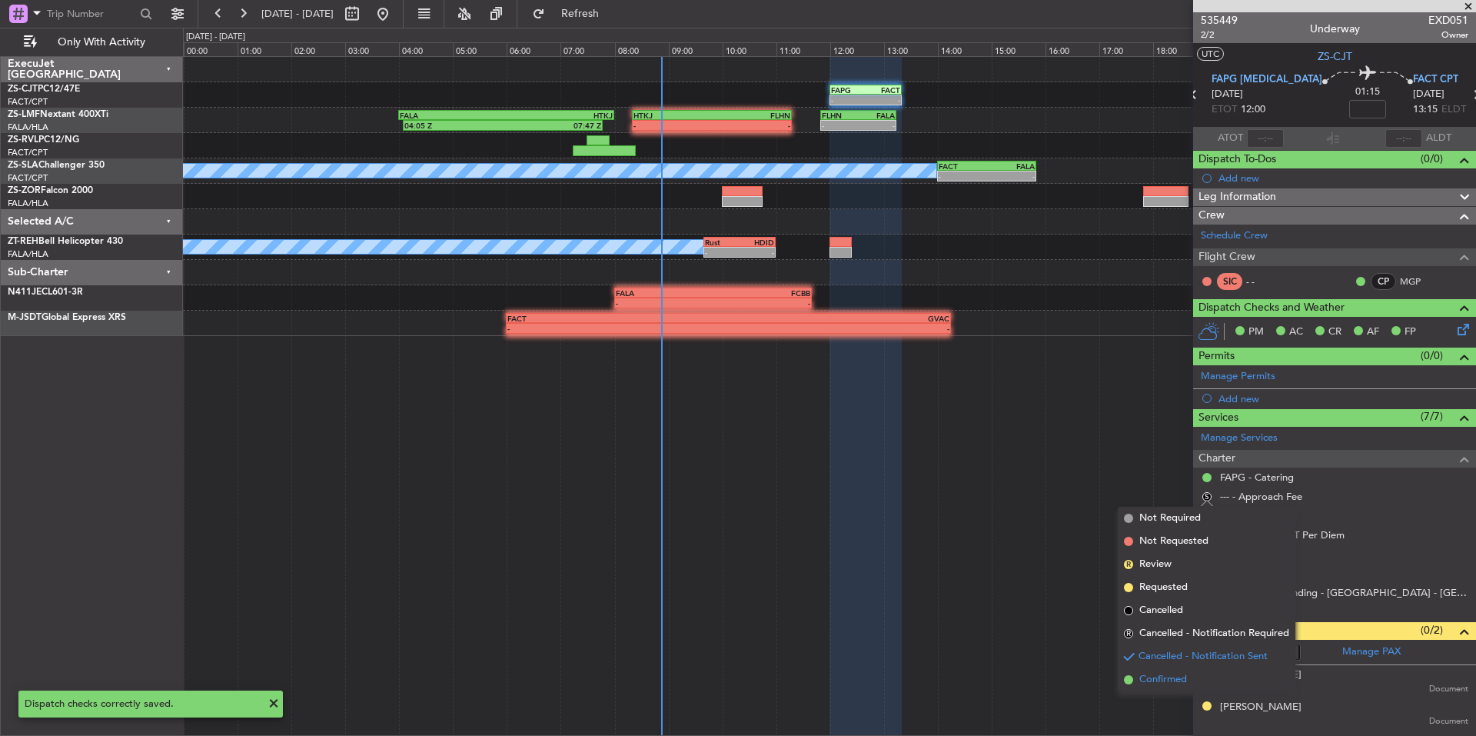
click at [1160, 684] on span "Confirmed" at bounding box center [1164, 679] width 48 height 15
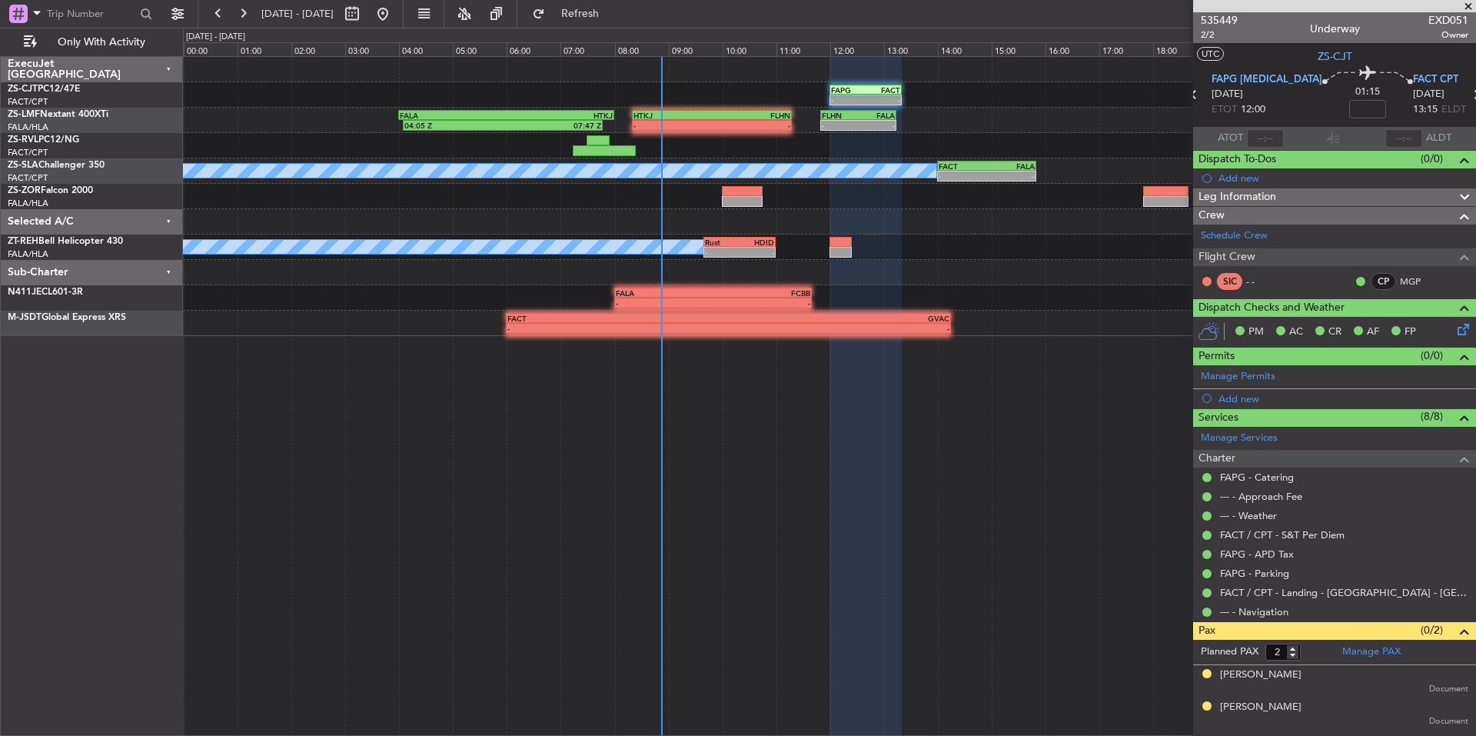
click at [1472, 3] on span at bounding box center [1468, 7] width 15 height 14
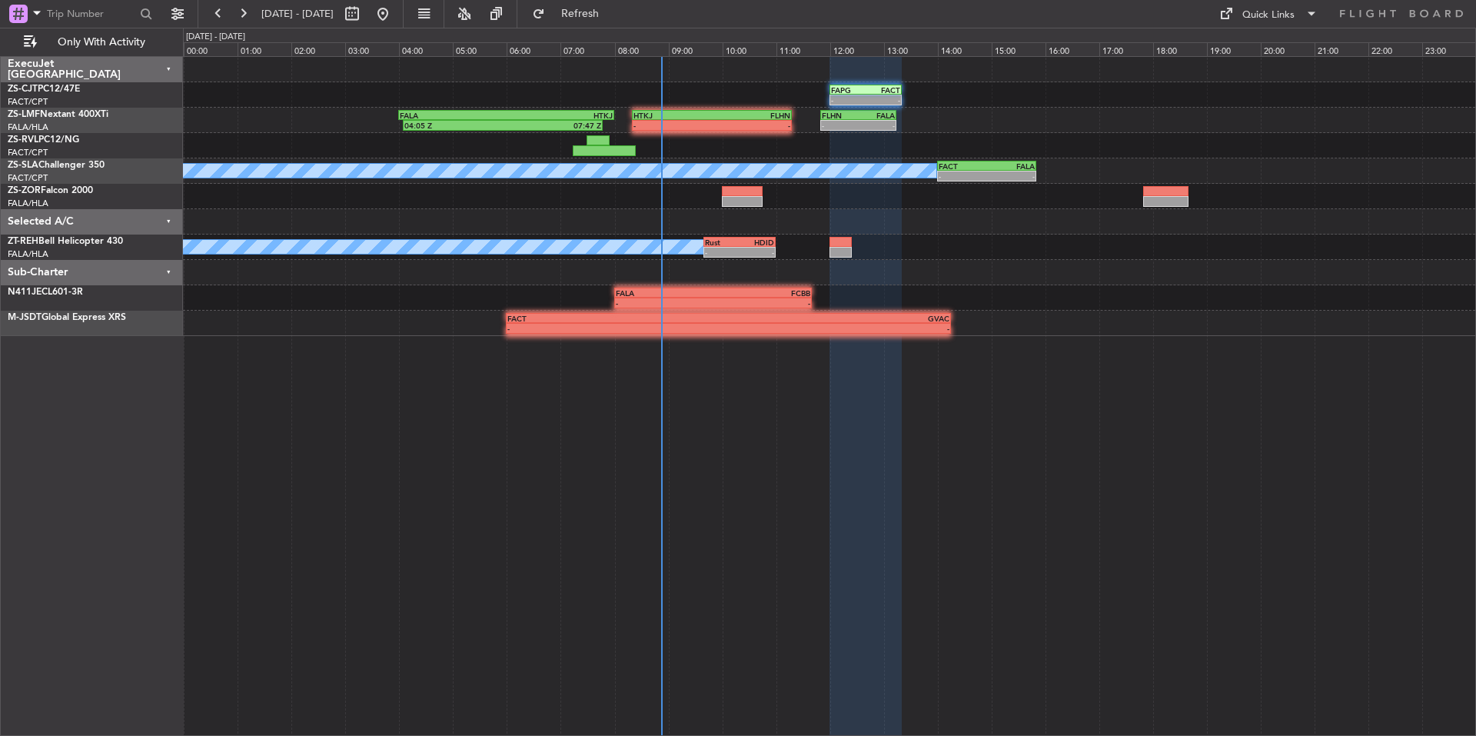
type input "0"
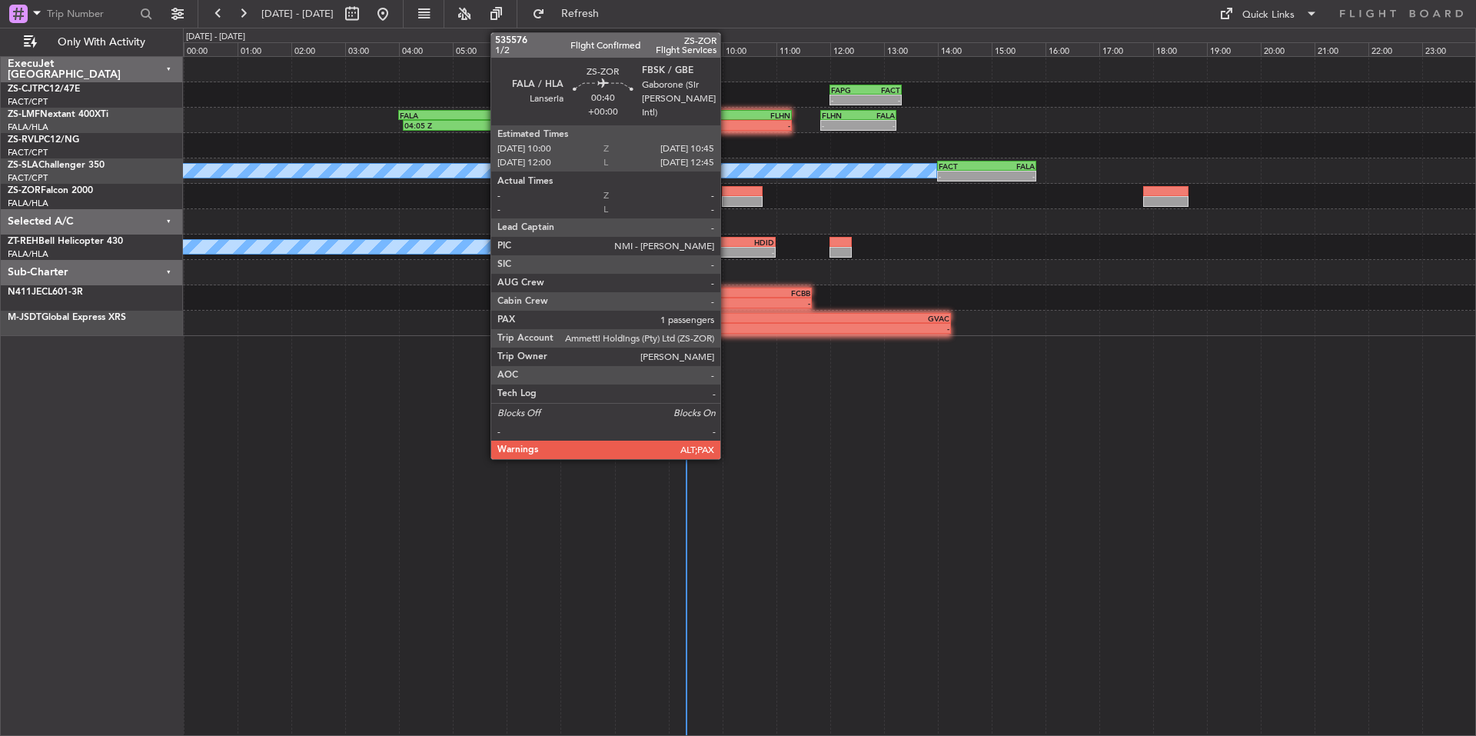
click at [727, 195] on div at bounding box center [742, 191] width 41 height 11
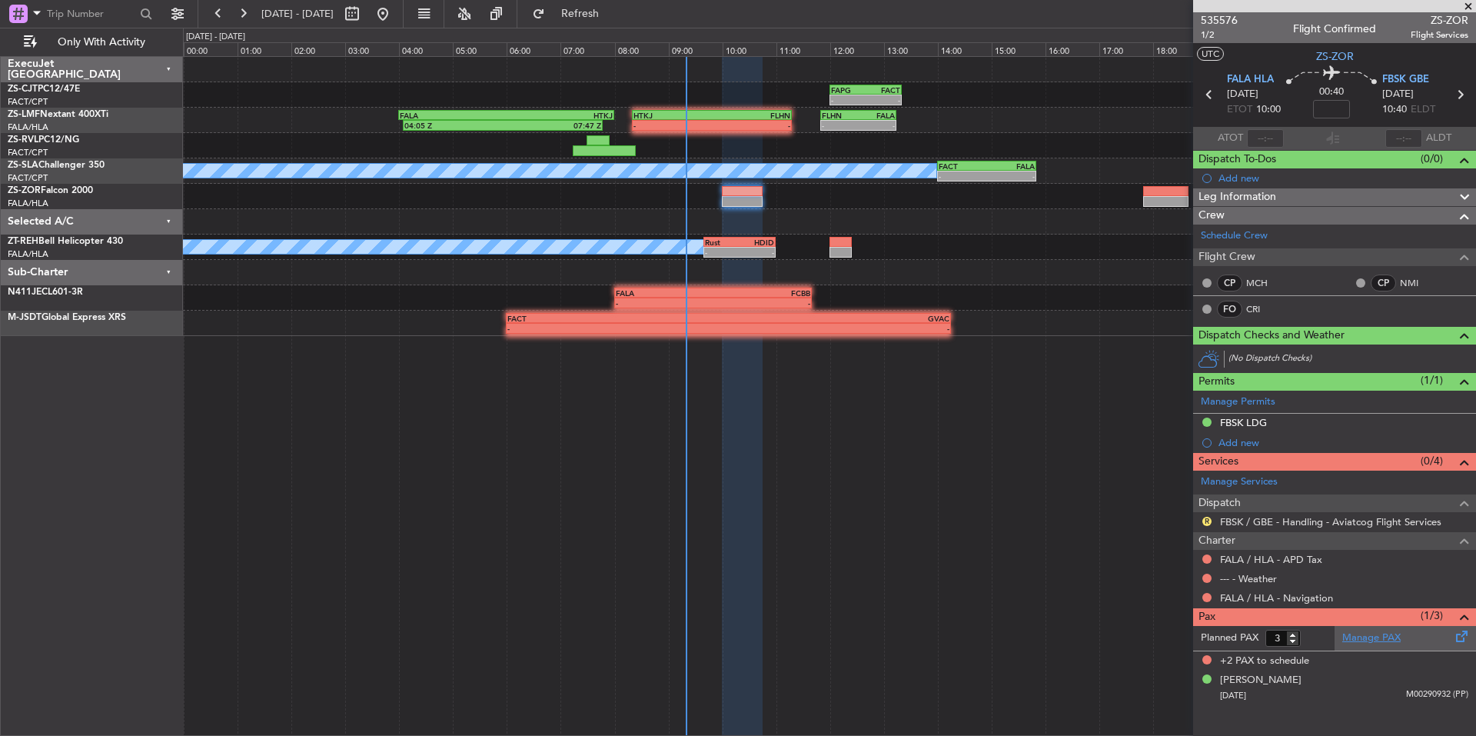
click at [1376, 641] on link "Manage PAX" at bounding box center [1372, 638] width 58 height 15
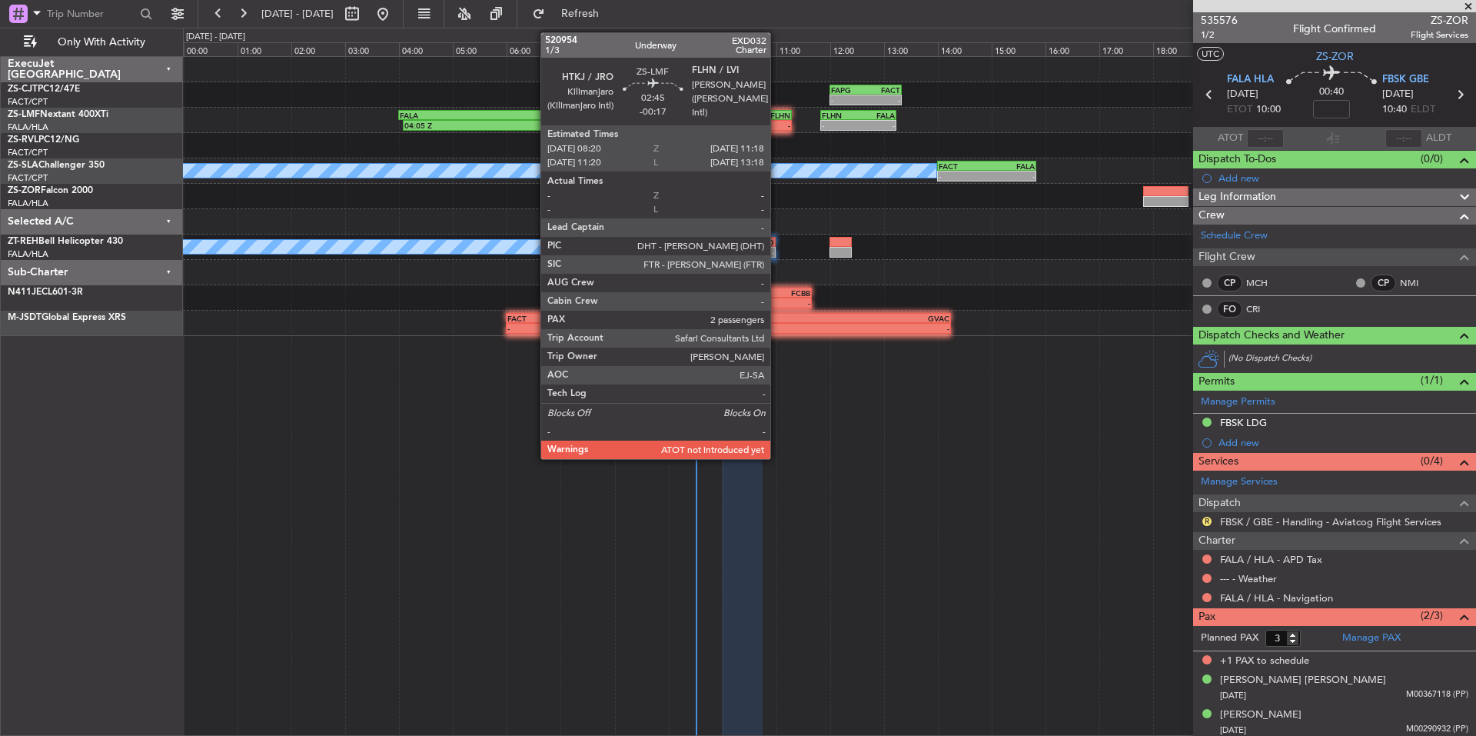
click at [771, 118] on div "FLHN" at bounding box center [751, 115] width 78 height 9
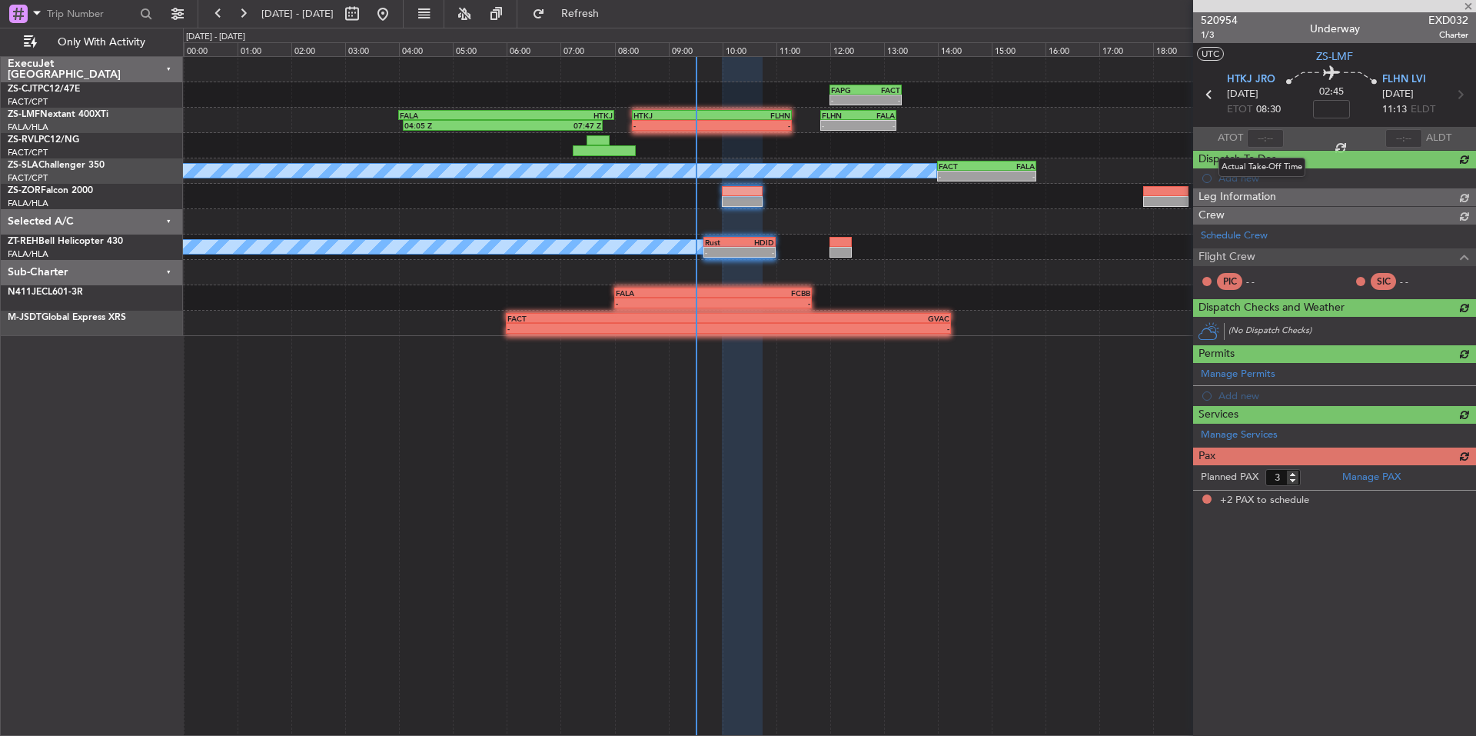
type input "-00:17"
type input "2"
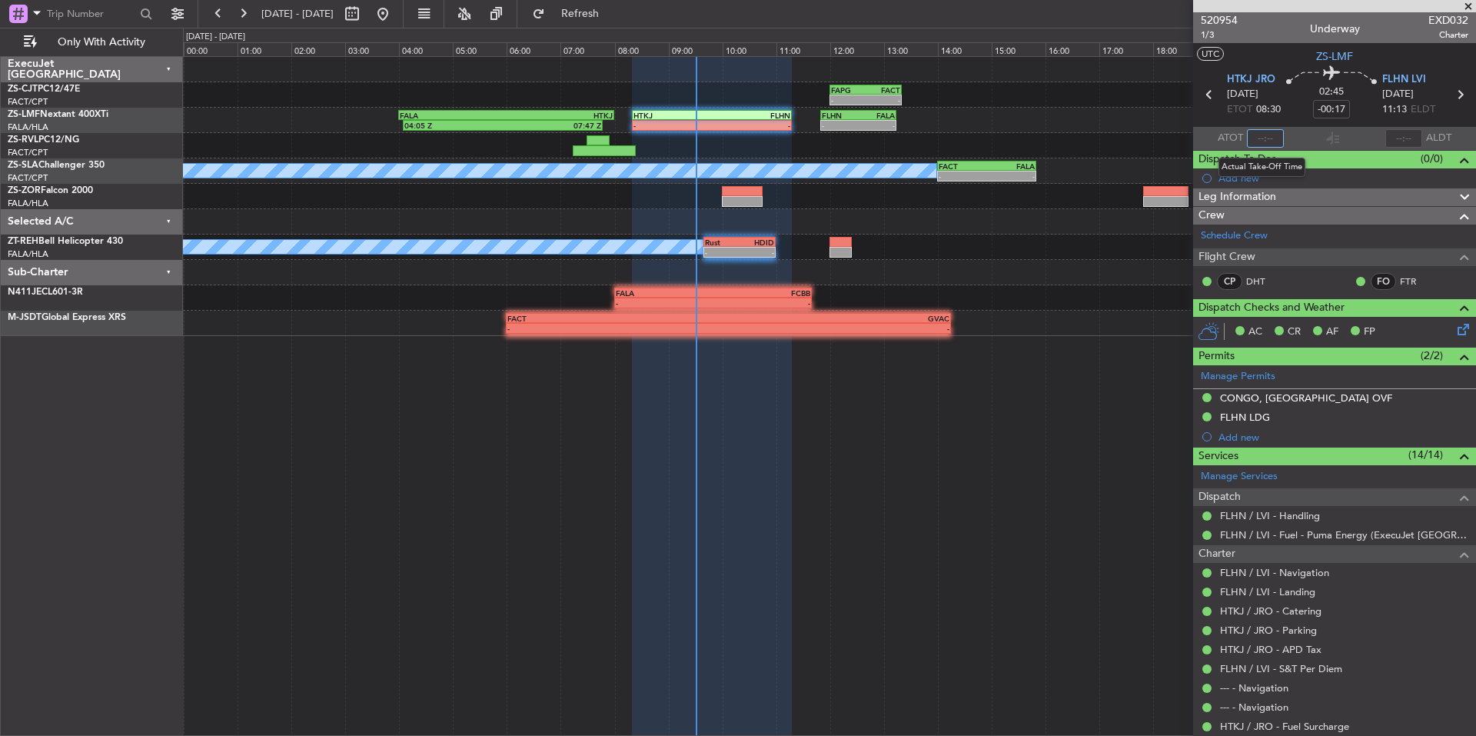
click at [1270, 136] on input "text" at bounding box center [1265, 138] width 37 height 18
type input "09:28"
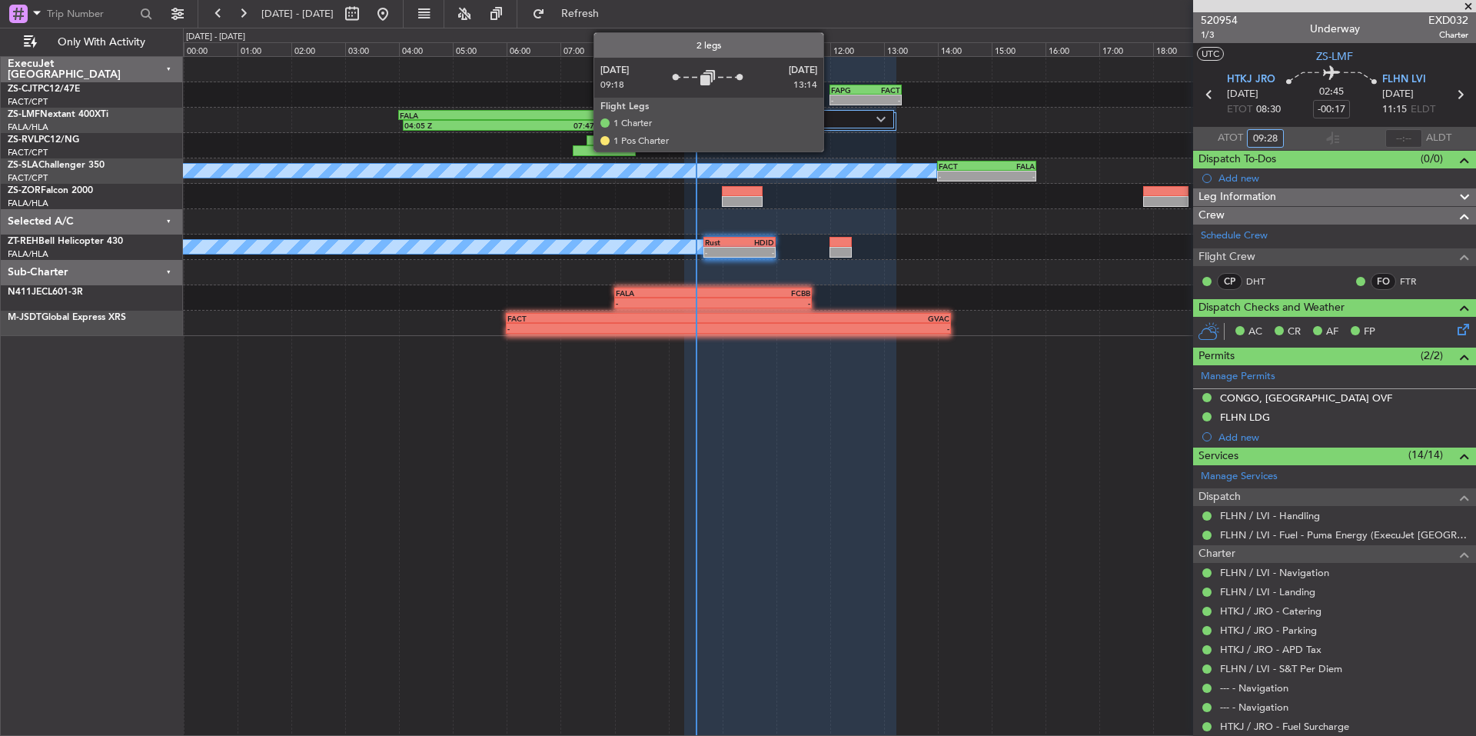
click at [831, 117] on label "2 Flight Legs" at bounding box center [785, 119] width 184 height 13
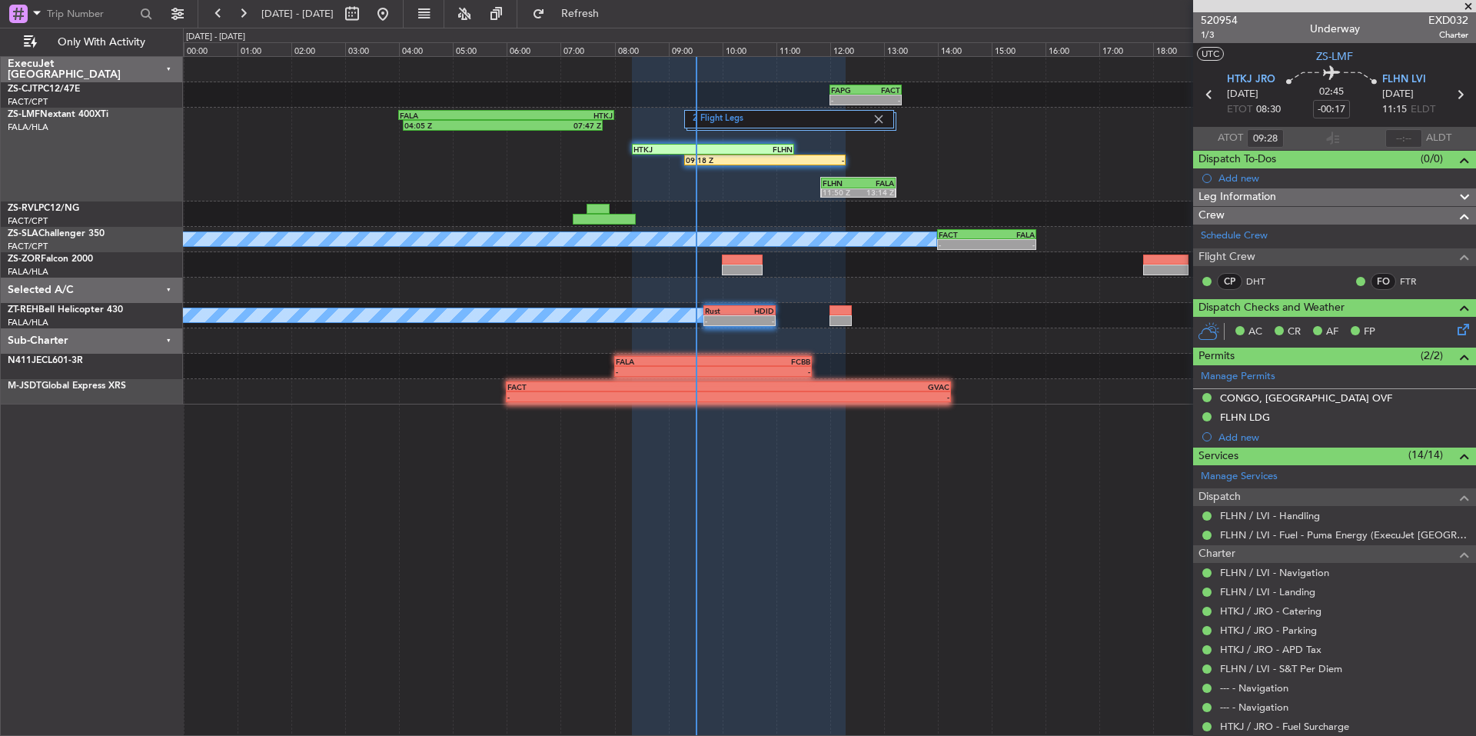
click at [1466, 11] on span at bounding box center [1468, 7] width 15 height 14
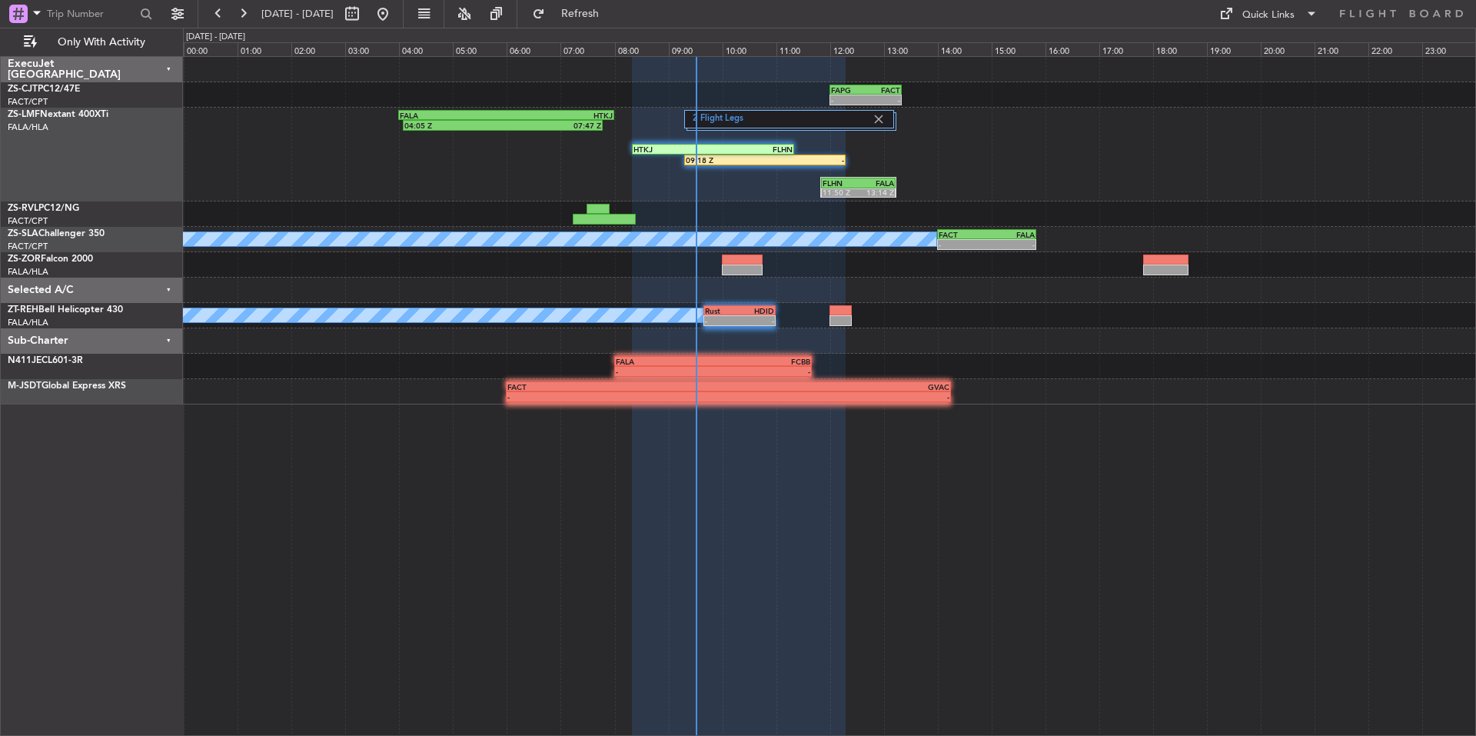
type input "0"
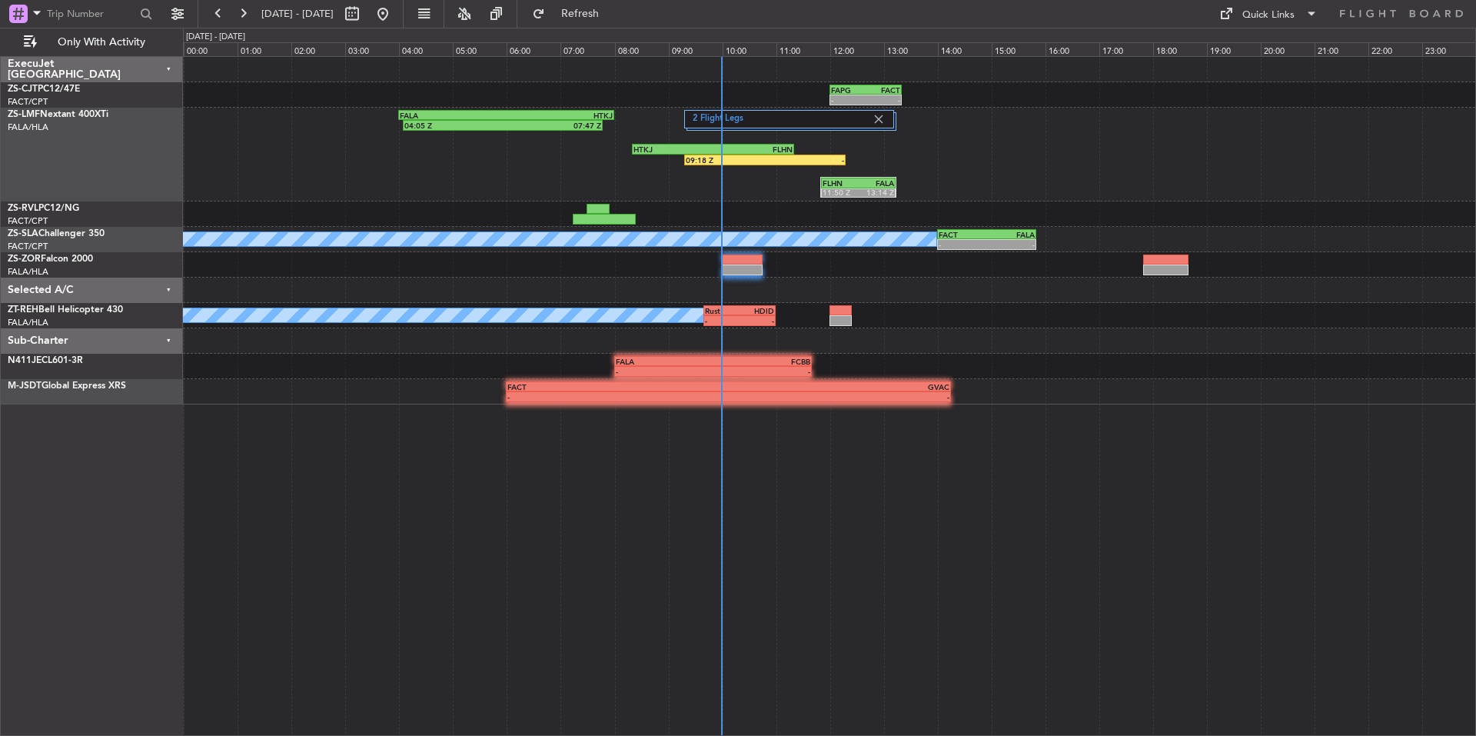
click at [1024, 420] on div "- - FAPG 12:00 Z FACT 13:20 Z 2 Flight Legs 04:05 Z 07:47 Z FALA 04:00 Z HTKJ 0…" at bounding box center [829, 396] width 1293 height 680
click at [236, 6] on button at bounding box center [243, 14] width 25 height 25
